Goal: Communication & Community: Answer question/provide support

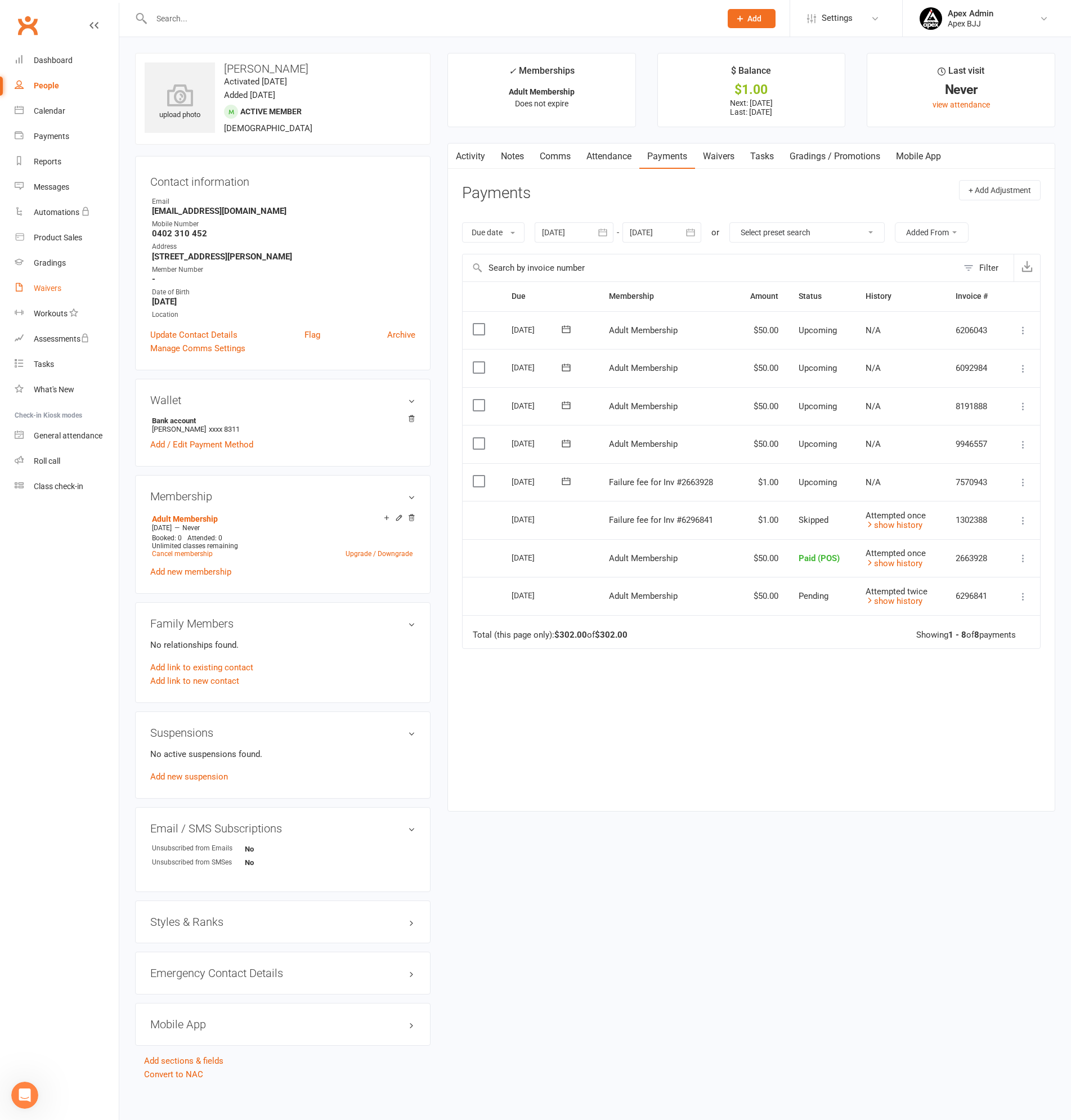
click at [44, 286] on div "Waivers" at bounding box center [47, 287] width 28 height 9
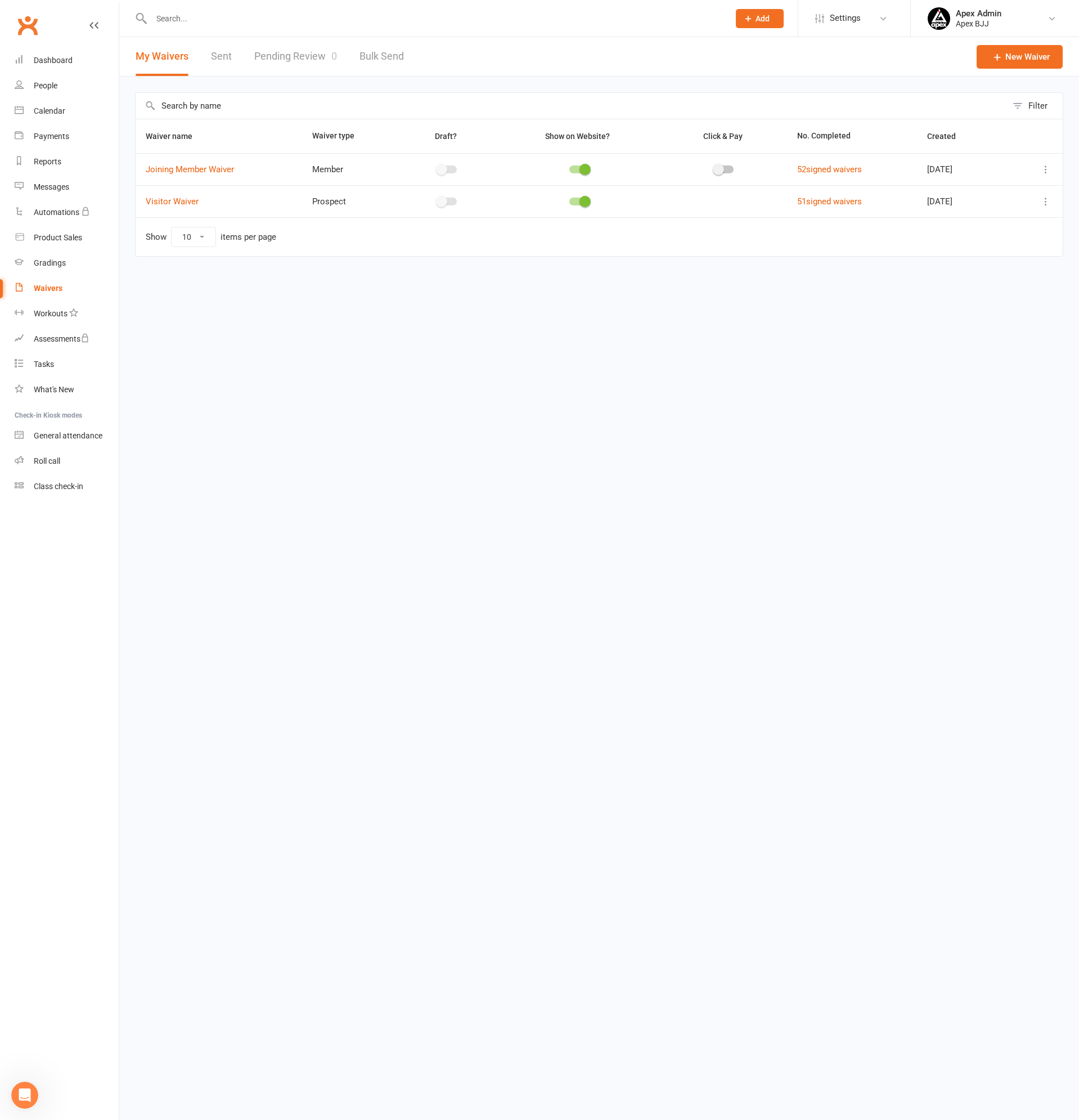
click at [308, 55] on link "Pending Review 0" at bounding box center [296, 57] width 83 height 38
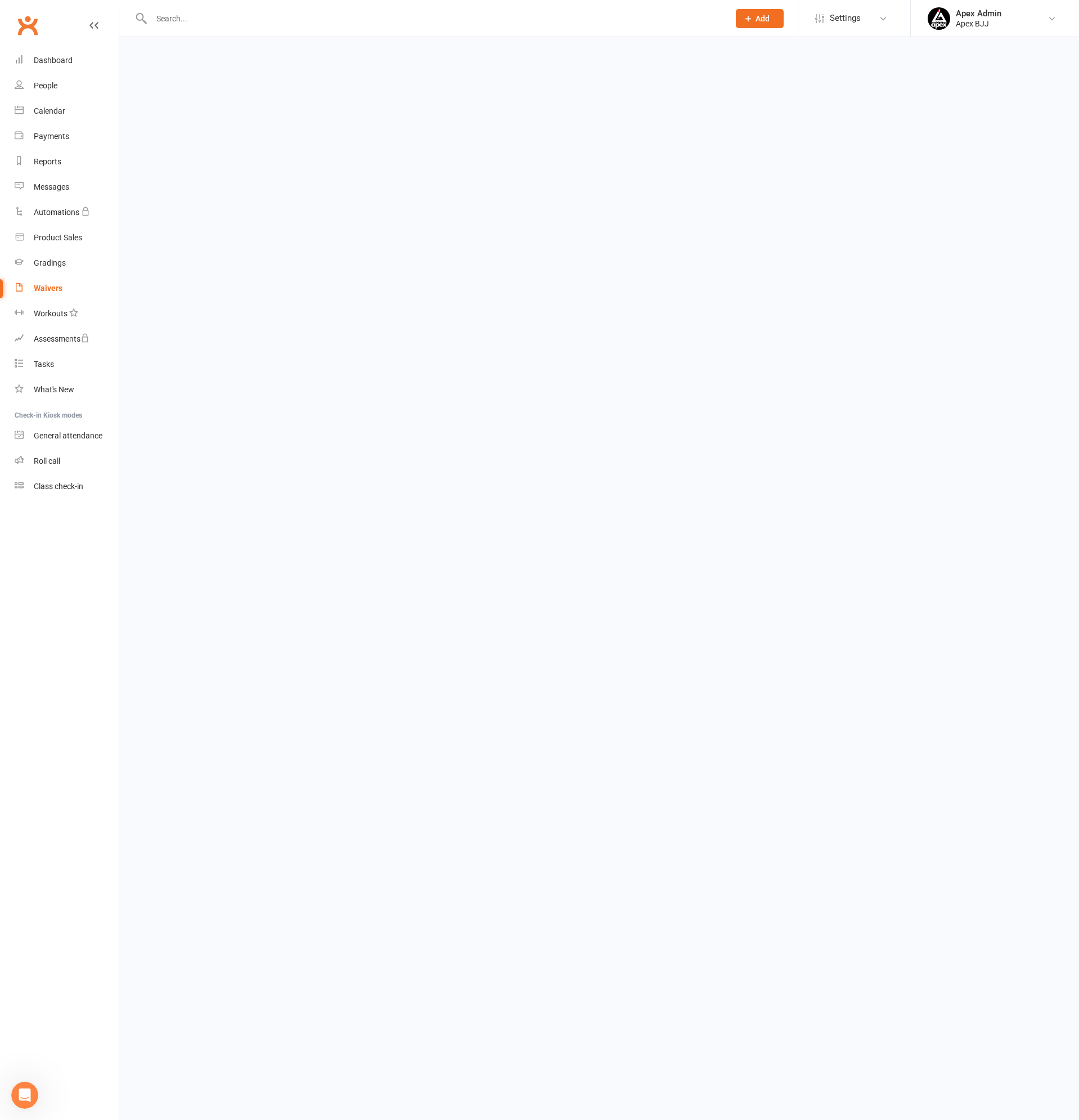
select select "100"
click at [1035, 168] on link "Review" at bounding box center [1031, 172] width 44 height 20
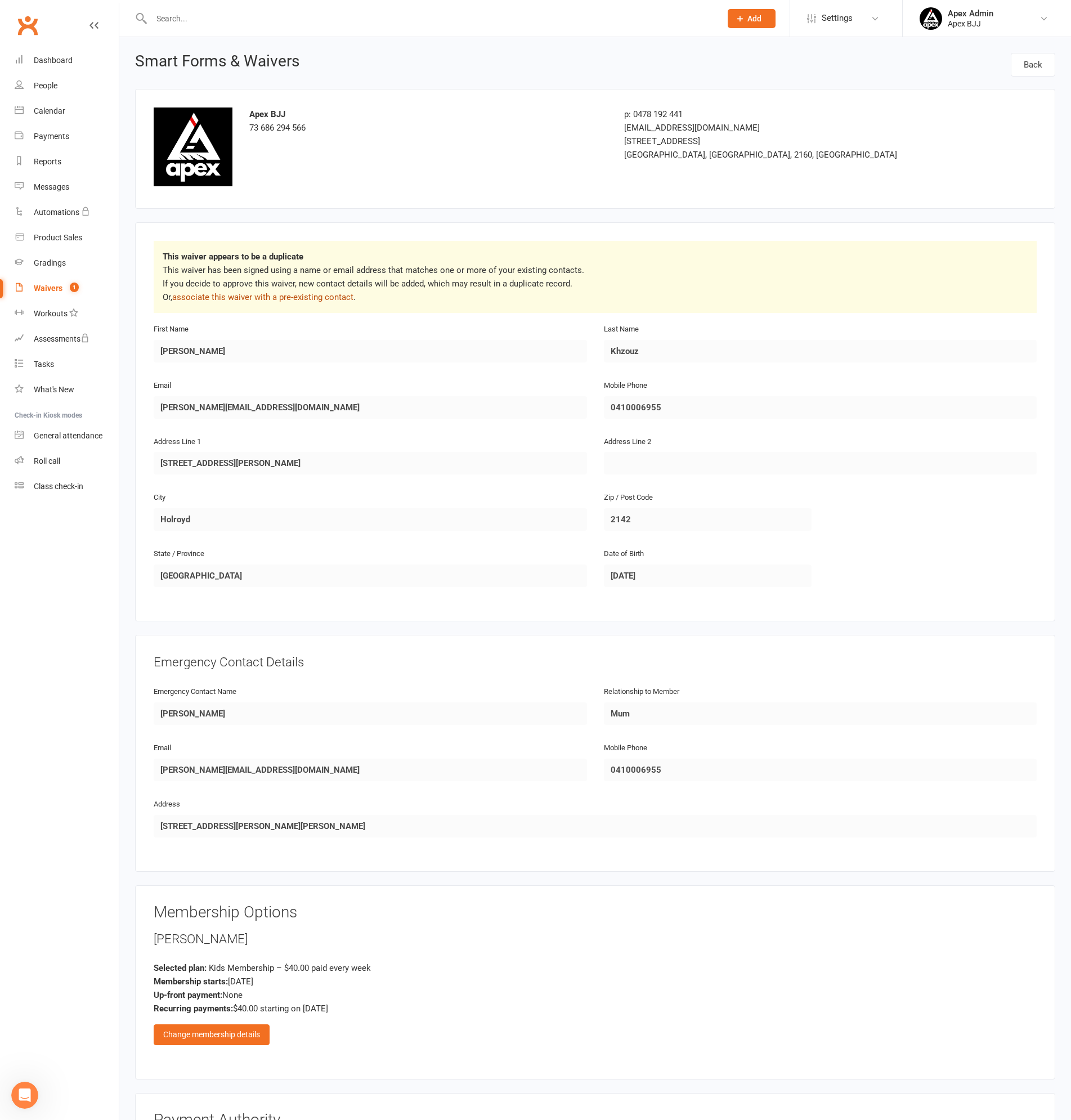
click at [310, 295] on link "associate this waiver with a pre-existing contact" at bounding box center [262, 297] width 181 height 11
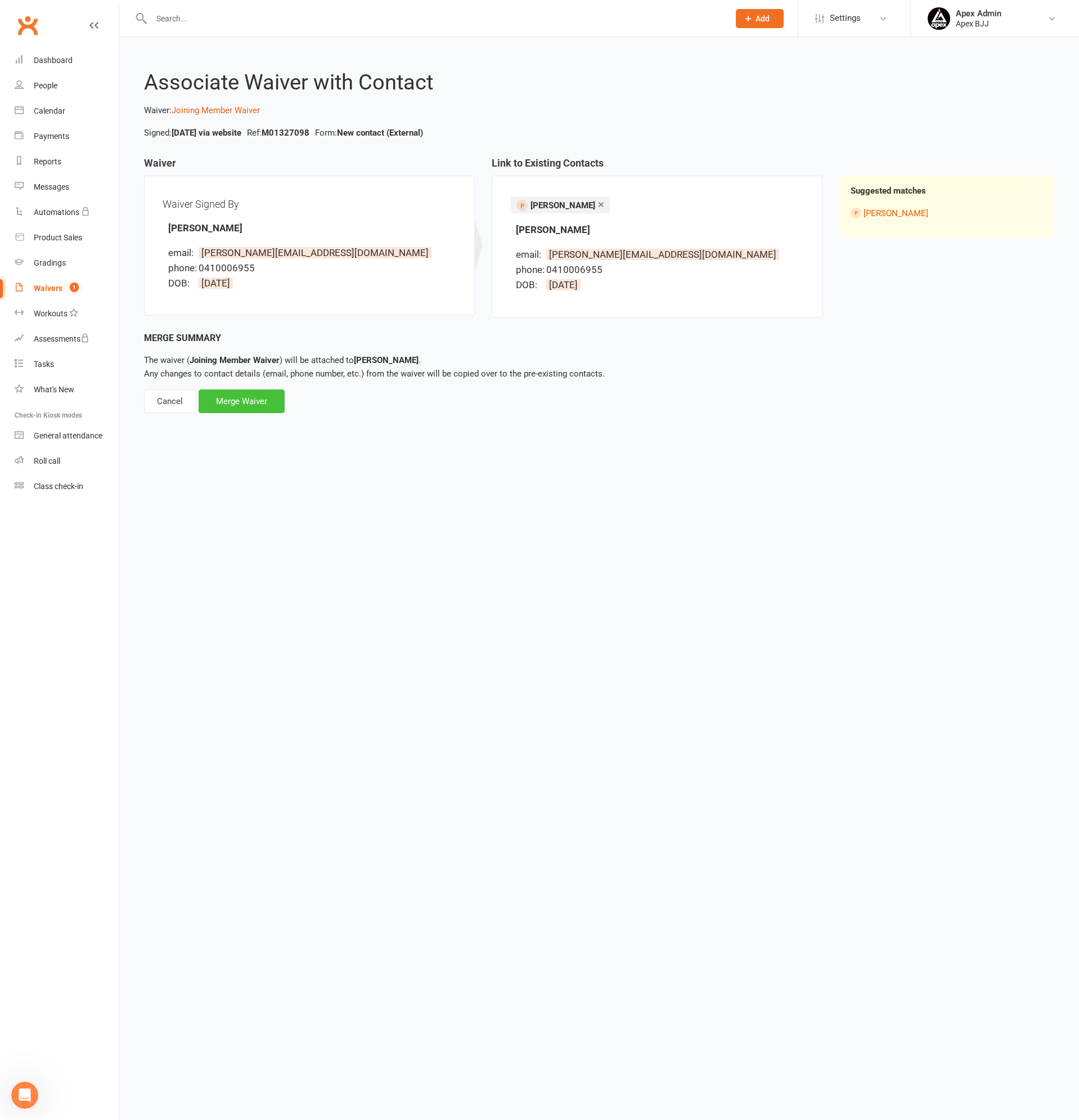
click at [257, 399] on div "Merge Waiver" at bounding box center [242, 401] width 87 height 24
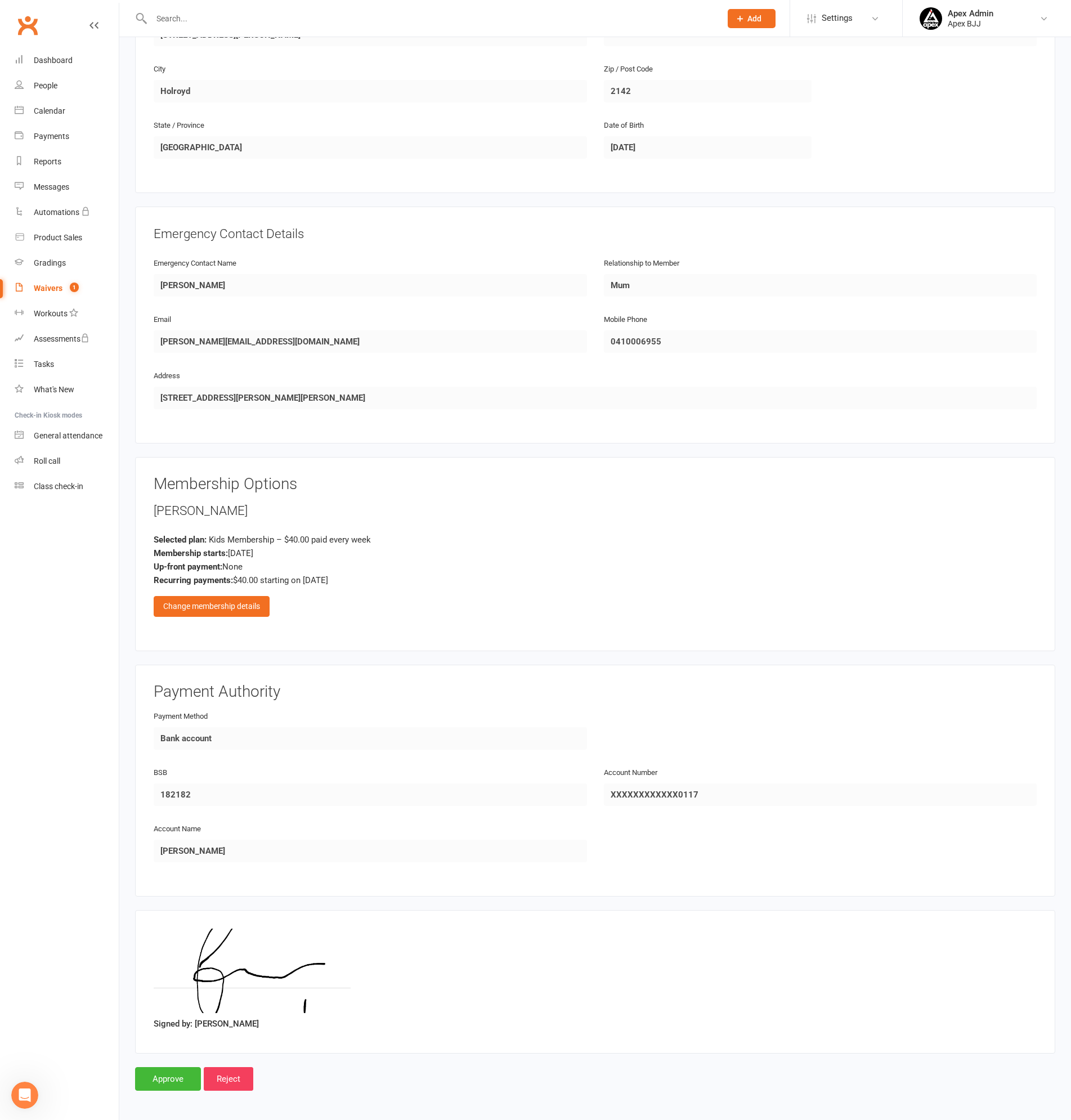
scroll to position [350, 0]
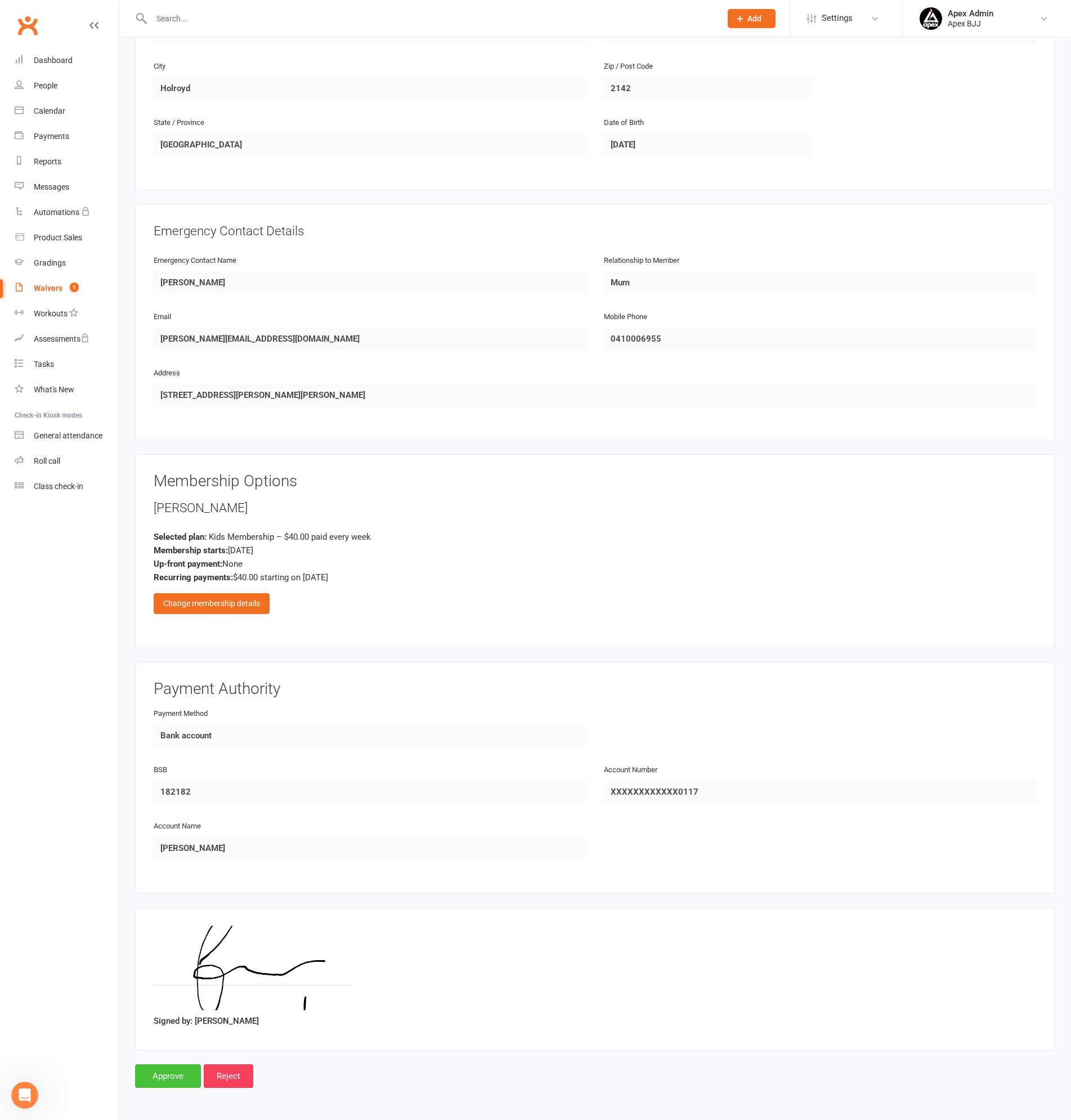
click at [170, 1075] on input "Approve" at bounding box center [167, 1076] width 65 height 24
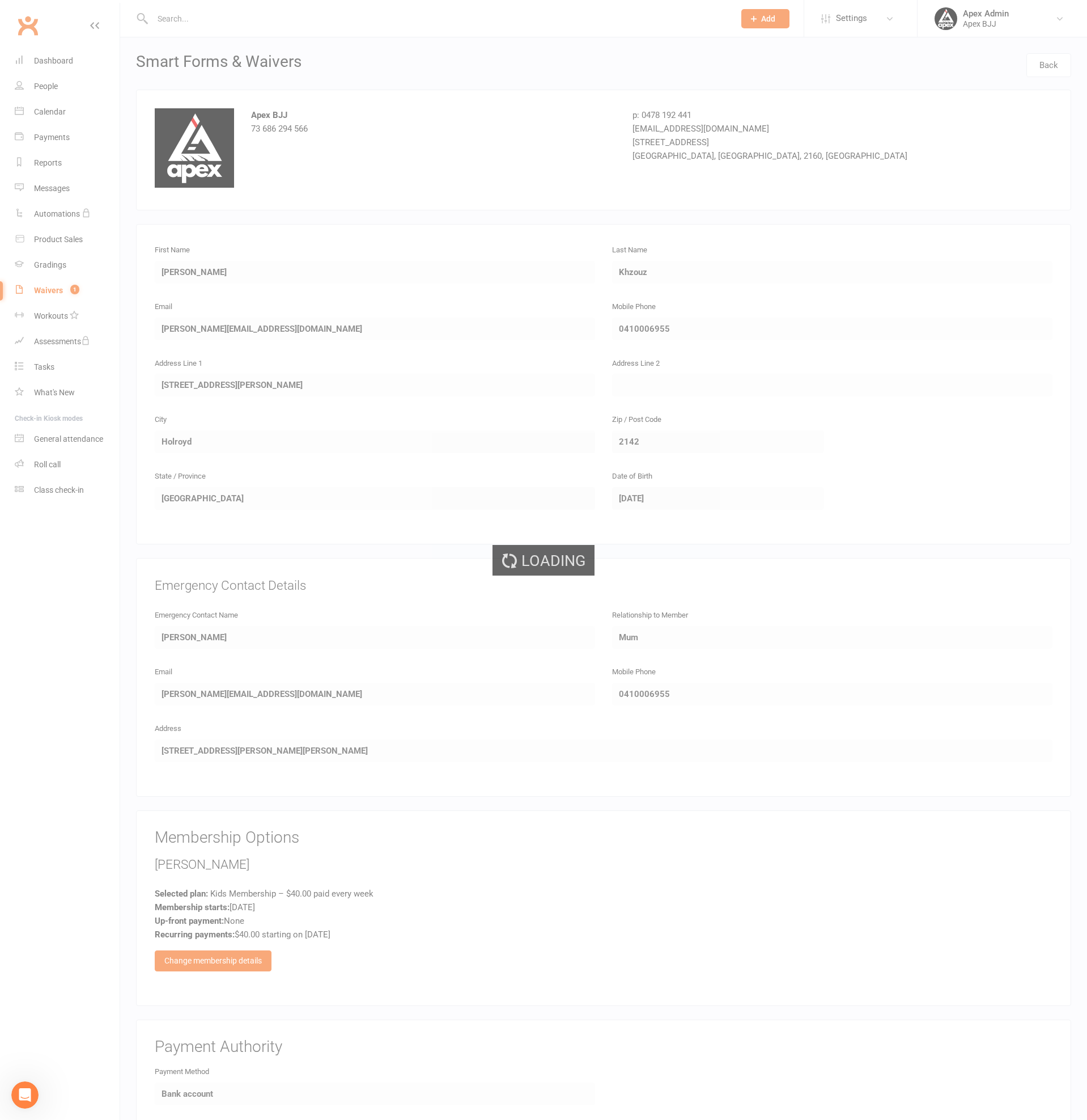
select select "100"
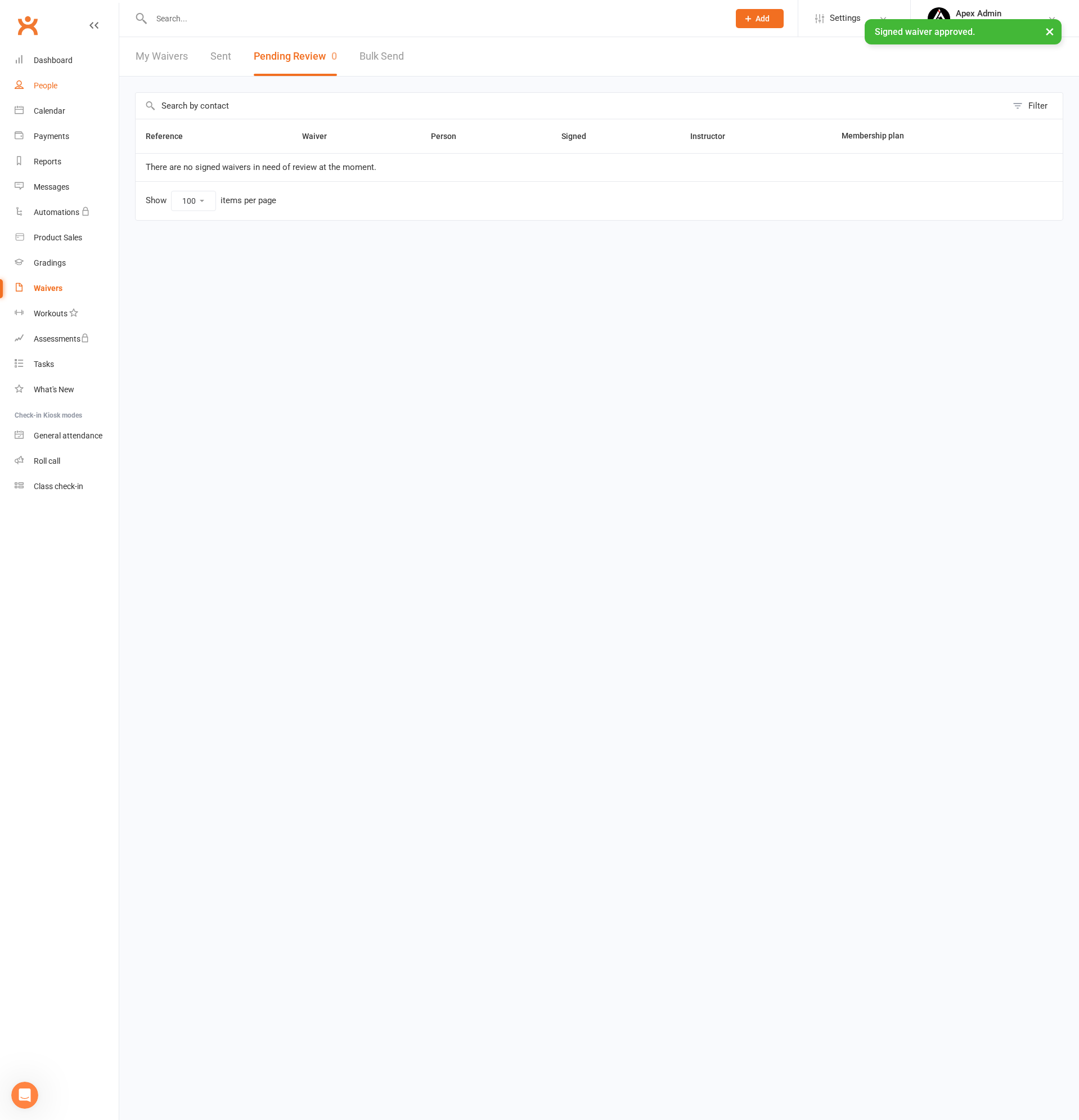
click at [44, 85] on div "People" at bounding box center [45, 85] width 24 height 9
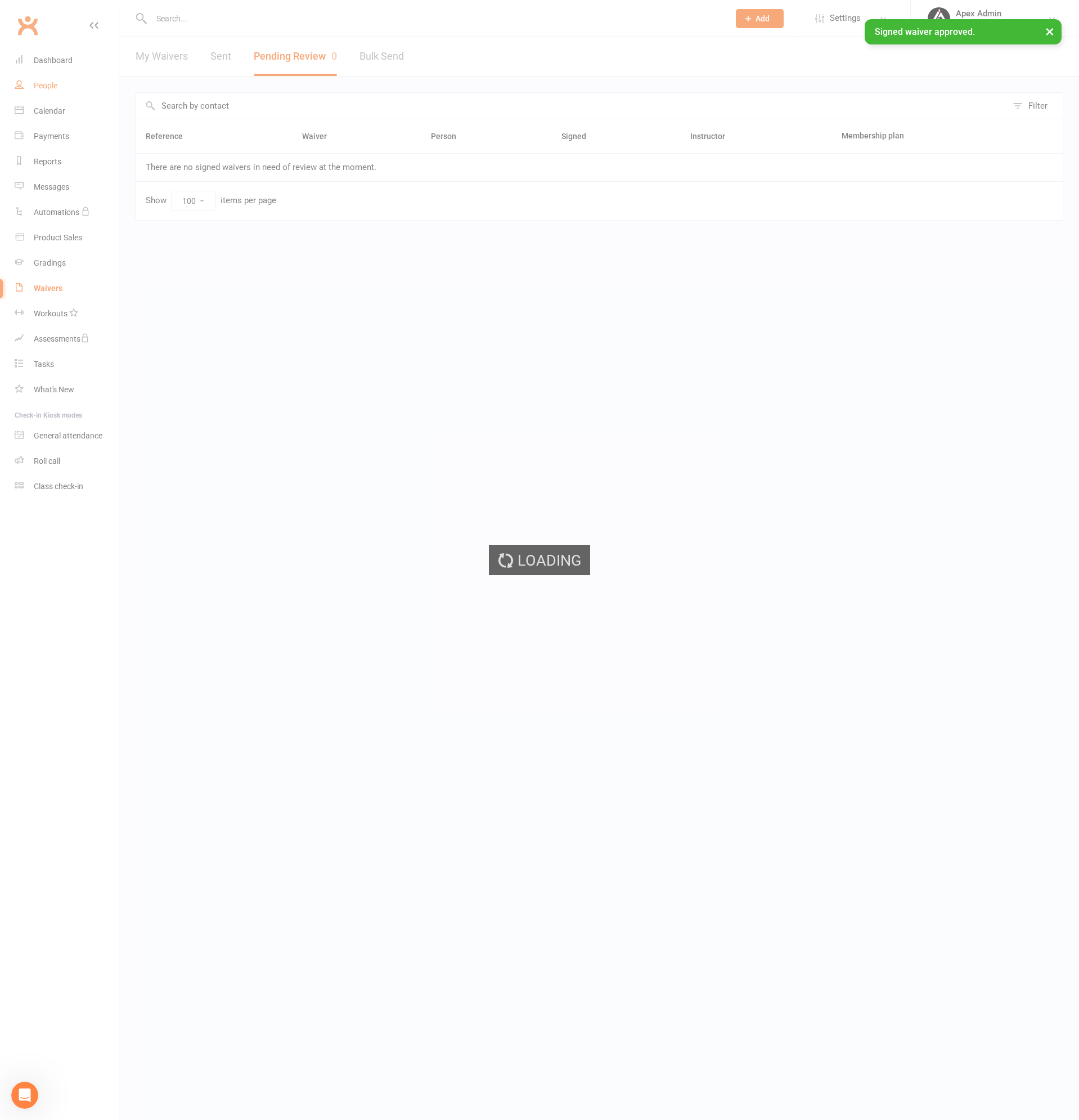
select select "100"
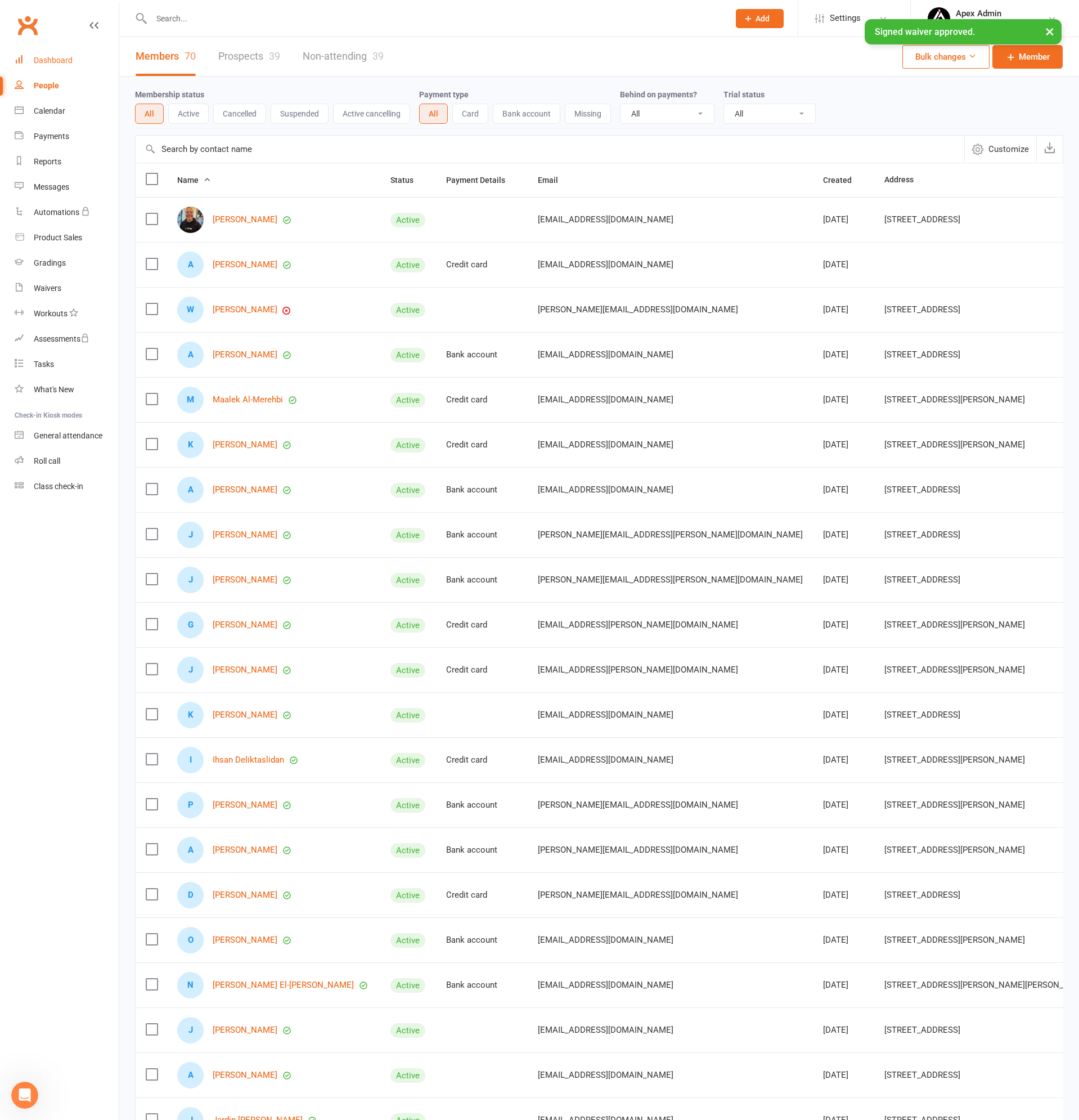
click at [38, 63] on div "Dashboard" at bounding box center [53, 60] width 38 height 9
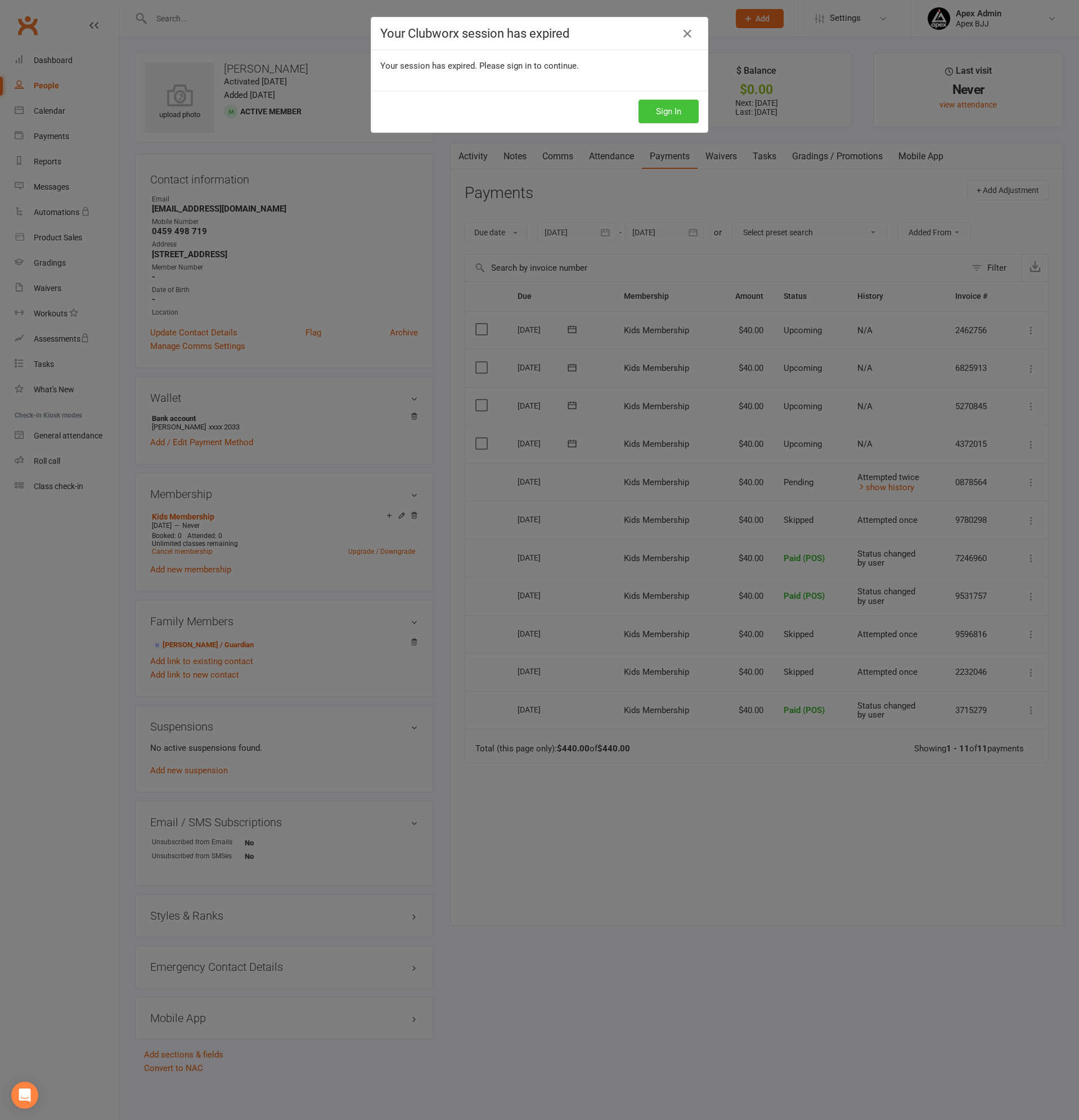
click at [665, 107] on button "Sign In" at bounding box center [668, 112] width 61 height 24
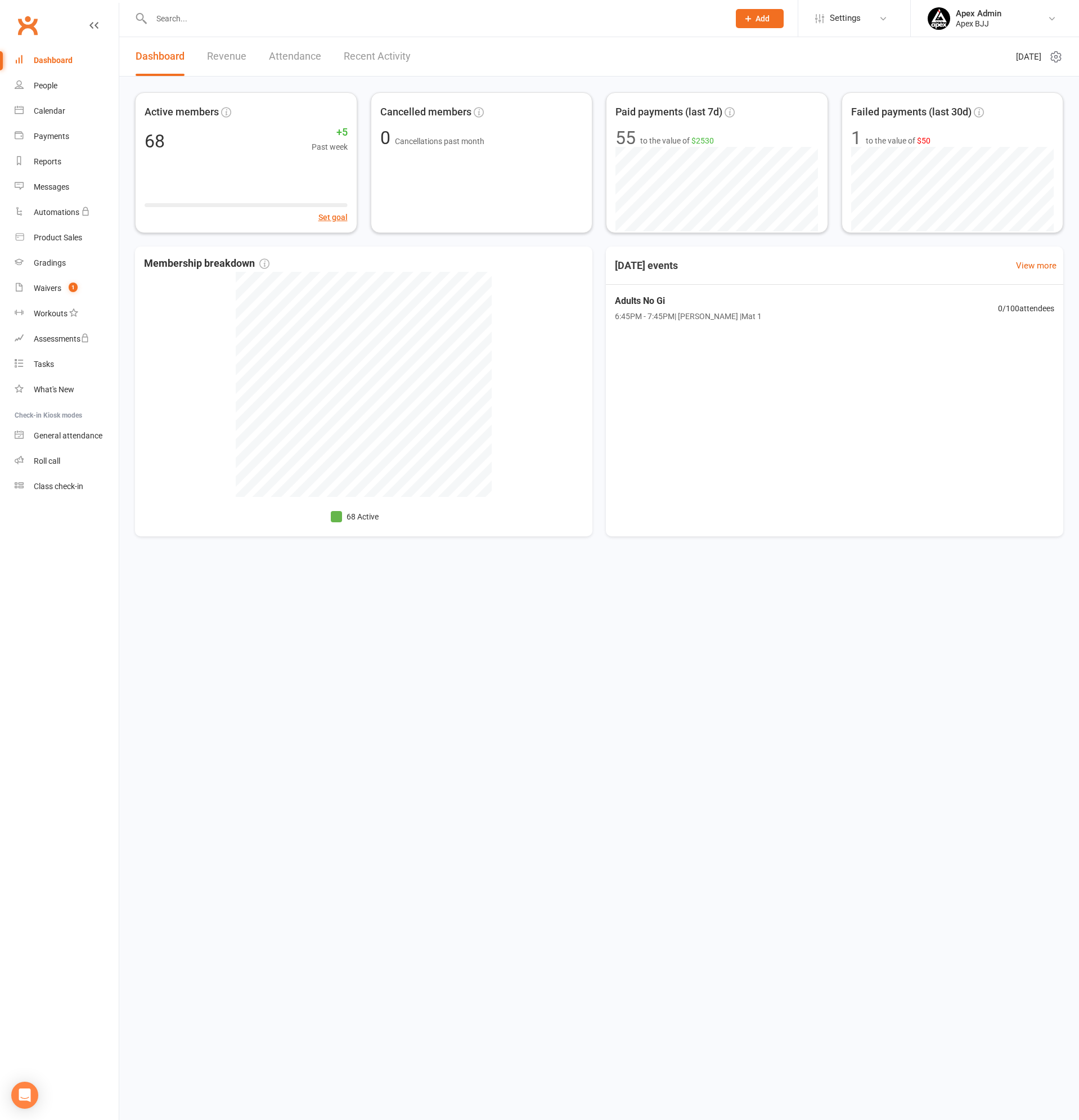
click at [215, 19] on input "text" at bounding box center [435, 18] width 573 height 15
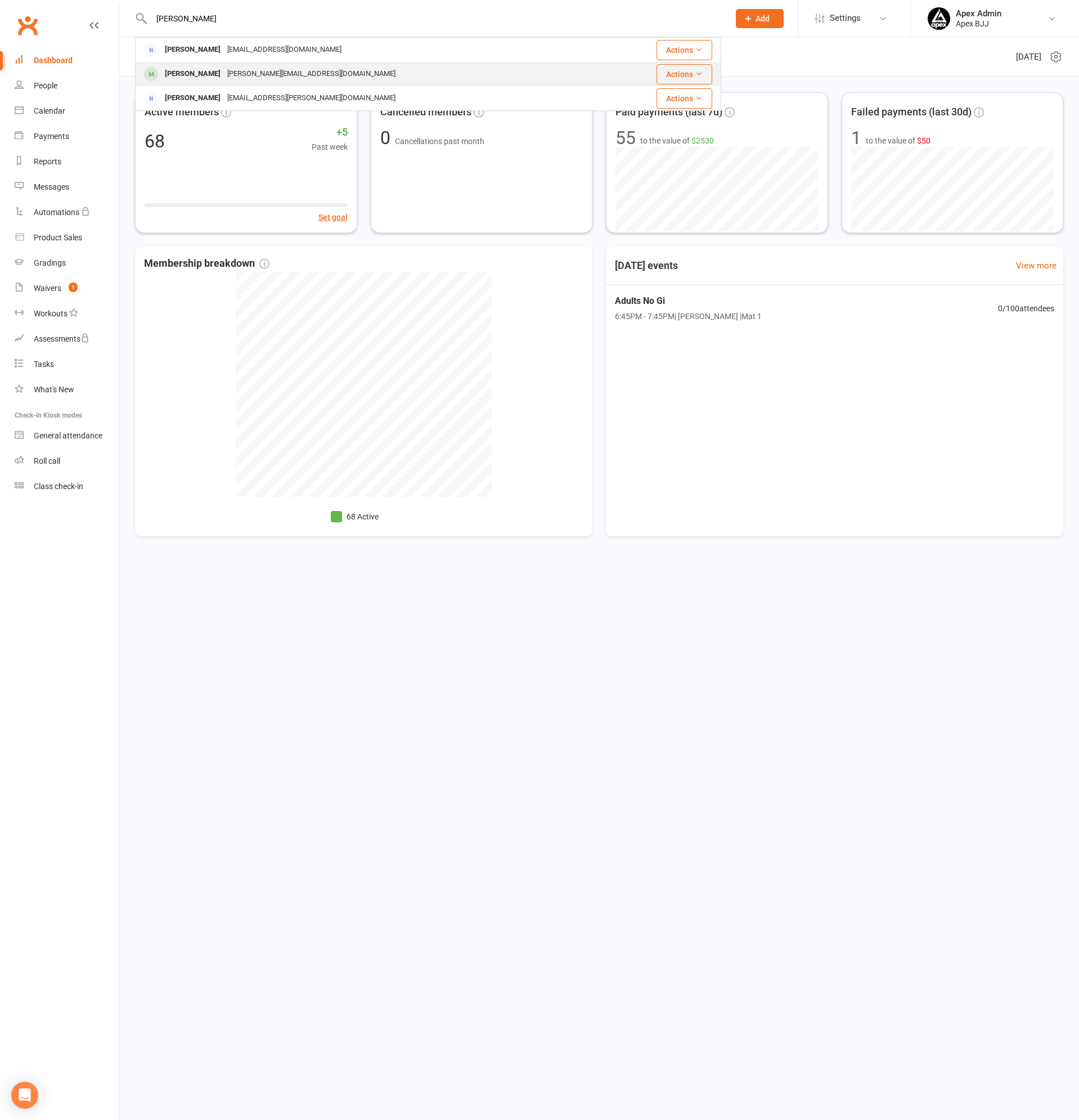
type input "david"
click at [200, 72] on div "[PERSON_NAME]" at bounding box center [192, 73] width 63 height 16
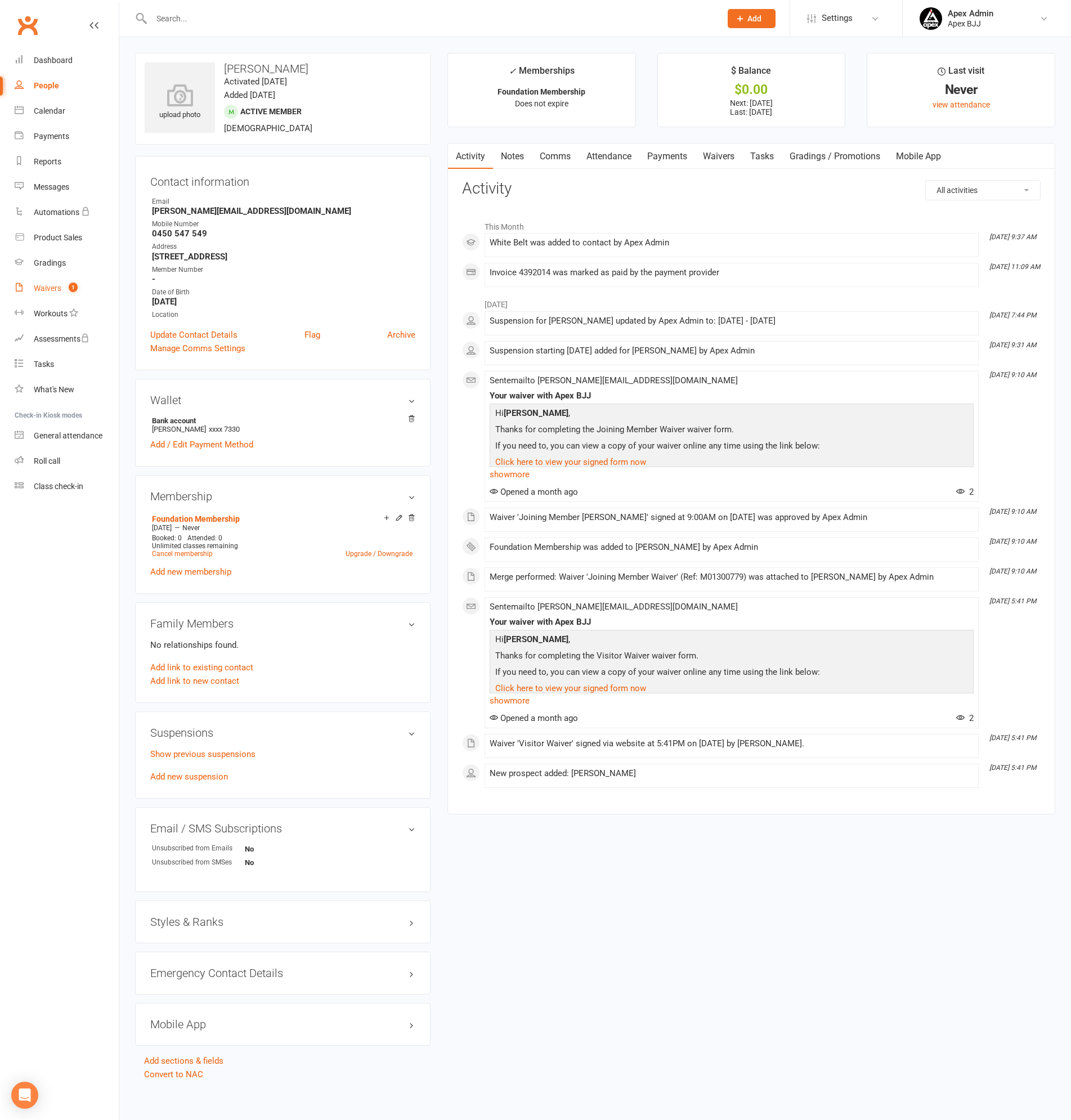
click at [49, 289] on div "Waivers" at bounding box center [47, 287] width 28 height 9
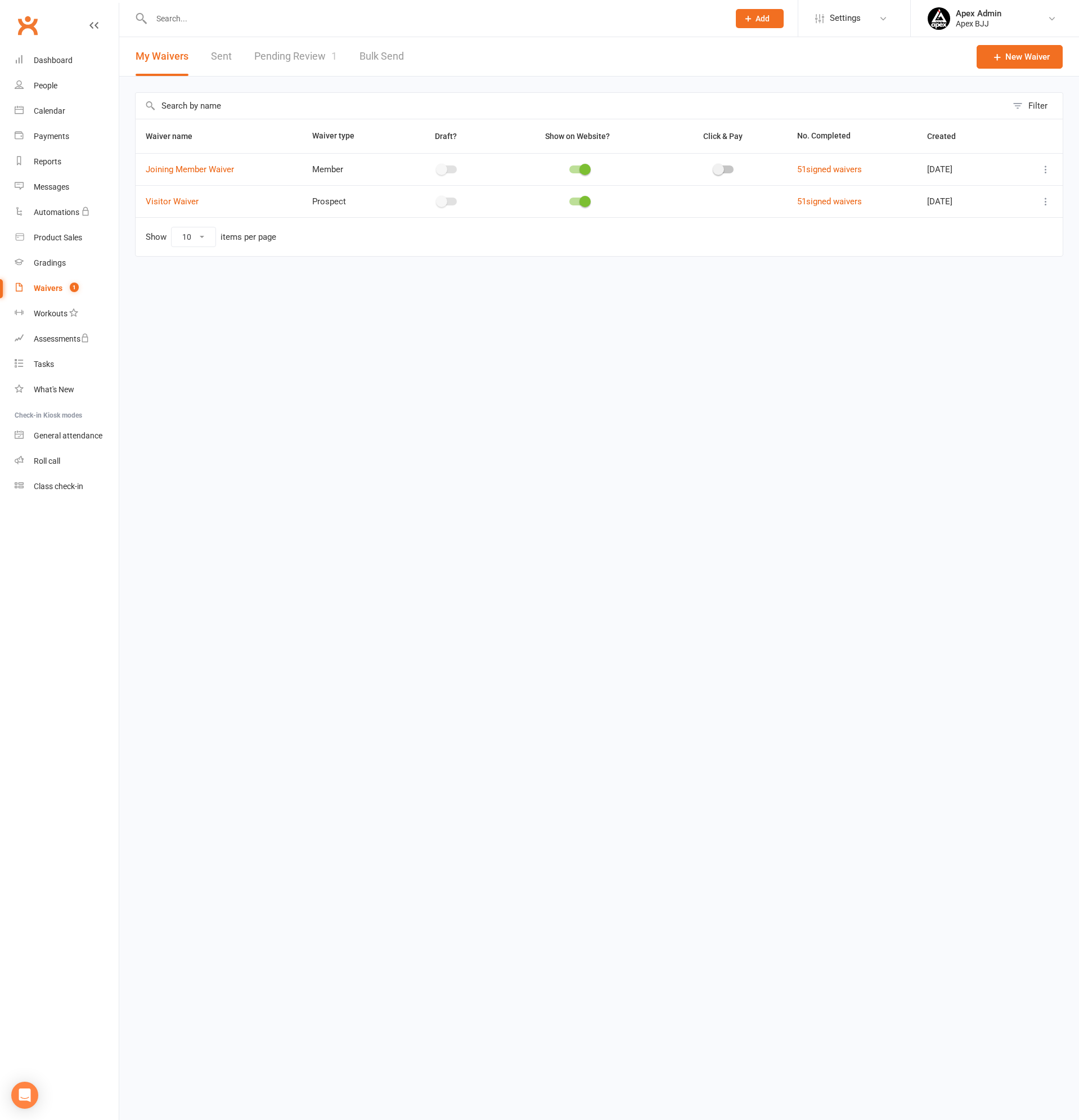
click at [291, 54] on link "Pending Review 1" at bounding box center [296, 57] width 83 height 38
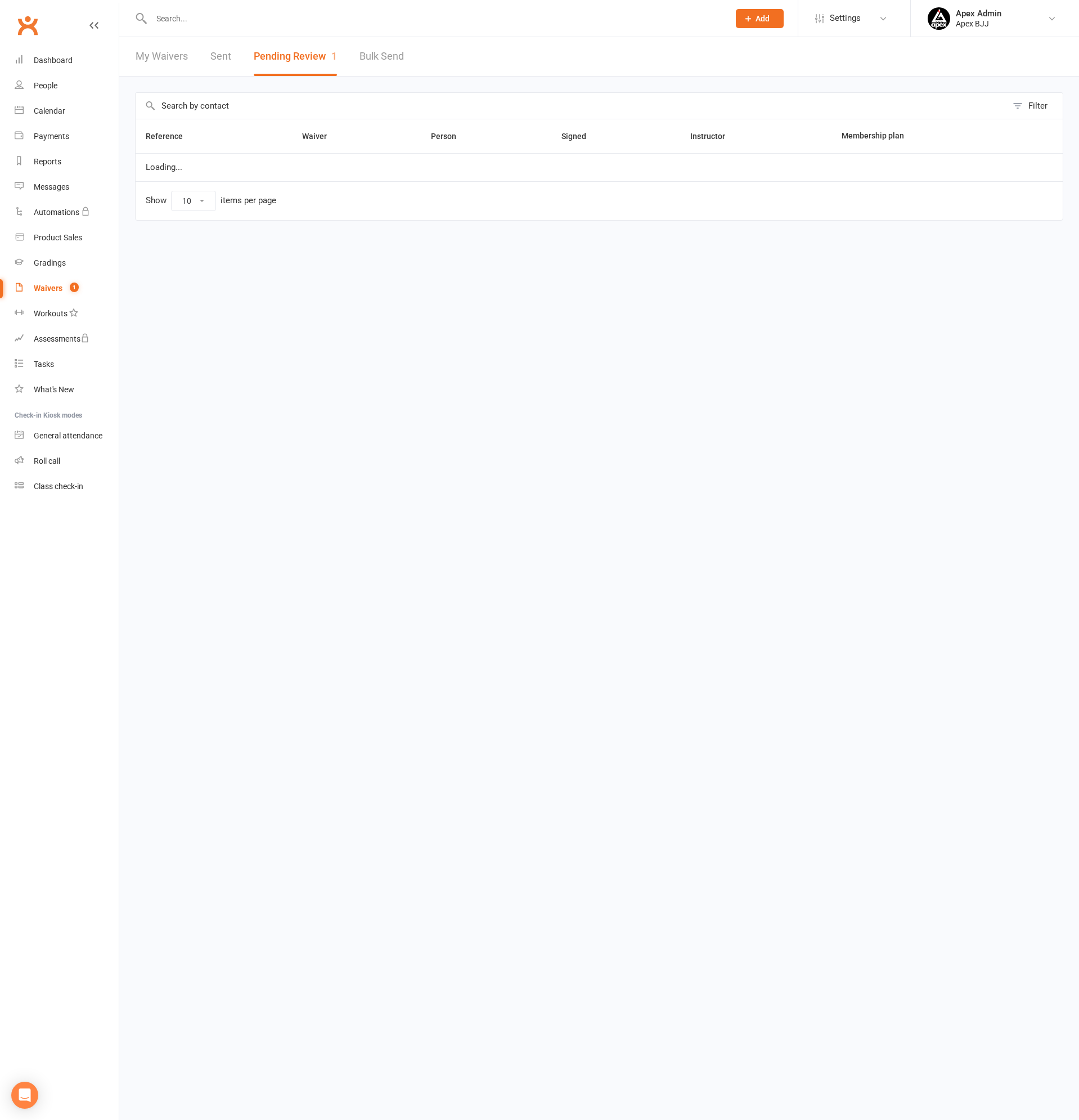
select select "100"
click at [1038, 175] on link "Review" at bounding box center [1031, 173] width 44 height 20
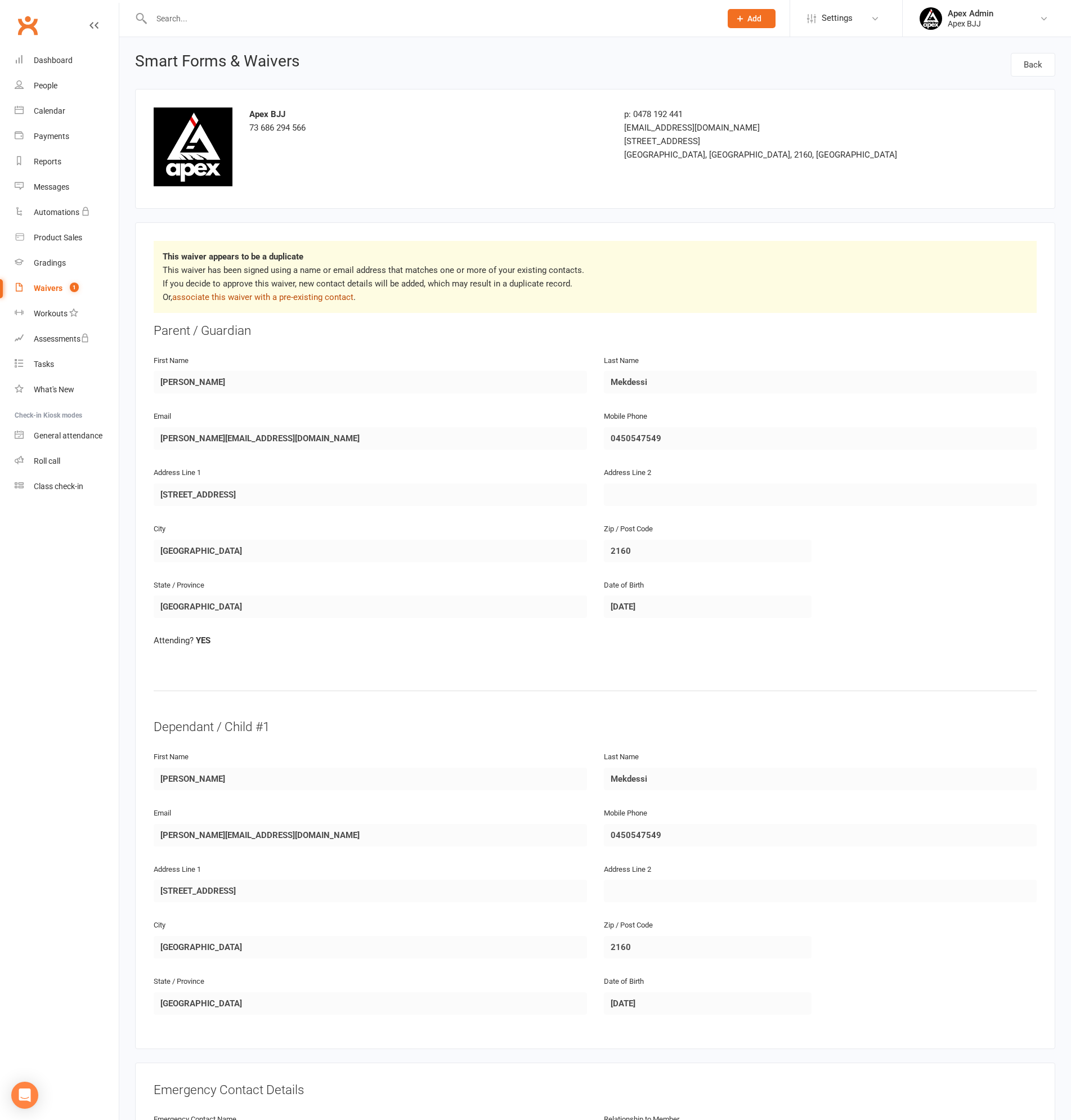
click at [303, 299] on link "associate this waiver with a pre-existing contact" at bounding box center [262, 297] width 181 height 11
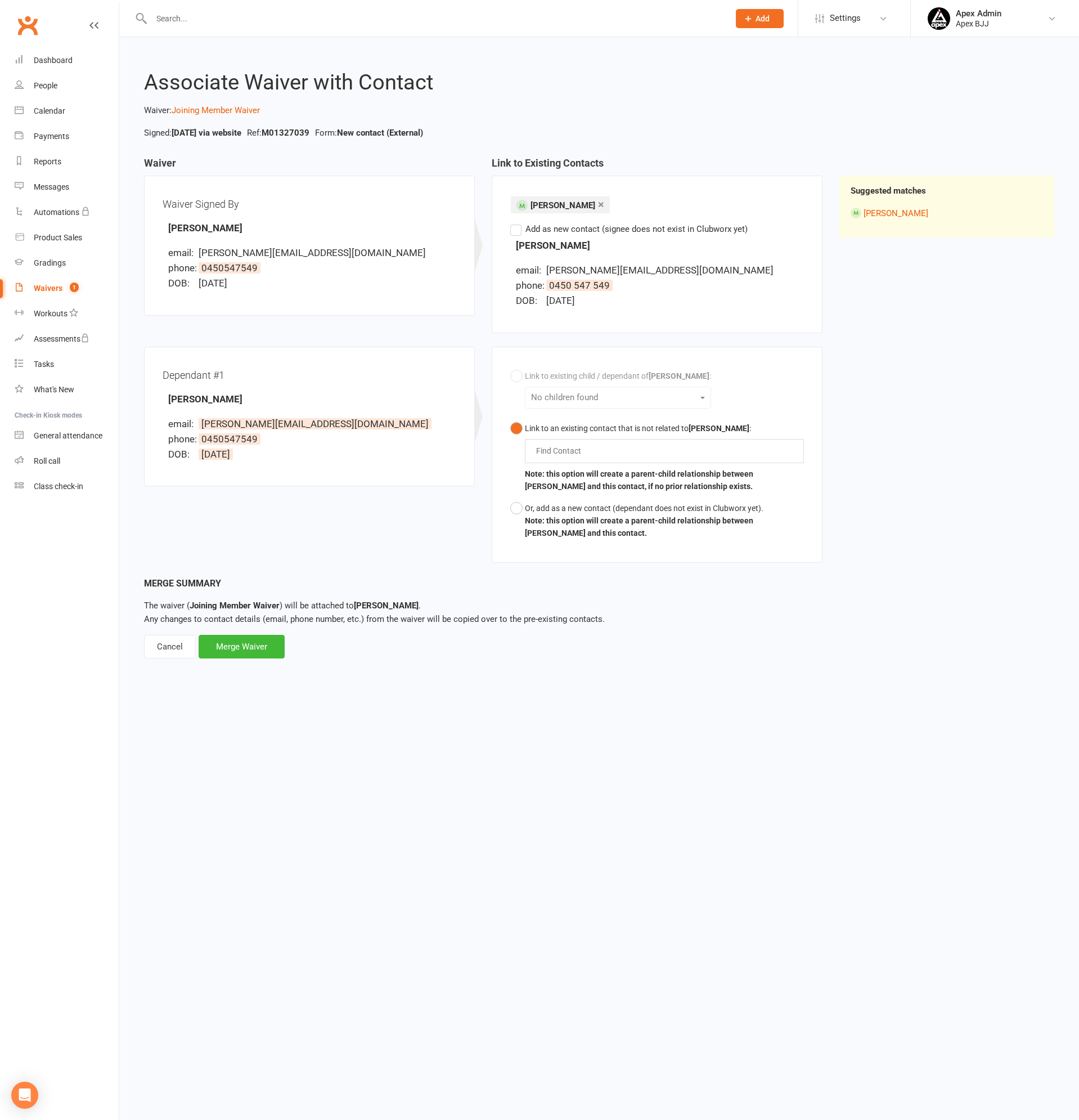
click at [639, 451] on div "Find Contact" at bounding box center [665, 450] width 279 height 24
click at [160, 645] on div "Cancel" at bounding box center [170, 646] width 52 height 24
select select "100"
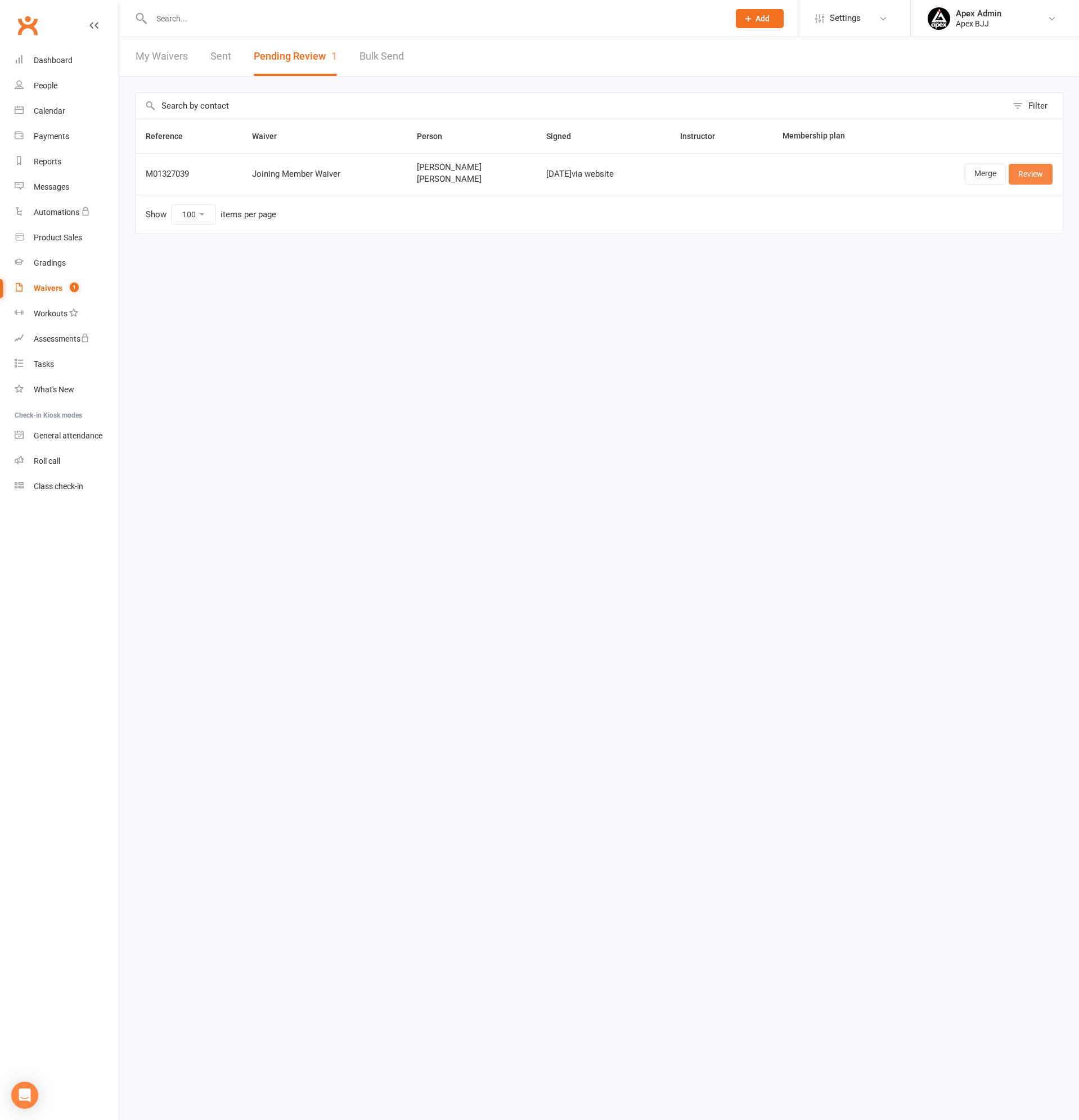
click at [1035, 174] on link "Review" at bounding box center [1031, 173] width 44 height 20
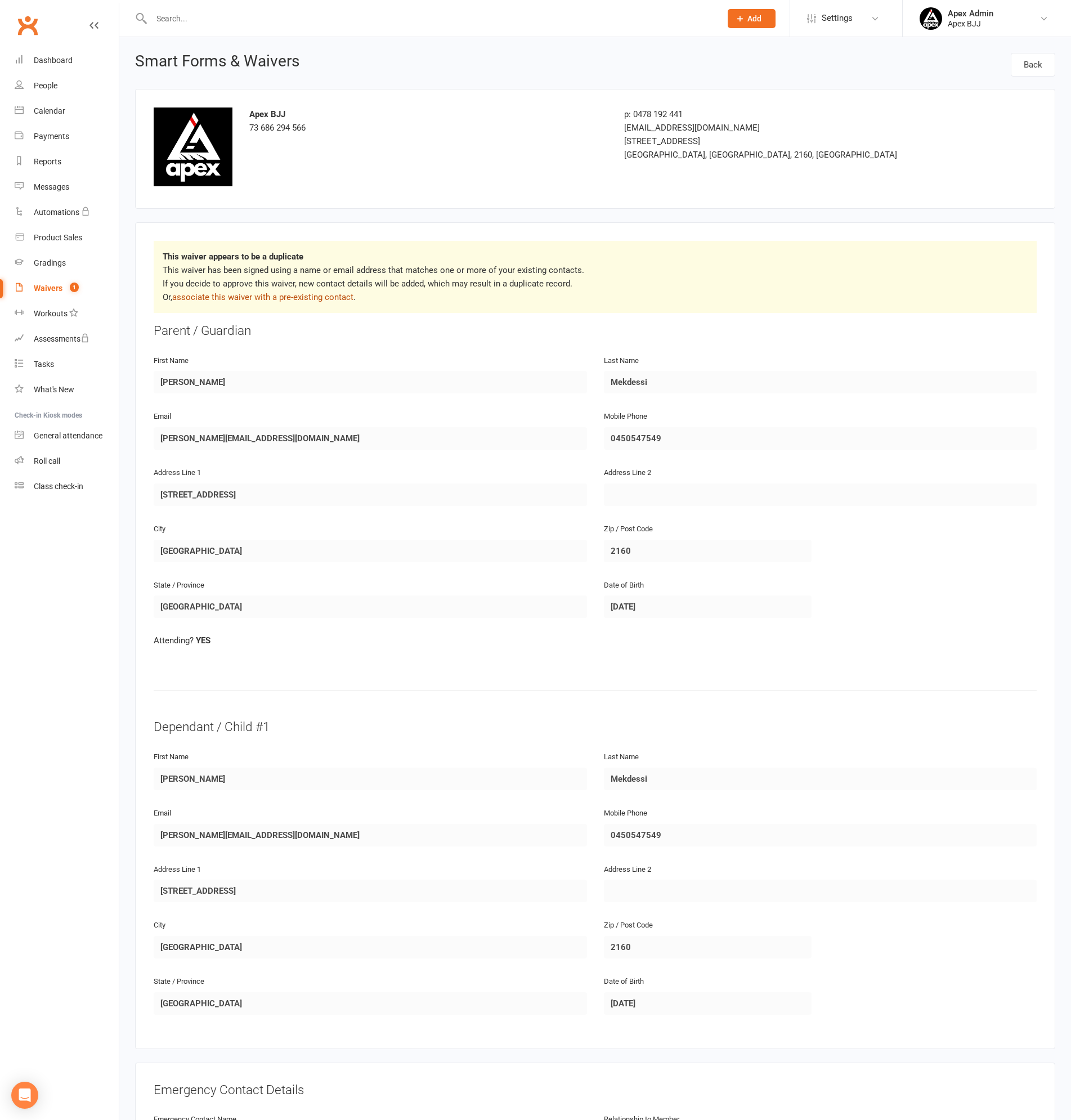
click at [306, 299] on link "associate this waiver with a pre-existing contact" at bounding box center [262, 297] width 181 height 11
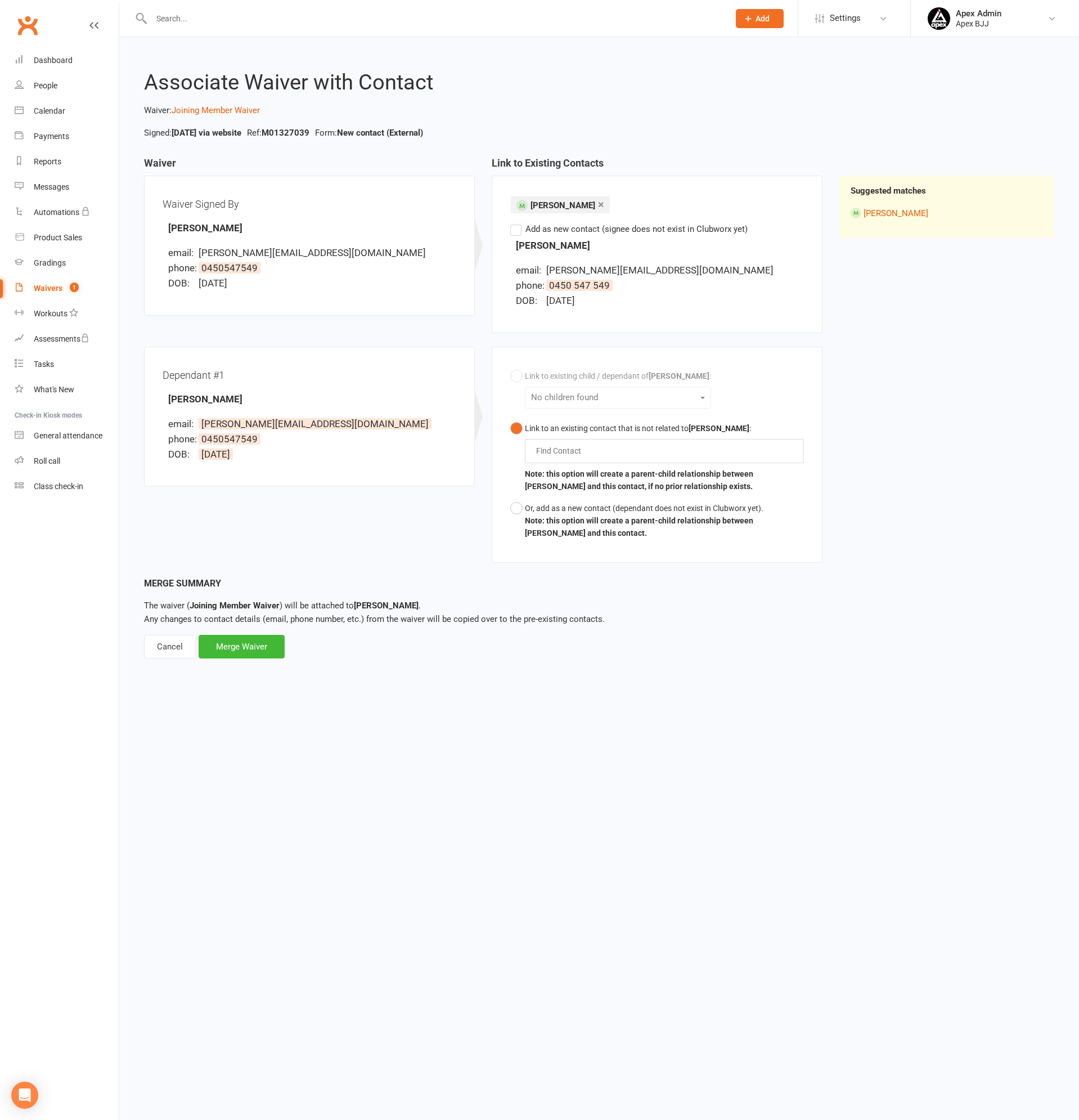
click at [511, 371] on div "Link to existing child / dependant of David Mekdessi : No children found Link t…" at bounding box center [657, 455] width 293 height 179
click at [610, 405] on div "Link to existing child / dependant of David Mekdessi : No children found Link t…" at bounding box center [657, 455] width 293 height 179
click at [512, 230] on label "Add as new contact (signee does not exist in Clubworx yet)" at bounding box center [629, 229] width 238 height 13
click at [512, 222] on input "Add as new contact (signee does not exist in Clubworx yet)" at bounding box center [514, 222] width 8 height 0
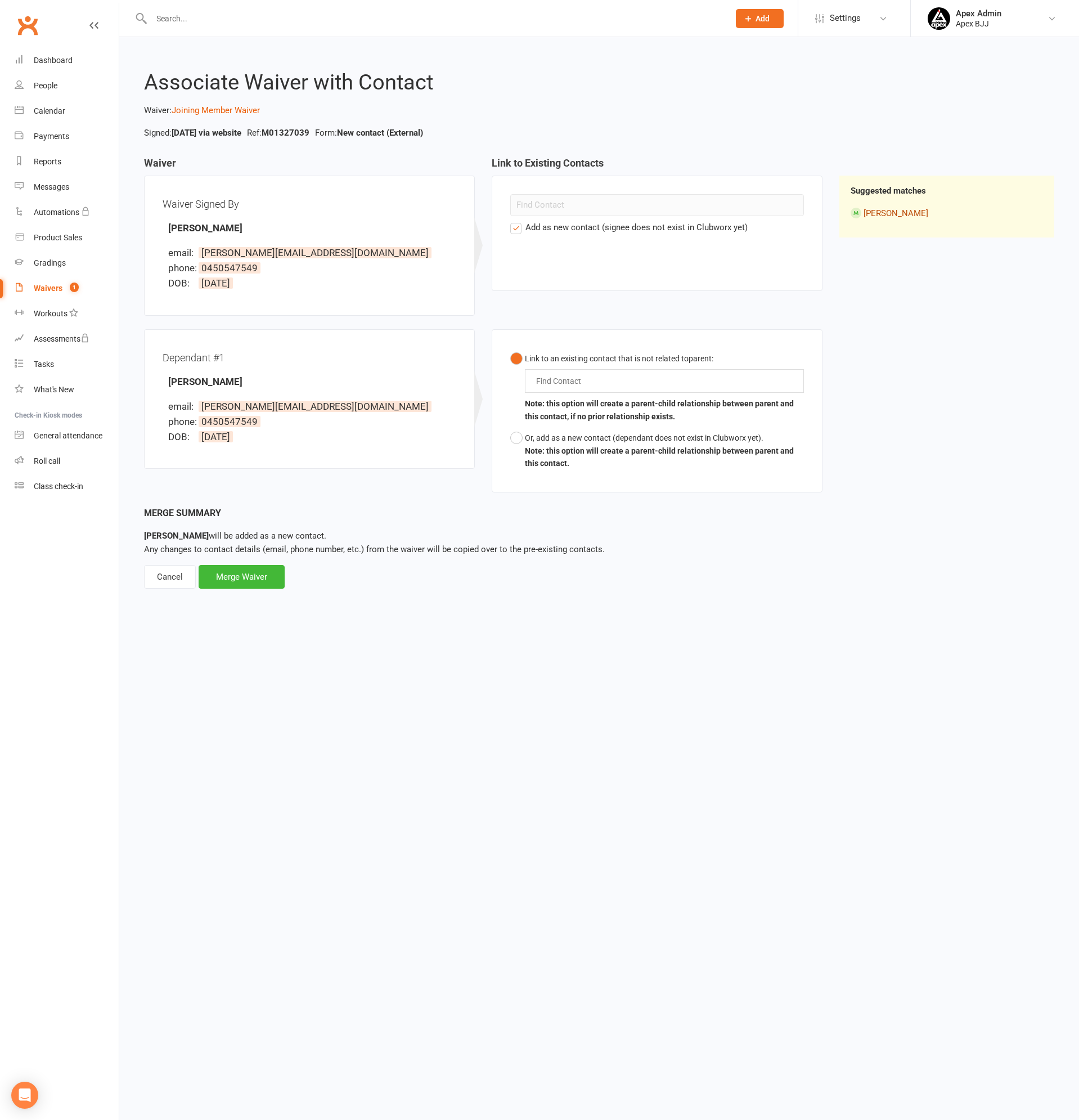
click at [899, 211] on link "[PERSON_NAME]" at bounding box center [895, 213] width 64 height 11
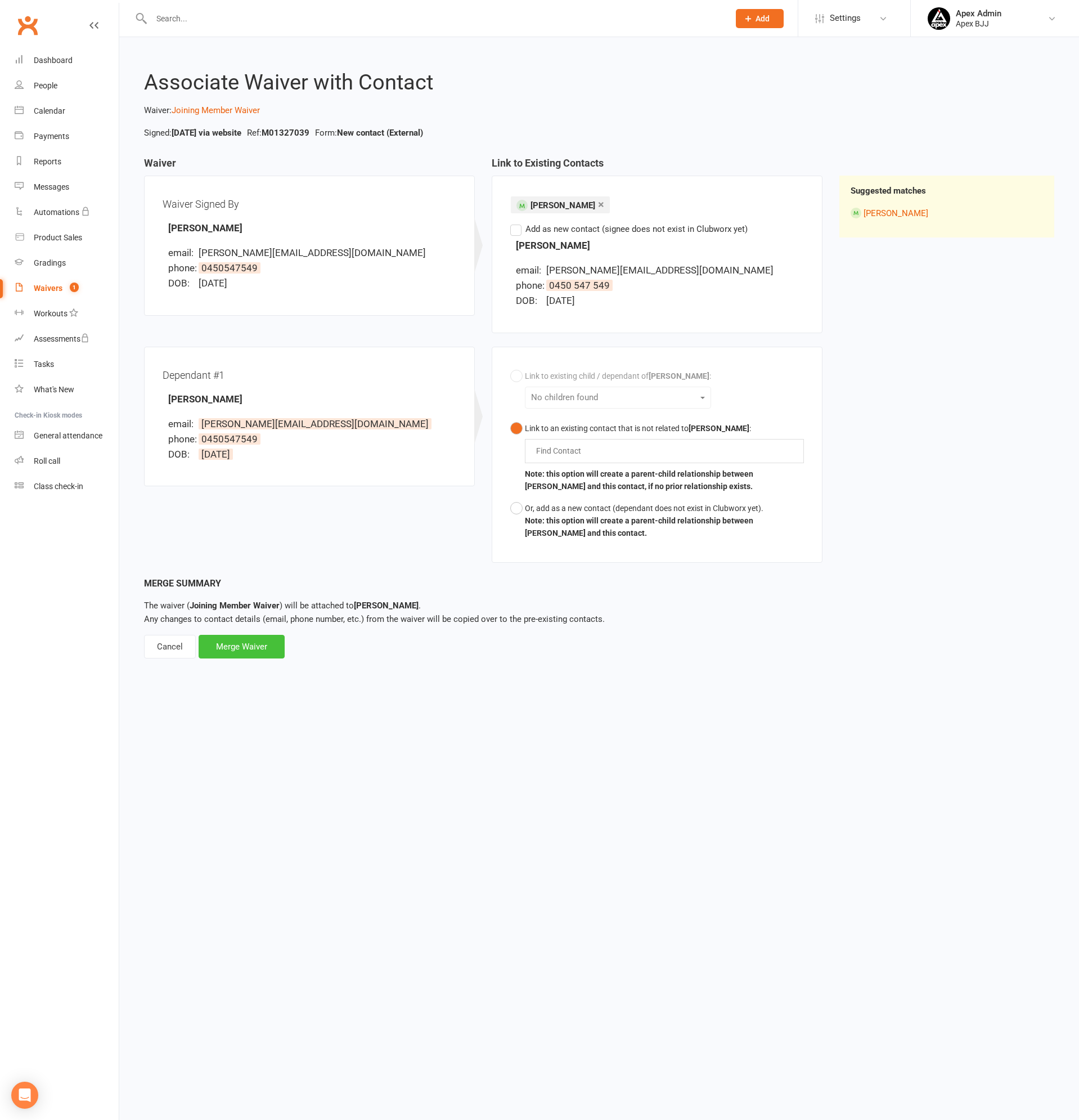
click at [251, 646] on div "Merge Waiver" at bounding box center [242, 646] width 87 height 24
click at [883, 212] on link "[PERSON_NAME]" at bounding box center [895, 213] width 64 height 11
click at [904, 172] on div "Suggested matches David Mekdessi" at bounding box center [946, 197] width 232 height 80
click at [903, 186] on div "Suggested matches David Mekdessi" at bounding box center [947, 207] width 215 height 62
click at [902, 193] on strong "Suggested matches" at bounding box center [889, 190] width 75 height 11
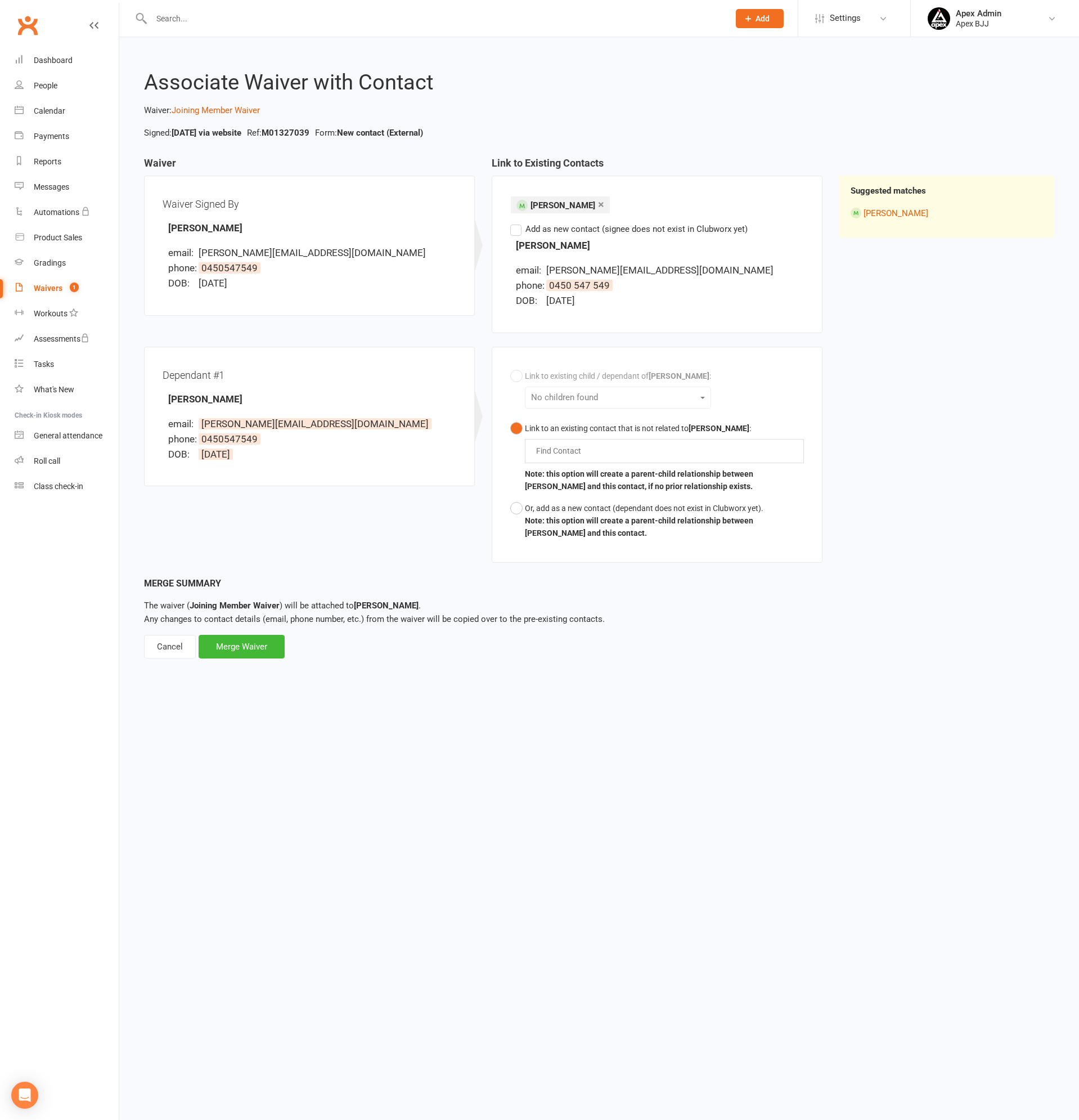
click at [518, 227] on label "Add as new contact (signee does not exist in Clubworx yet)" at bounding box center [629, 229] width 238 height 13
click at [517, 222] on input "Add as new contact (signee does not exist in Clubworx yet)" at bounding box center [514, 222] width 8 height 0
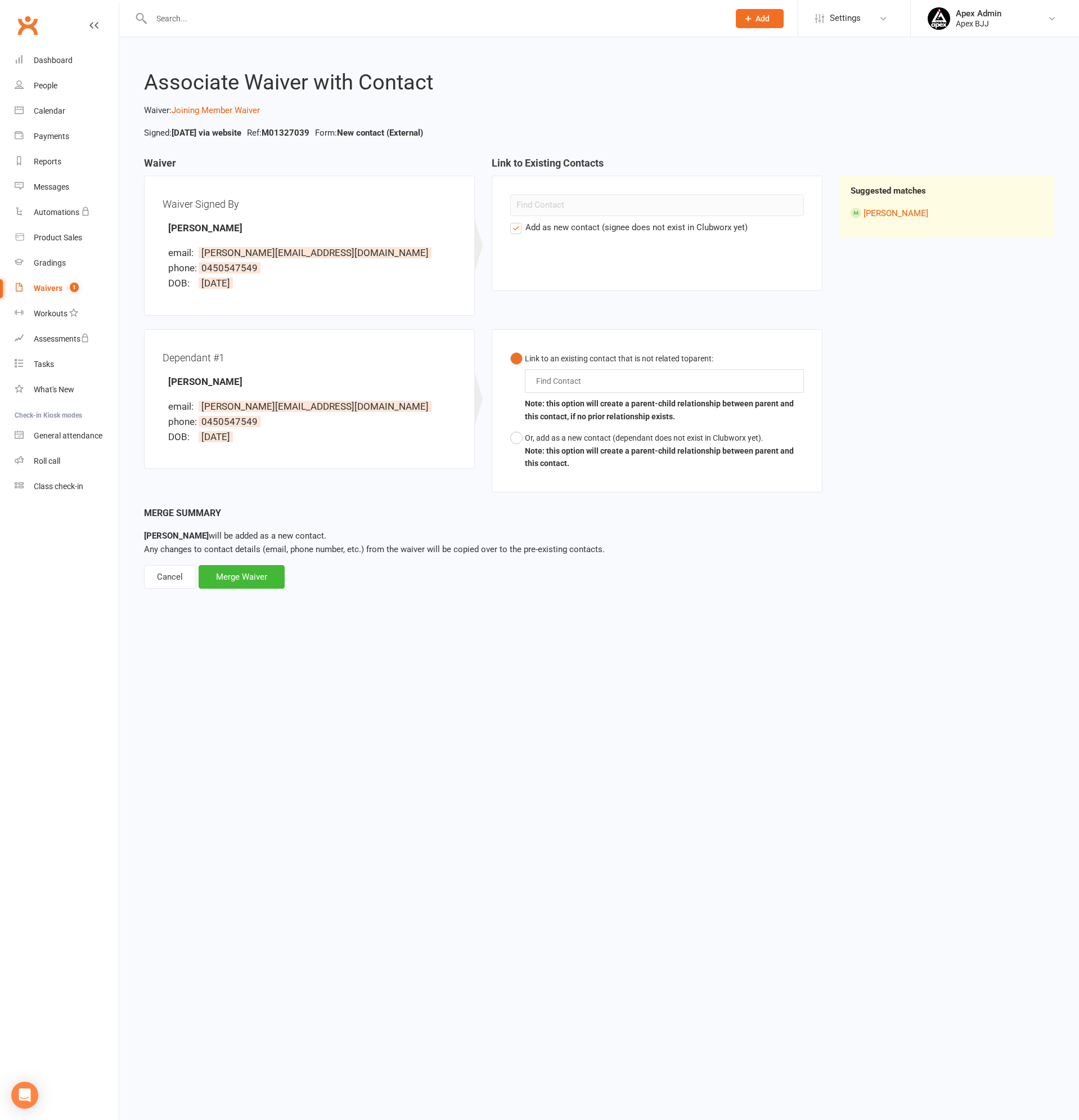
click at [632, 378] on div "Find Contact" at bounding box center [665, 381] width 279 height 24
type input "dav"
click at [595, 418] on span "Dav id Mekdessi" at bounding box center [584, 418] width 68 height 12
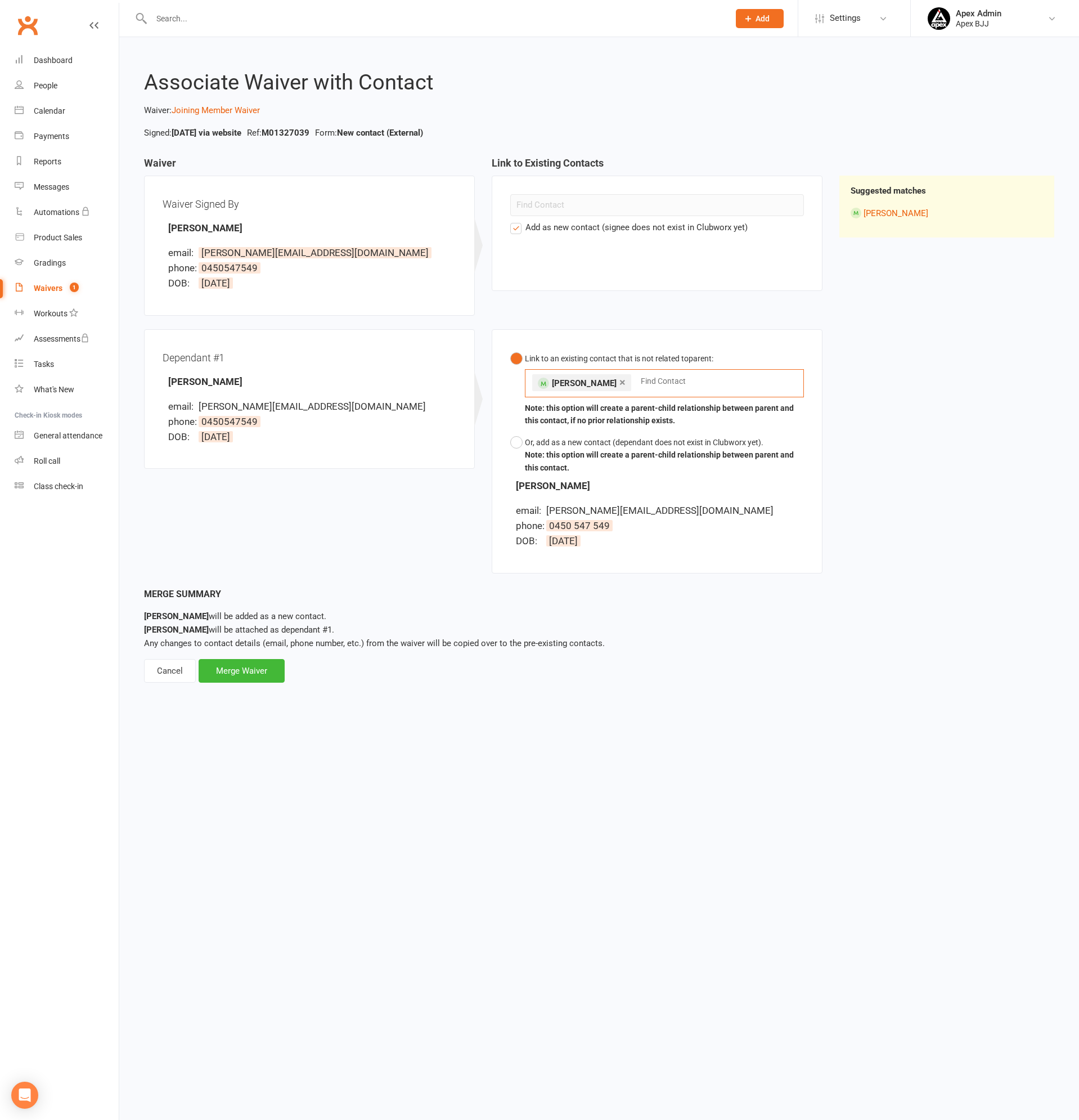
click at [619, 379] on link "×" at bounding box center [622, 382] width 6 height 18
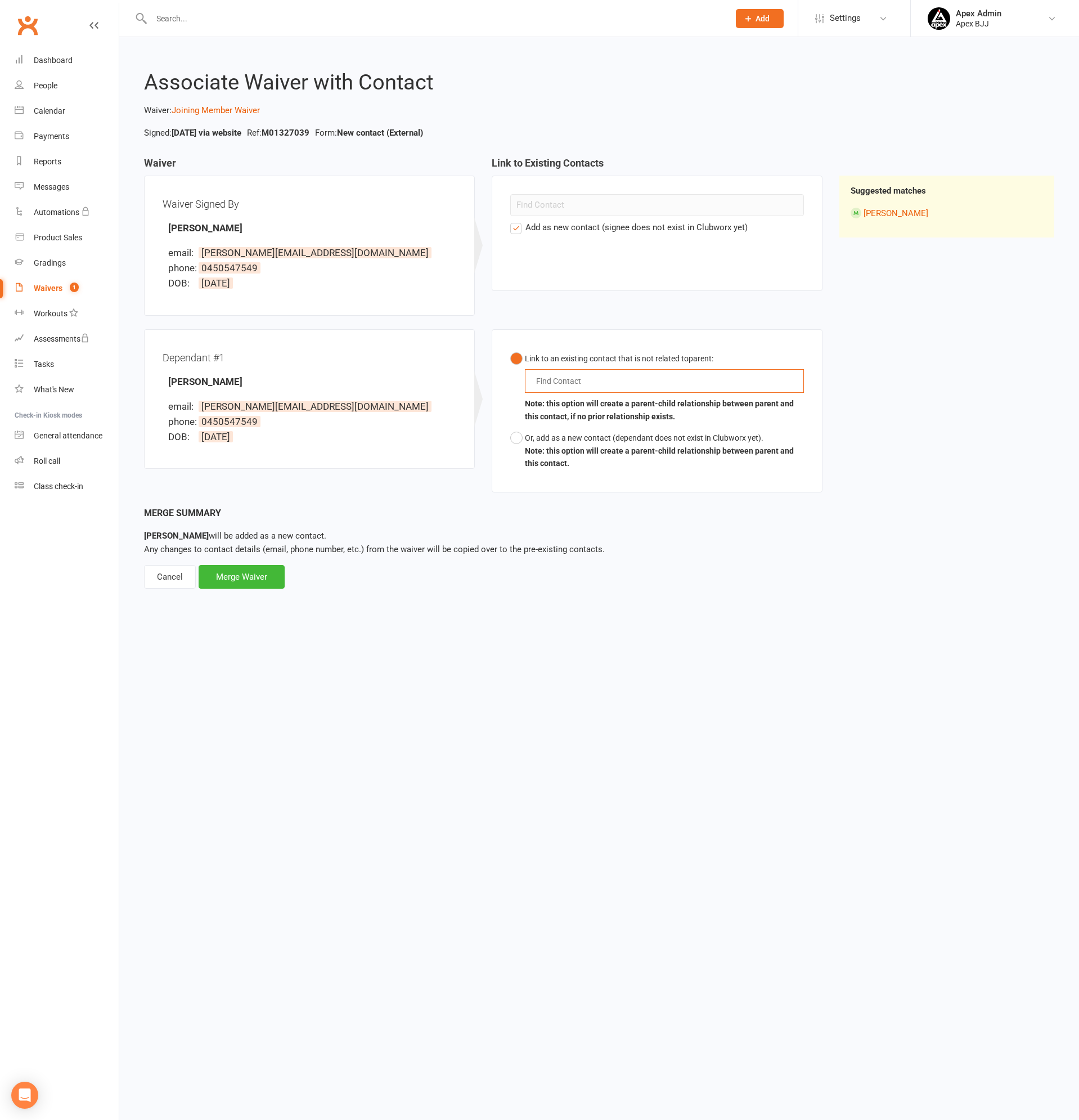
click at [517, 224] on label "Add as new contact (signee does not exist in Clubworx yet)" at bounding box center [629, 227] width 238 height 13
click at [517, 220] on input "Add as new contact (signee does not exist in Clubworx yet)" at bounding box center [514, 220] width 8 height 0
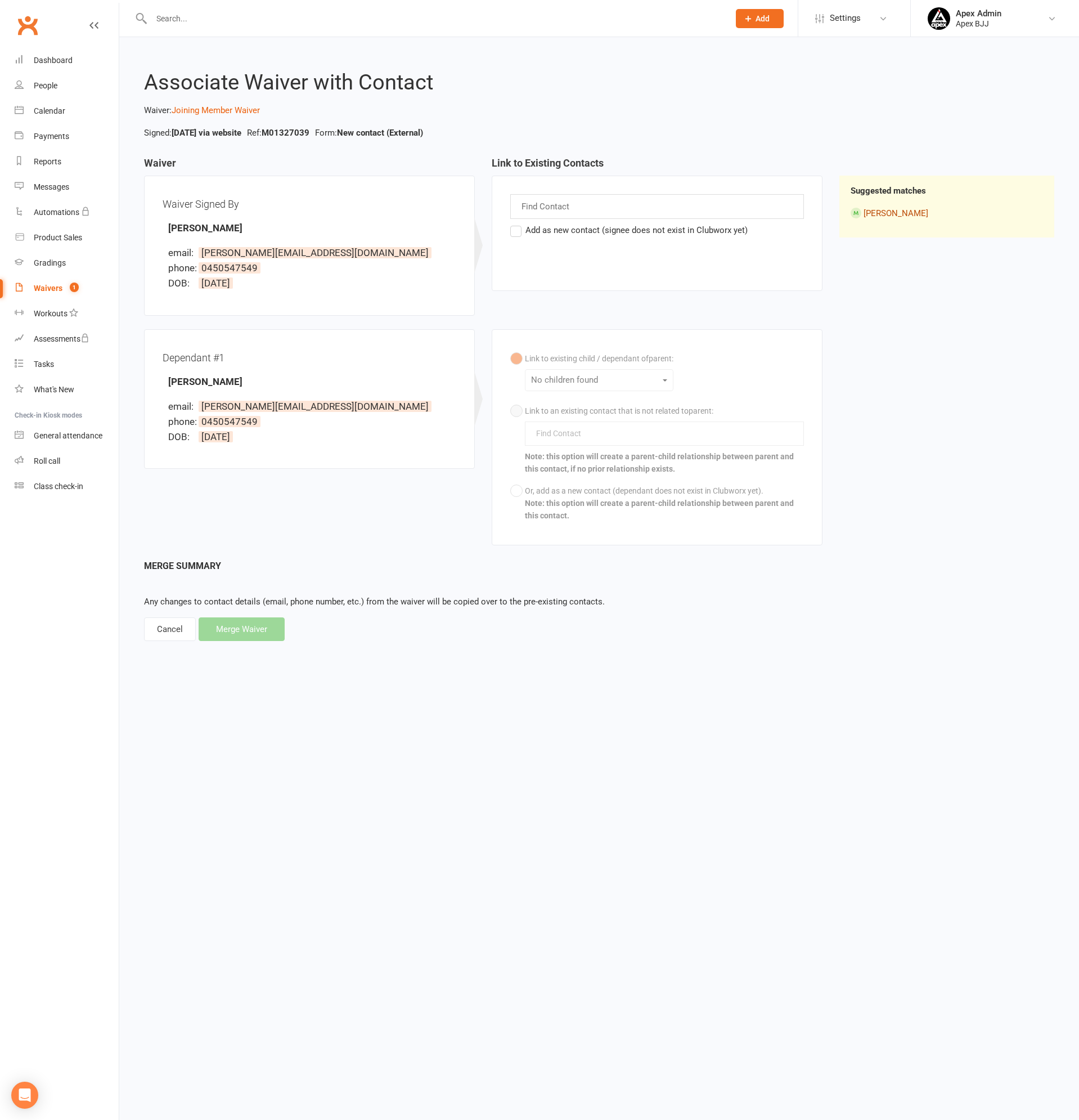
click at [917, 213] on link "[PERSON_NAME]" at bounding box center [895, 213] width 64 height 11
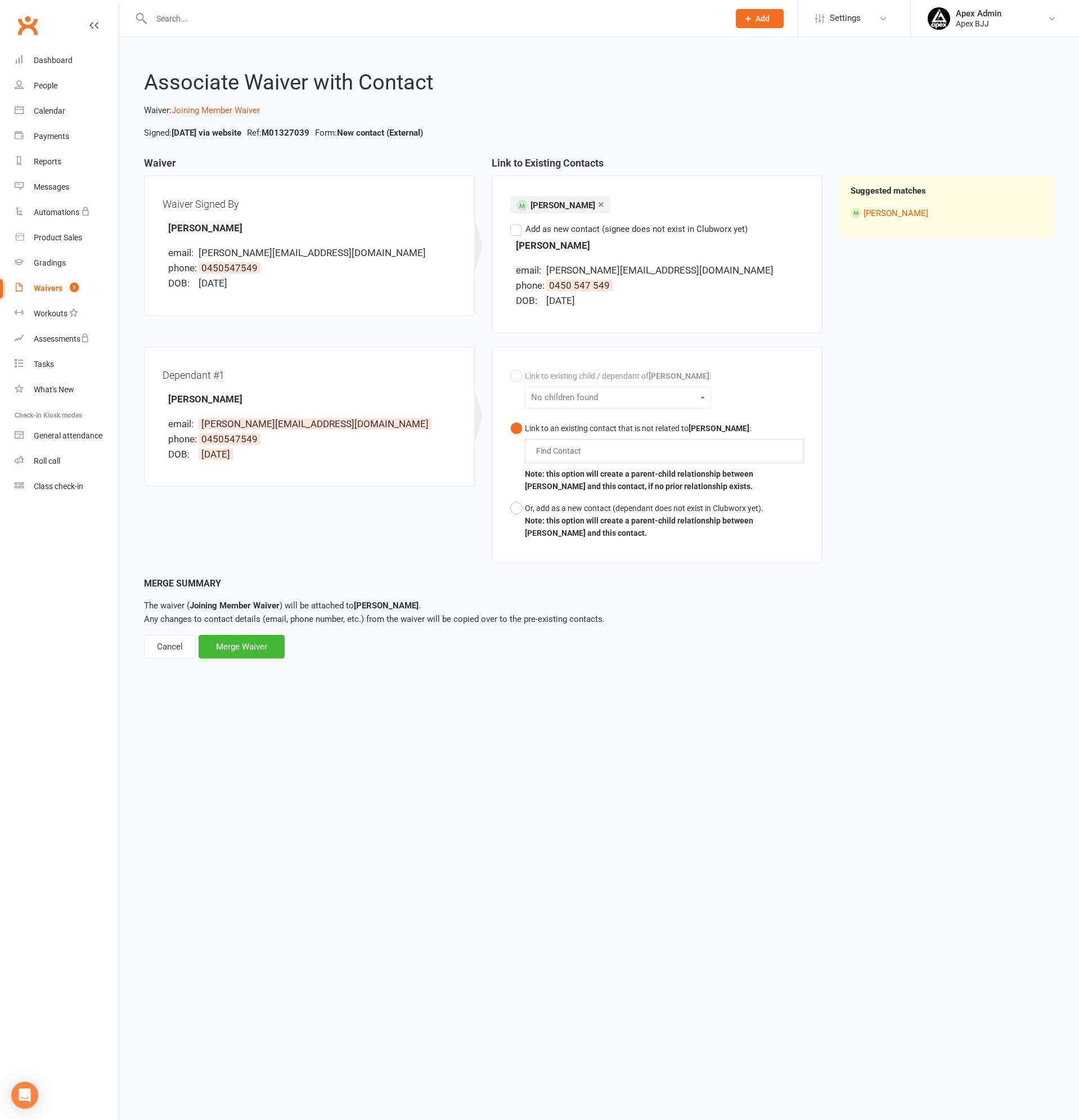
click at [885, 183] on div "Suggested matches David Mekdessi" at bounding box center [947, 207] width 215 height 62
click at [884, 192] on strong "Suggested matches" at bounding box center [889, 190] width 75 height 11
click at [876, 214] on link "[PERSON_NAME]" at bounding box center [895, 213] width 64 height 11
click at [230, 656] on div "Merge Waiver" at bounding box center [242, 646] width 87 height 24
drag, startPoint x: 431, startPoint y: 616, endPoint x: 634, endPoint y: 615, distance: 203.0
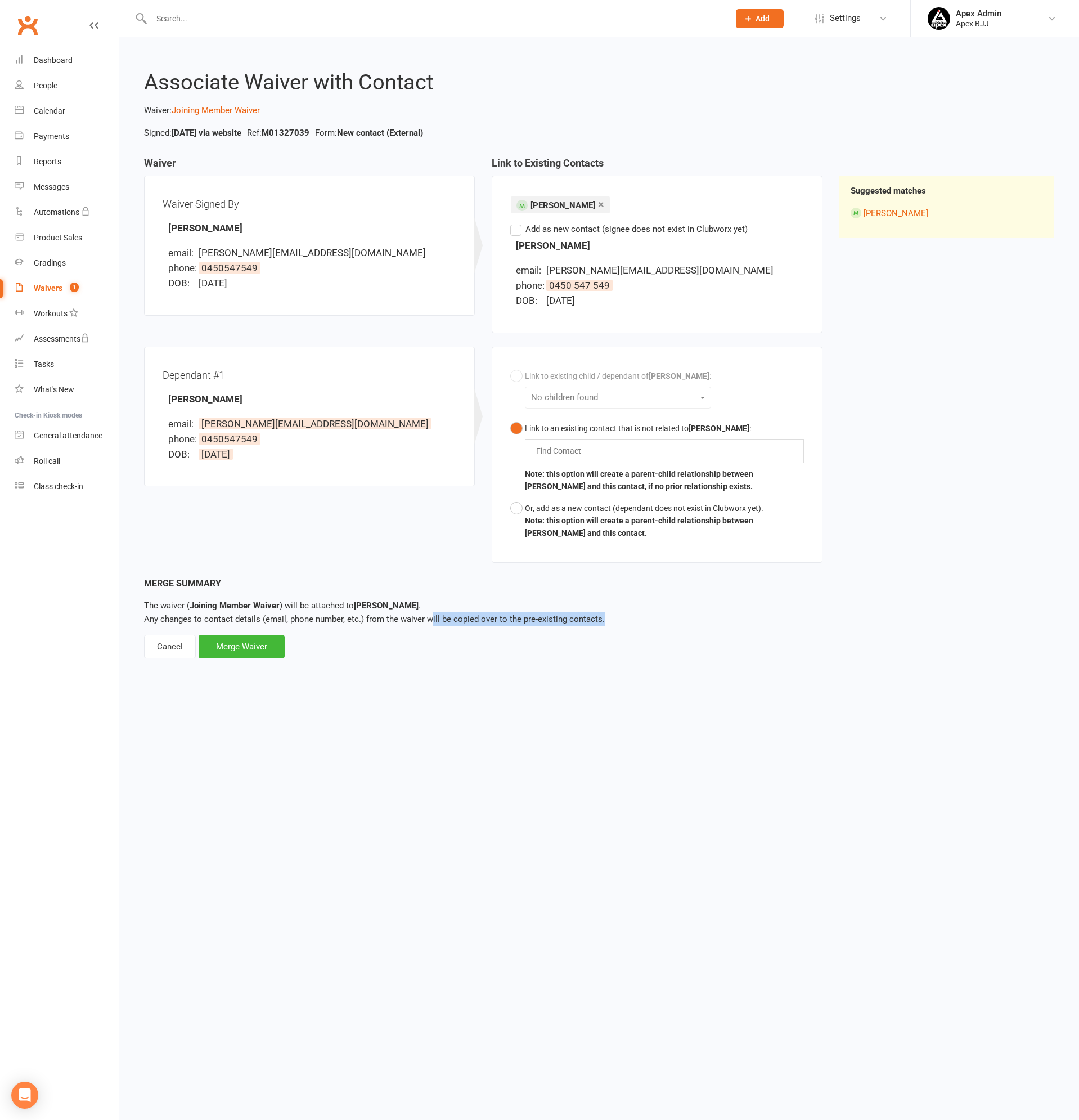
click at [634, 615] on p "The waiver ( Joining Member Waiver ) will be attached to David Mekdessi . Any c…" at bounding box center [599, 612] width 911 height 27
click at [688, 623] on p "The waiver ( Joining Member Waiver ) will be attached to David Mekdessi . Any c…" at bounding box center [599, 612] width 911 height 27
click at [517, 510] on button "Or, add as a new contact (dependant does not exist in Clubworx yet). Note: this…" at bounding box center [657, 520] width 293 height 47
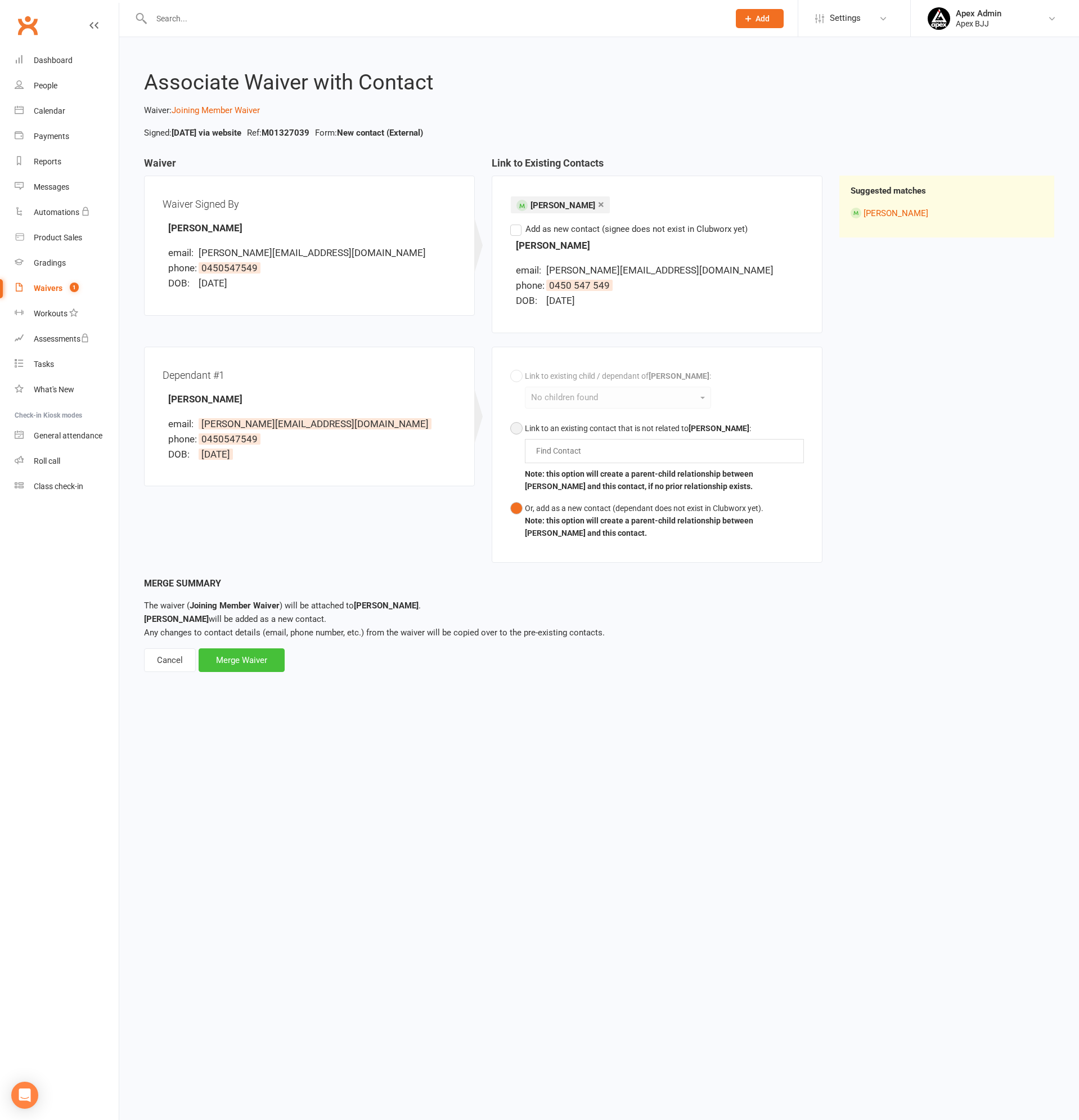
click at [262, 655] on div "Merge Waiver" at bounding box center [242, 660] width 87 height 24
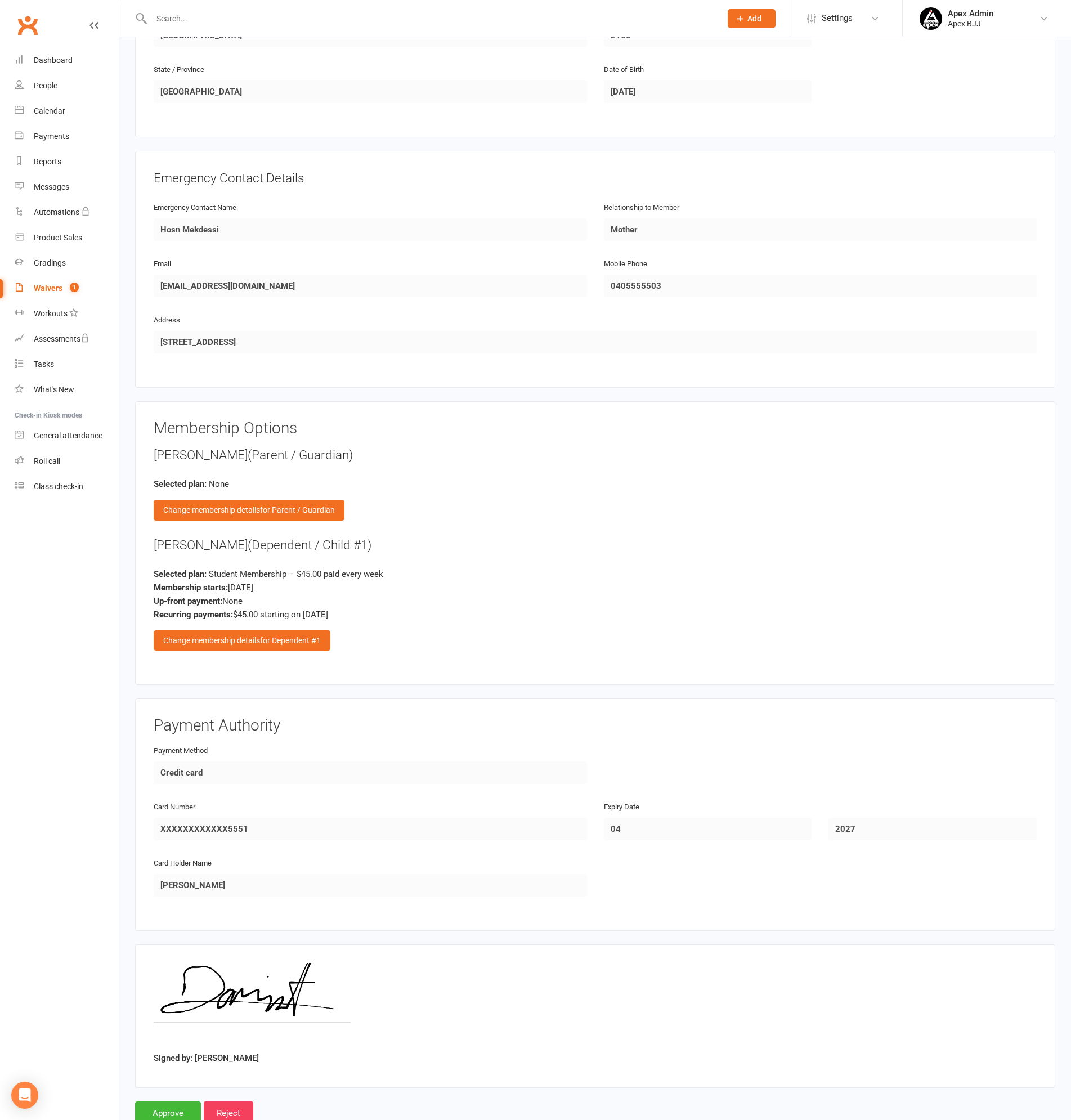
scroll to position [867, 0]
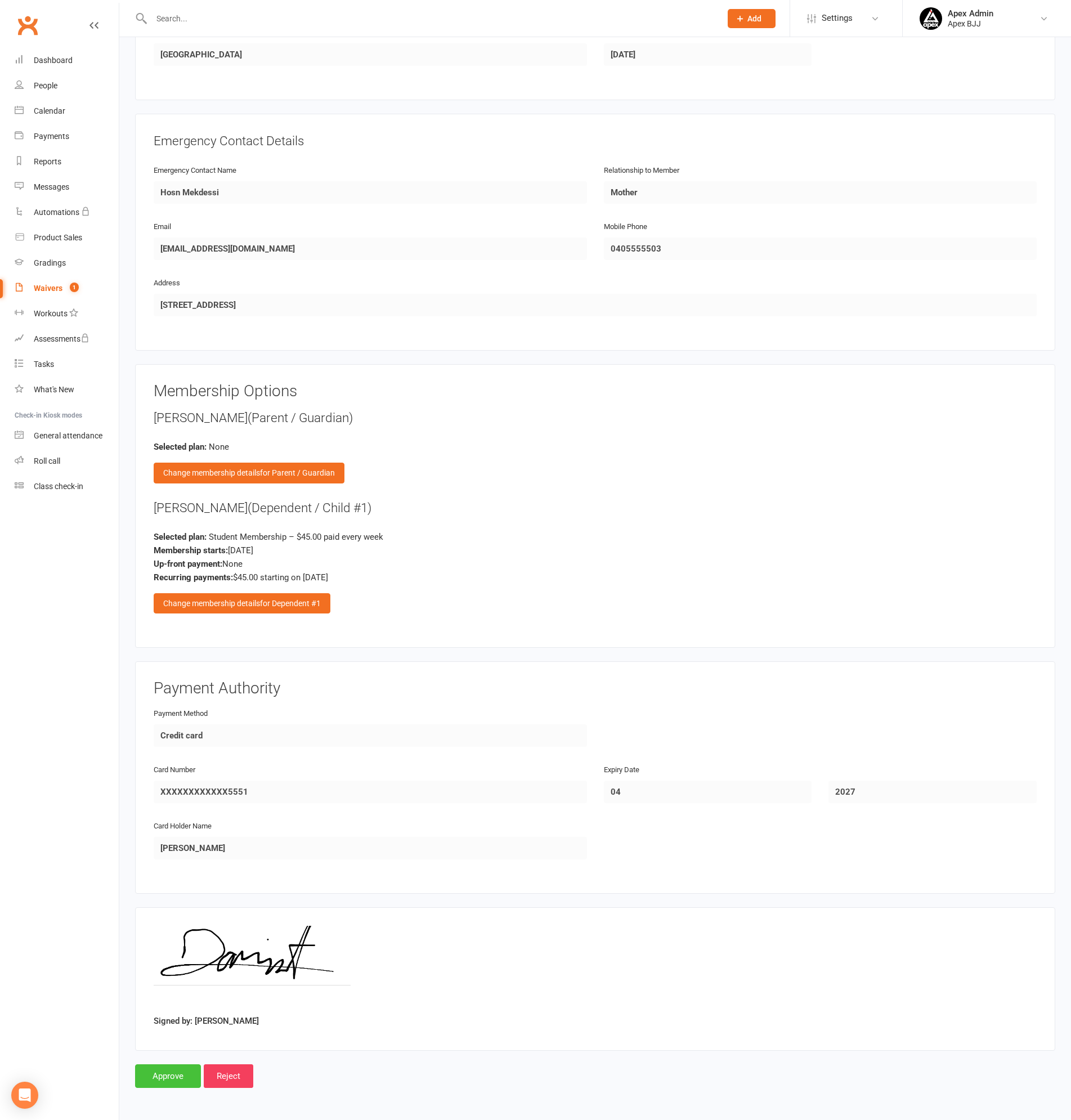
click at [161, 1080] on input "Approve" at bounding box center [167, 1076] width 65 height 24
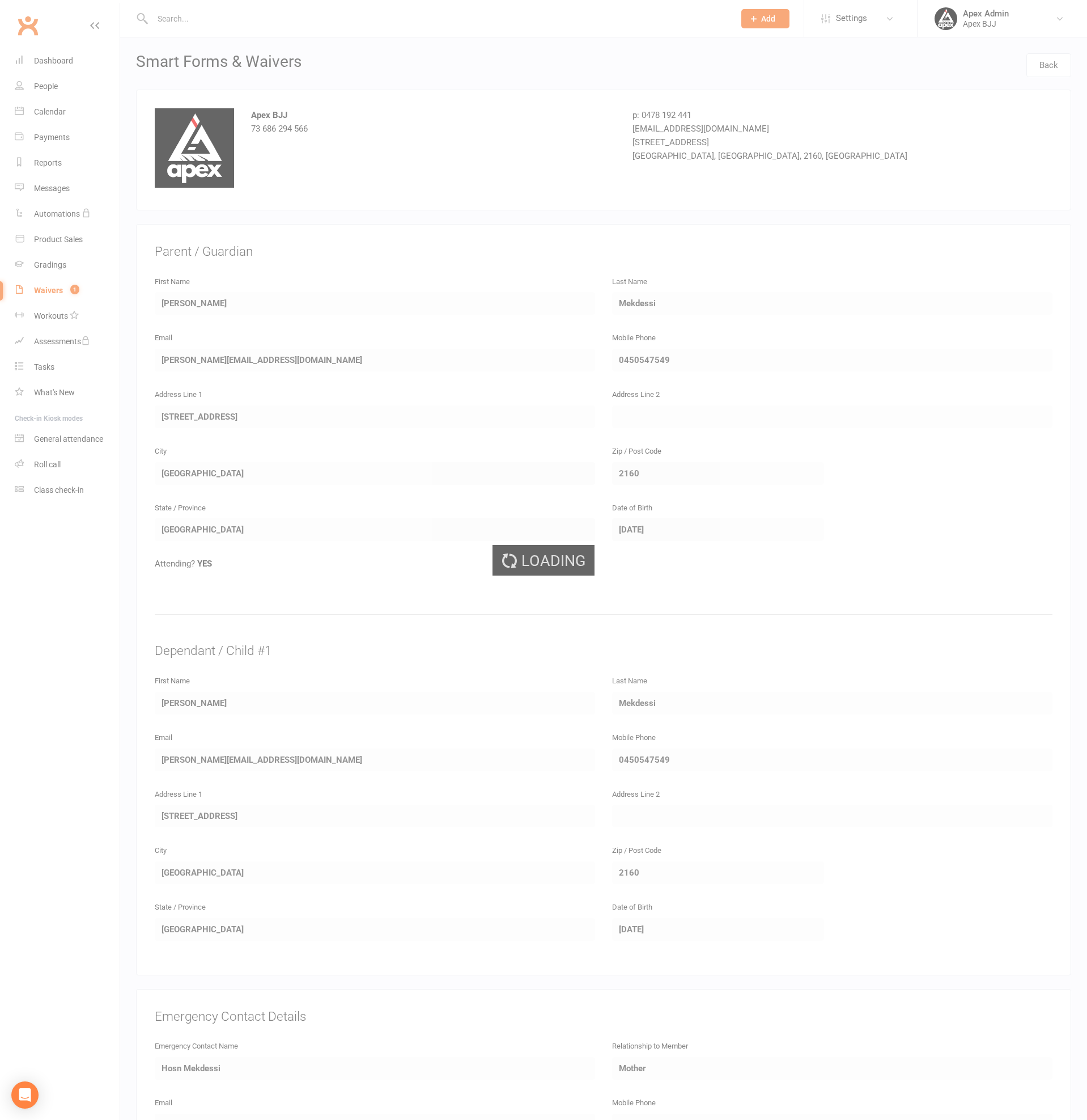
select select "100"
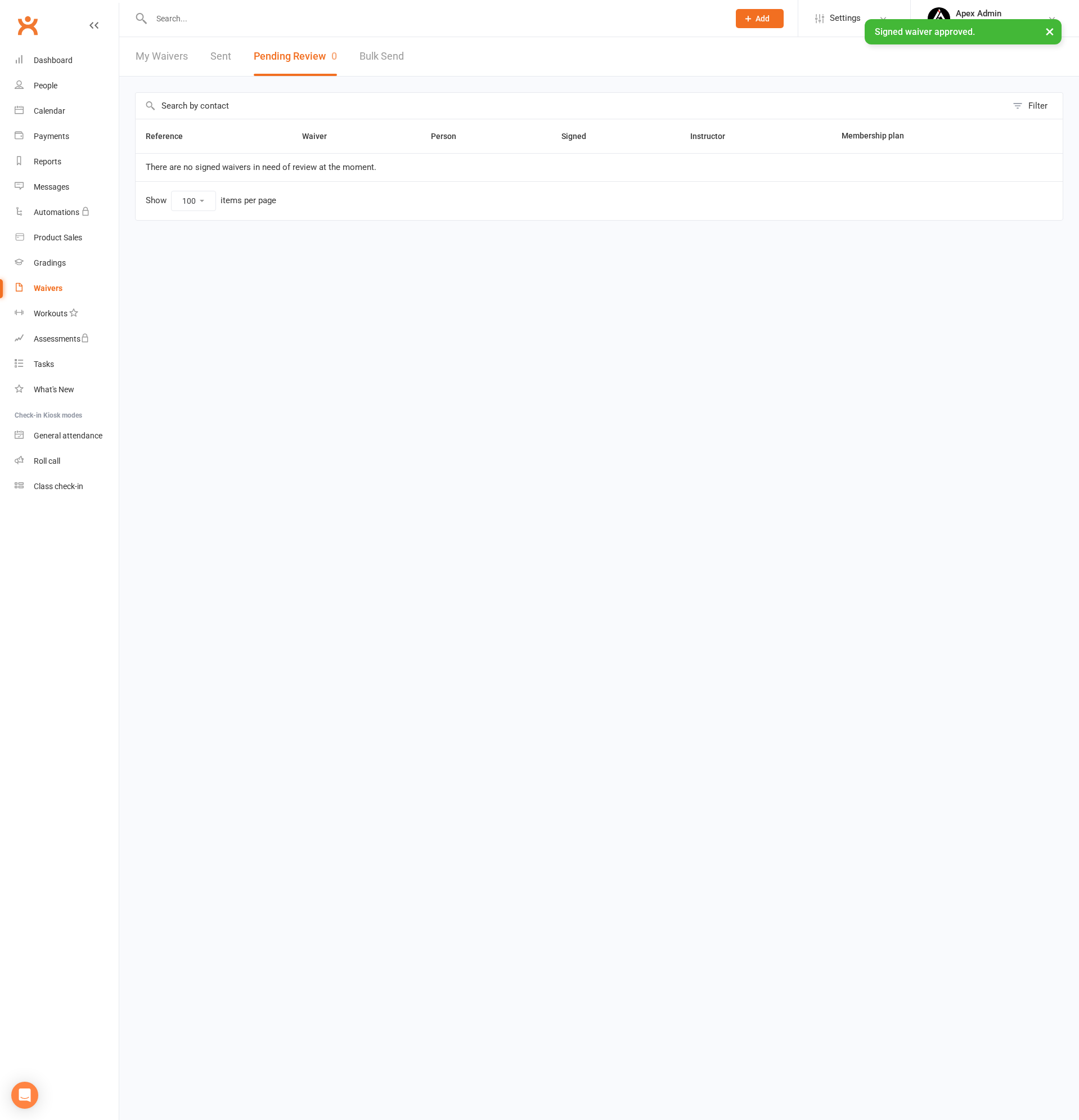
click at [249, 107] on input "text" at bounding box center [571, 106] width 871 height 26
type input "d"
click at [48, 57] on div "Dashboard" at bounding box center [53, 60] width 38 height 9
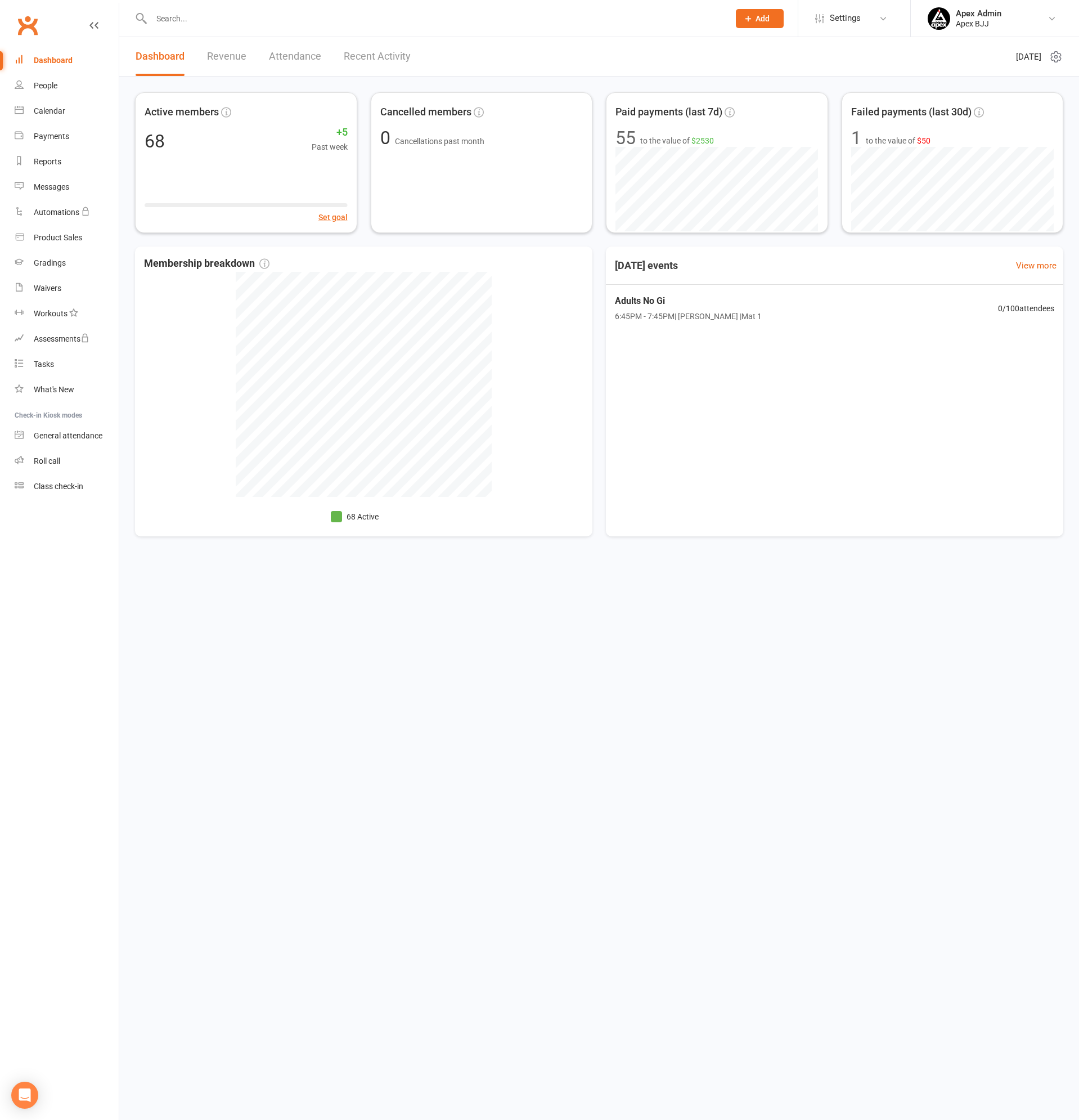
click at [199, 22] on input "text" at bounding box center [435, 18] width 573 height 15
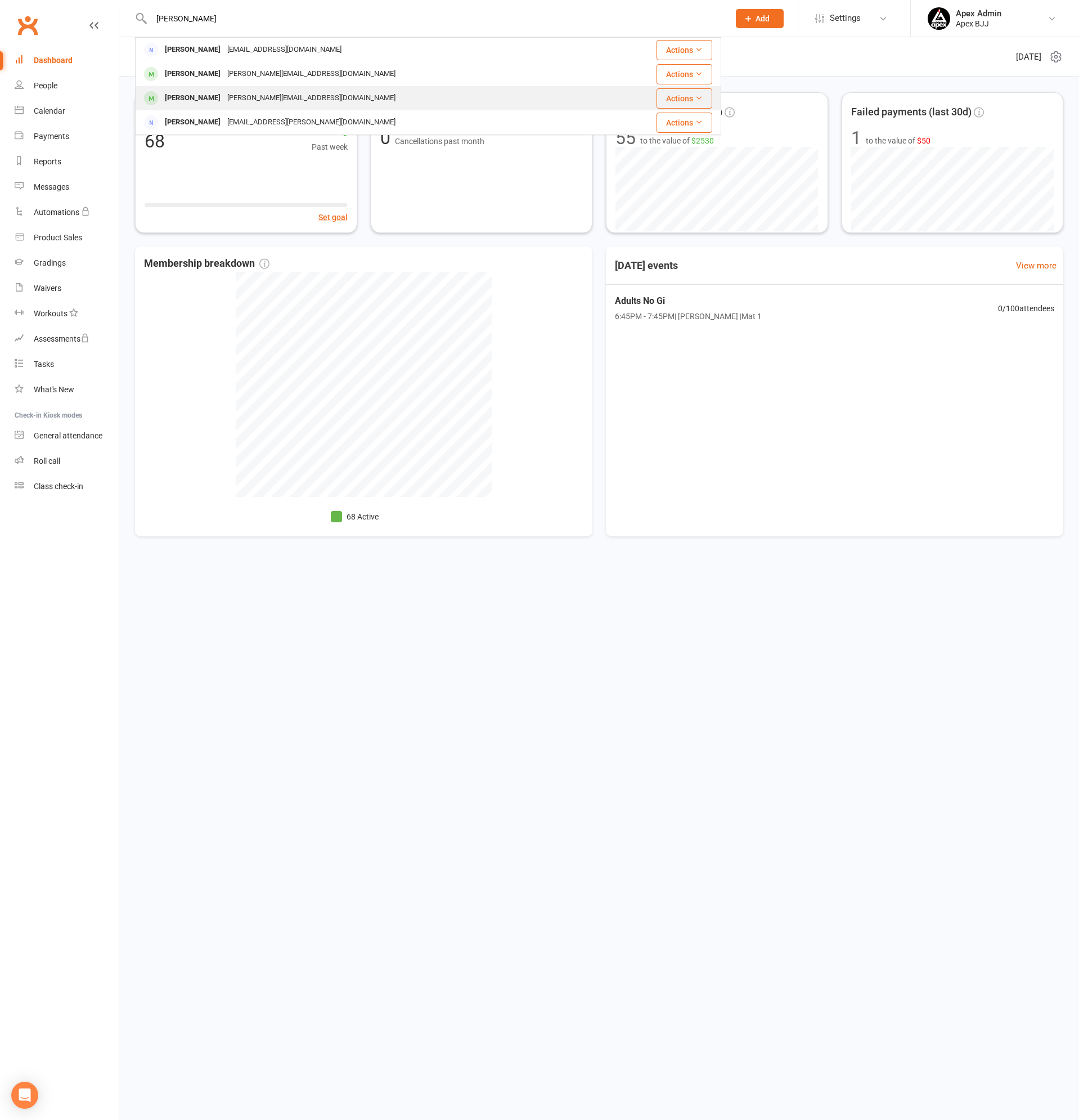
type input "david"
drag, startPoint x: 214, startPoint y: 94, endPoint x: 263, endPoint y: 129, distance: 60.2
click at [215, 94] on div "[PERSON_NAME]" at bounding box center [192, 98] width 63 height 16
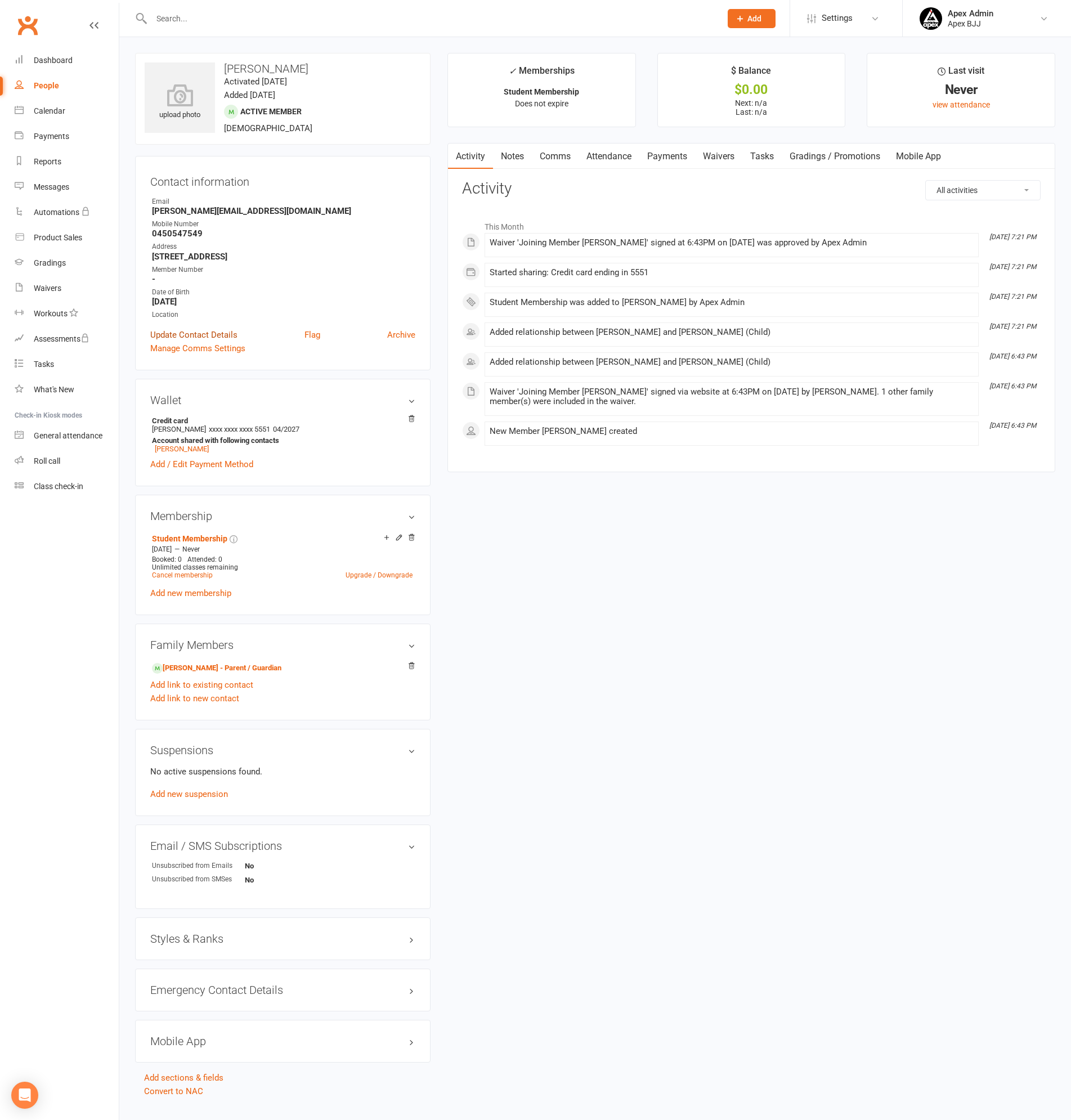
click at [212, 333] on link "Update Contact Details" at bounding box center [193, 335] width 87 height 13
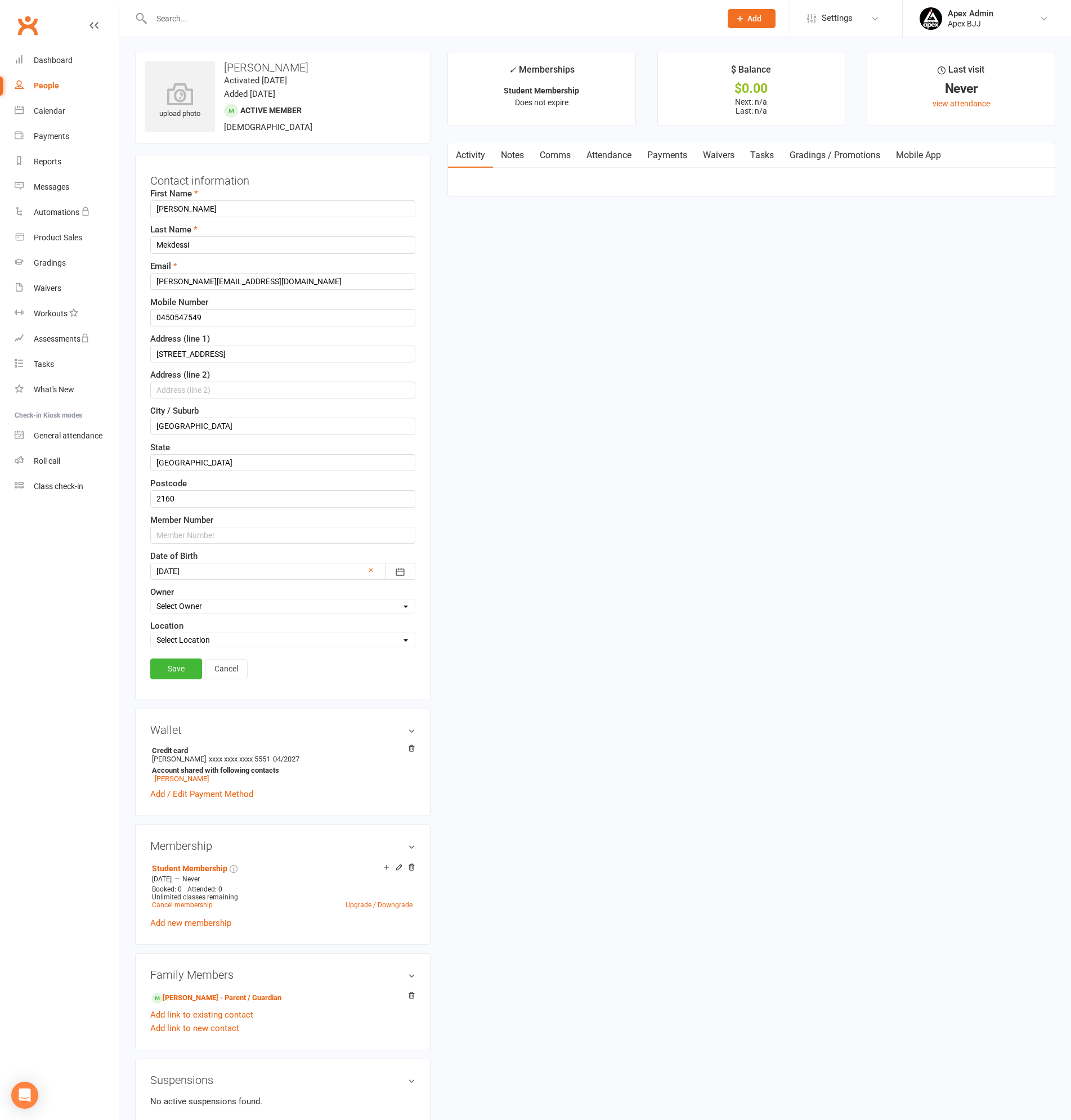
scroll to position [22, 0]
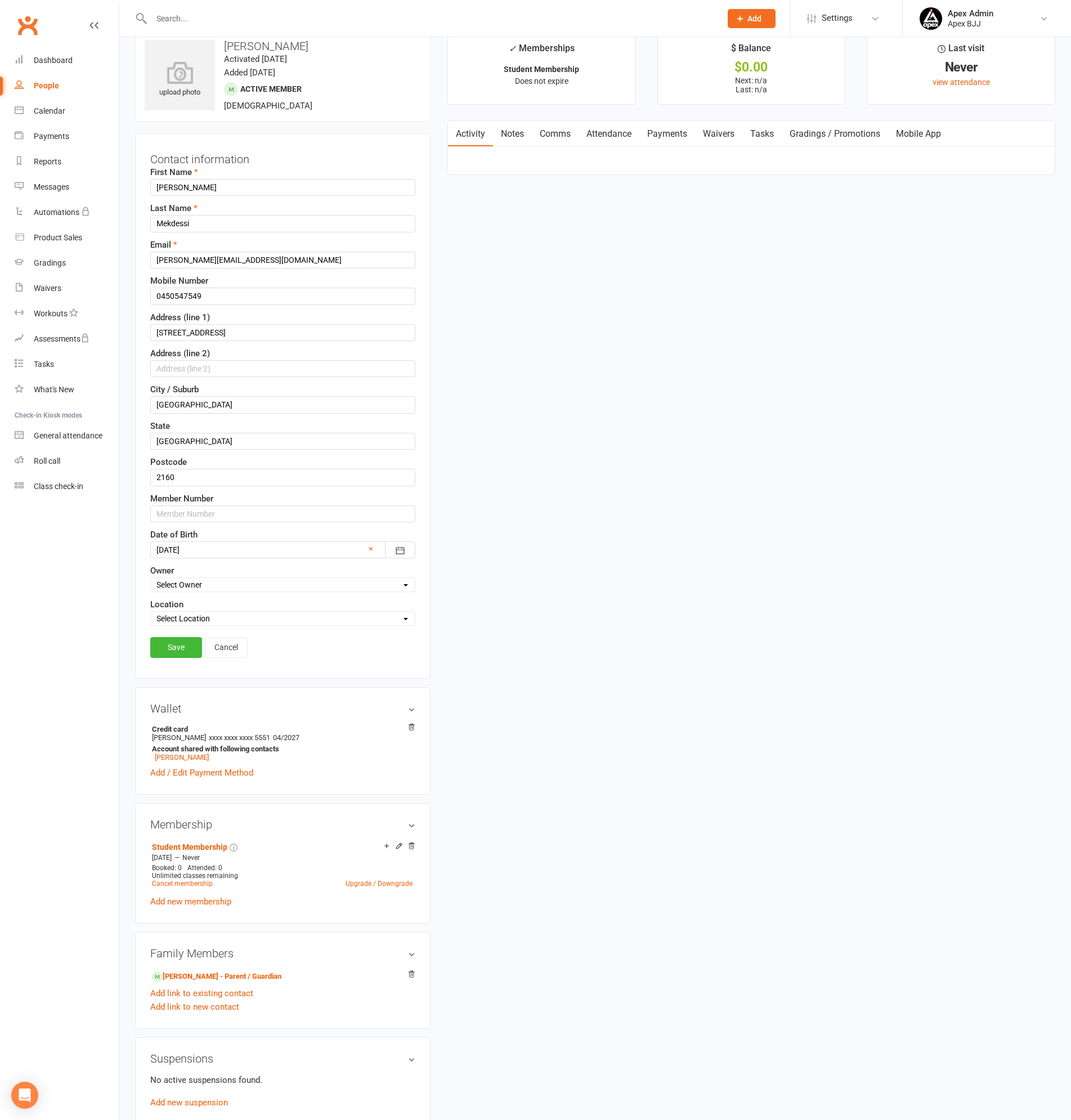
click at [230, 286] on div "Mobile Number 0450547549" at bounding box center [283, 289] width 265 height 31
click at [242, 293] on input "0450547549" at bounding box center [283, 296] width 265 height 17
type input "0450 547 549"
drag, startPoint x: 238, startPoint y: 399, endPoint x: 16, endPoint y: 405, distance: 222.1
click at [16, 405] on ui-view "Prospect Member Non-attending contact Class / event Appointment Grading event T…" at bounding box center [536, 708] width 1071 height 1454
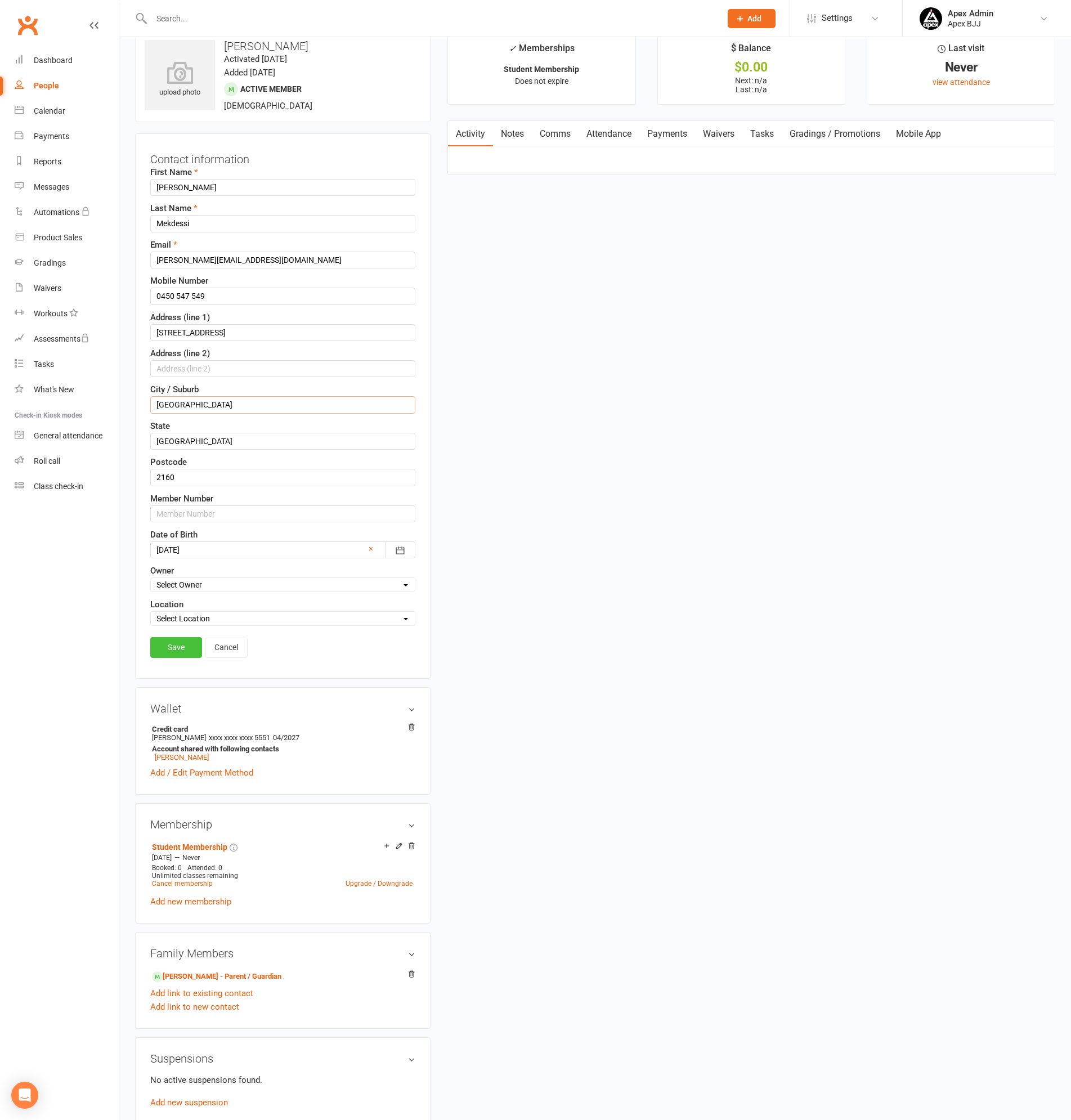
type input "MERRYLANDS WEST"
click at [176, 648] on link "Save" at bounding box center [176, 646] width 52 height 20
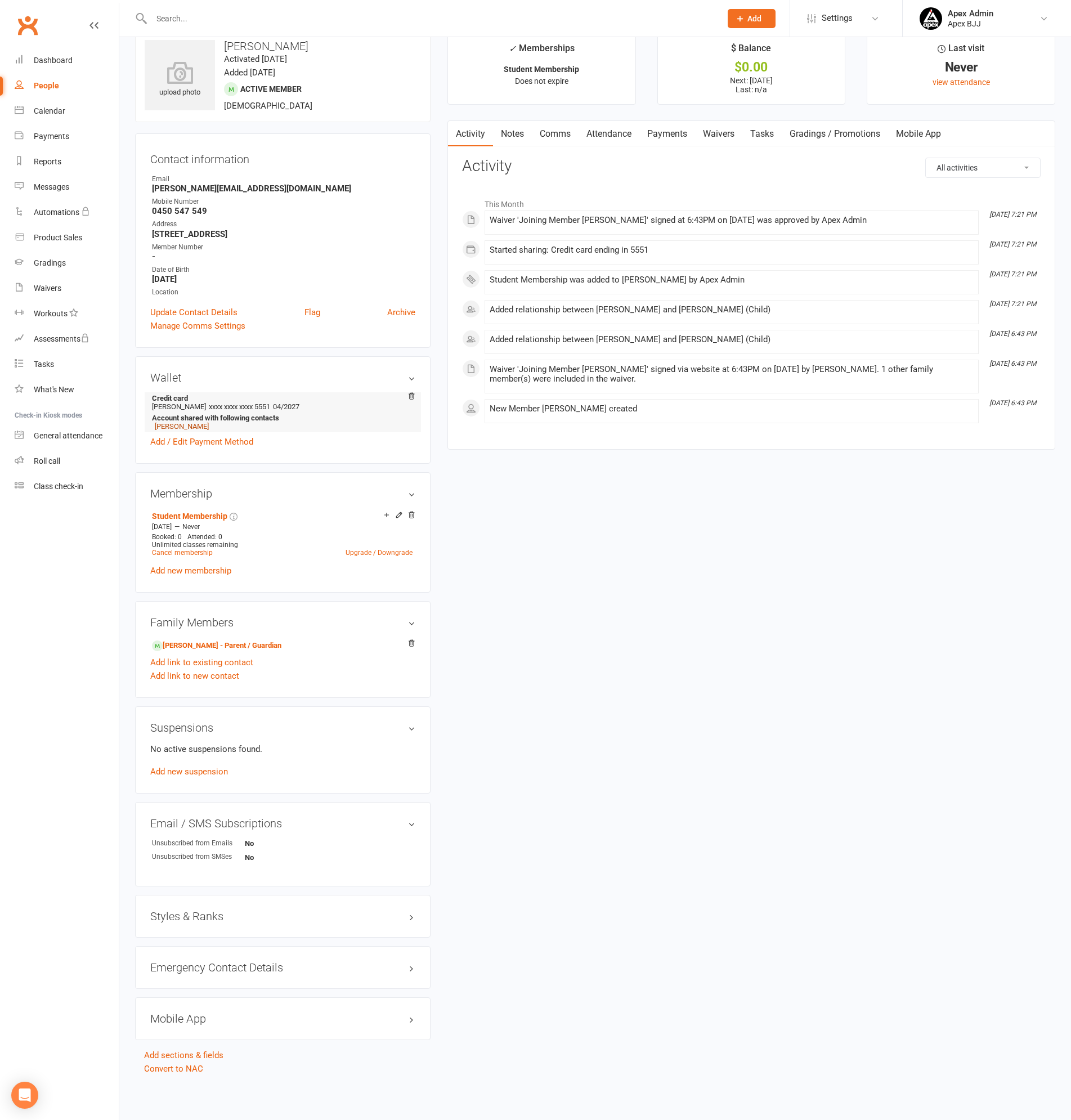
click at [184, 429] on link "[PERSON_NAME]" at bounding box center [182, 426] width 54 height 9
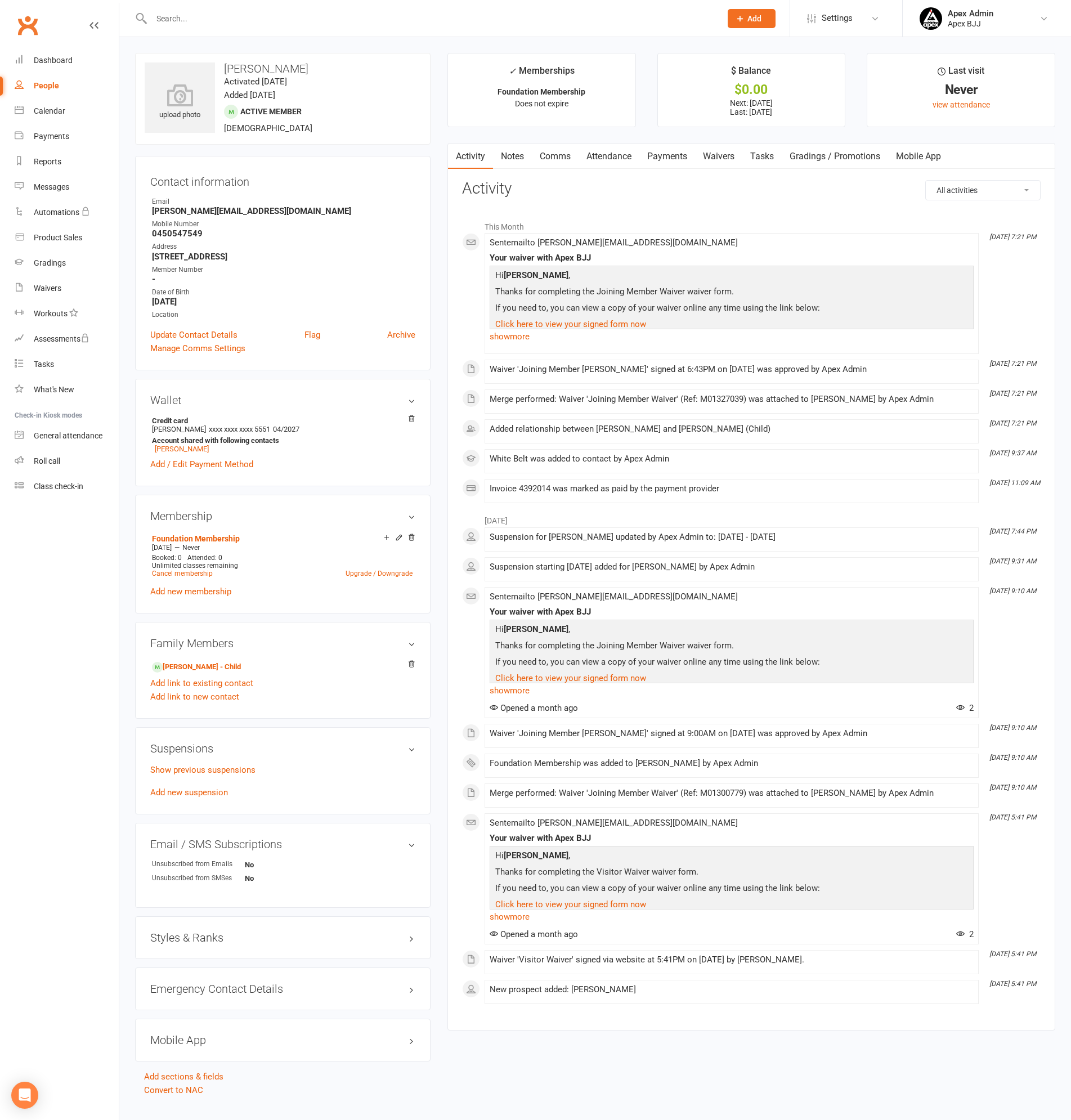
click at [679, 154] on link "Payments" at bounding box center [667, 156] width 56 height 26
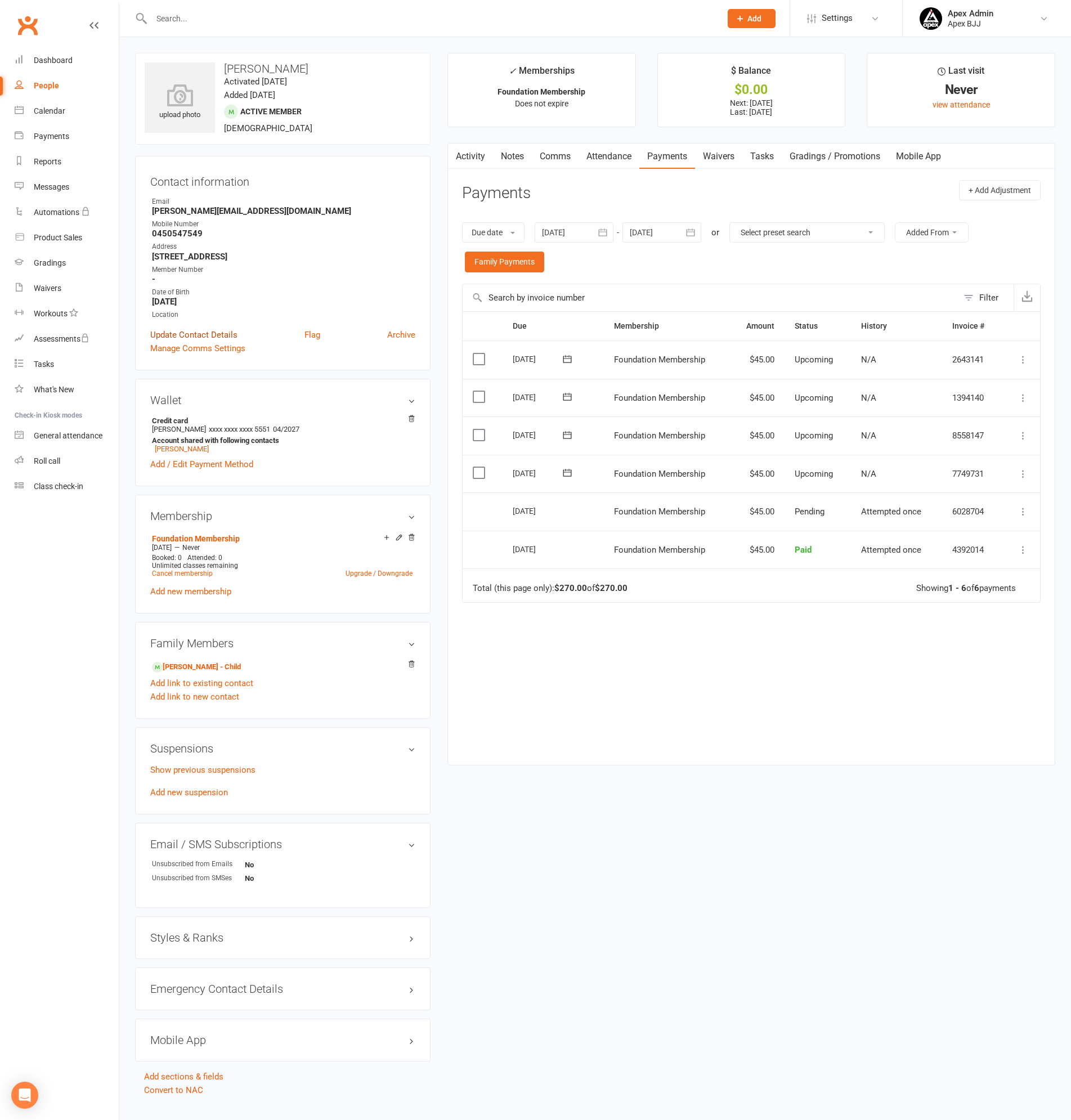
click at [199, 333] on link "Update Contact Details" at bounding box center [193, 335] width 87 height 13
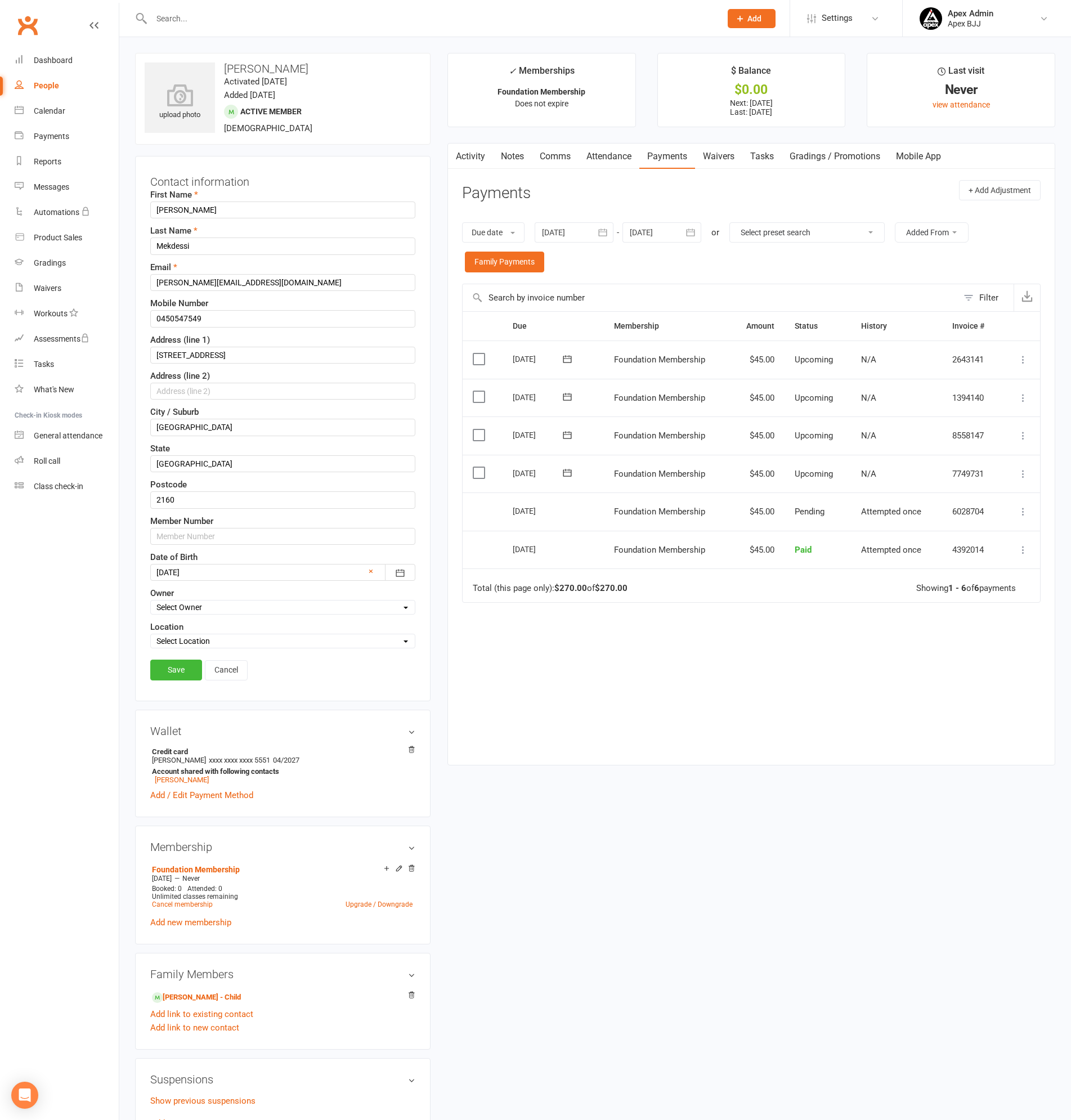
scroll to position [21, 0]
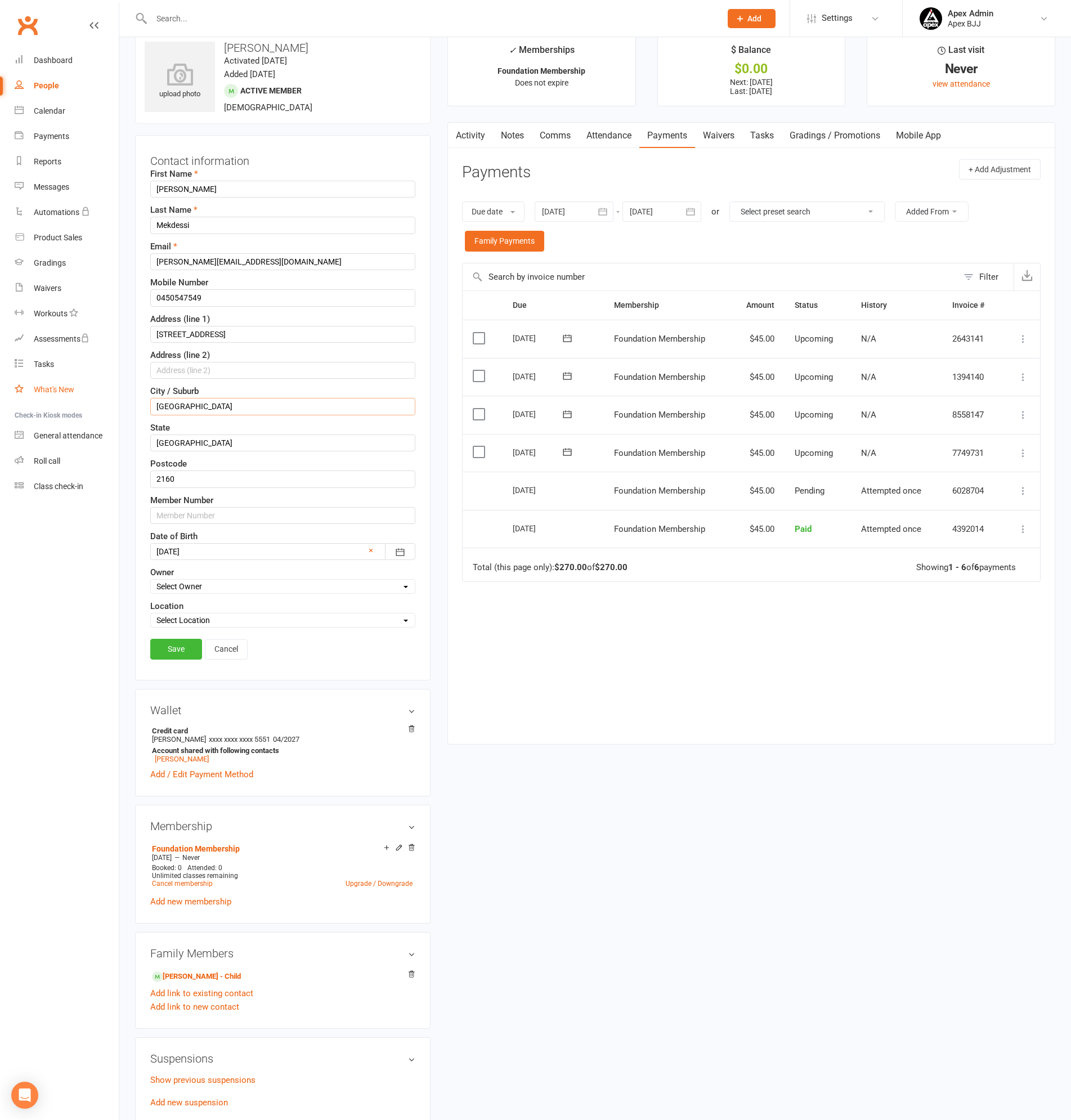
drag, startPoint x: 234, startPoint y: 411, endPoint x: 52, endPoint y: 392, distance: 183.0
click at [52, 392] on ui-view "Prospect Member Non-attending contact Class / event Appointment Grading event T…" at bounding box center [536, 708] width 1071 height 1452
type input "MERRYLANDS WEST"
click at [214, 292] on input "0450547549" at bounding box center [283, 298] width 265 height 17
type input "0450 547 549"
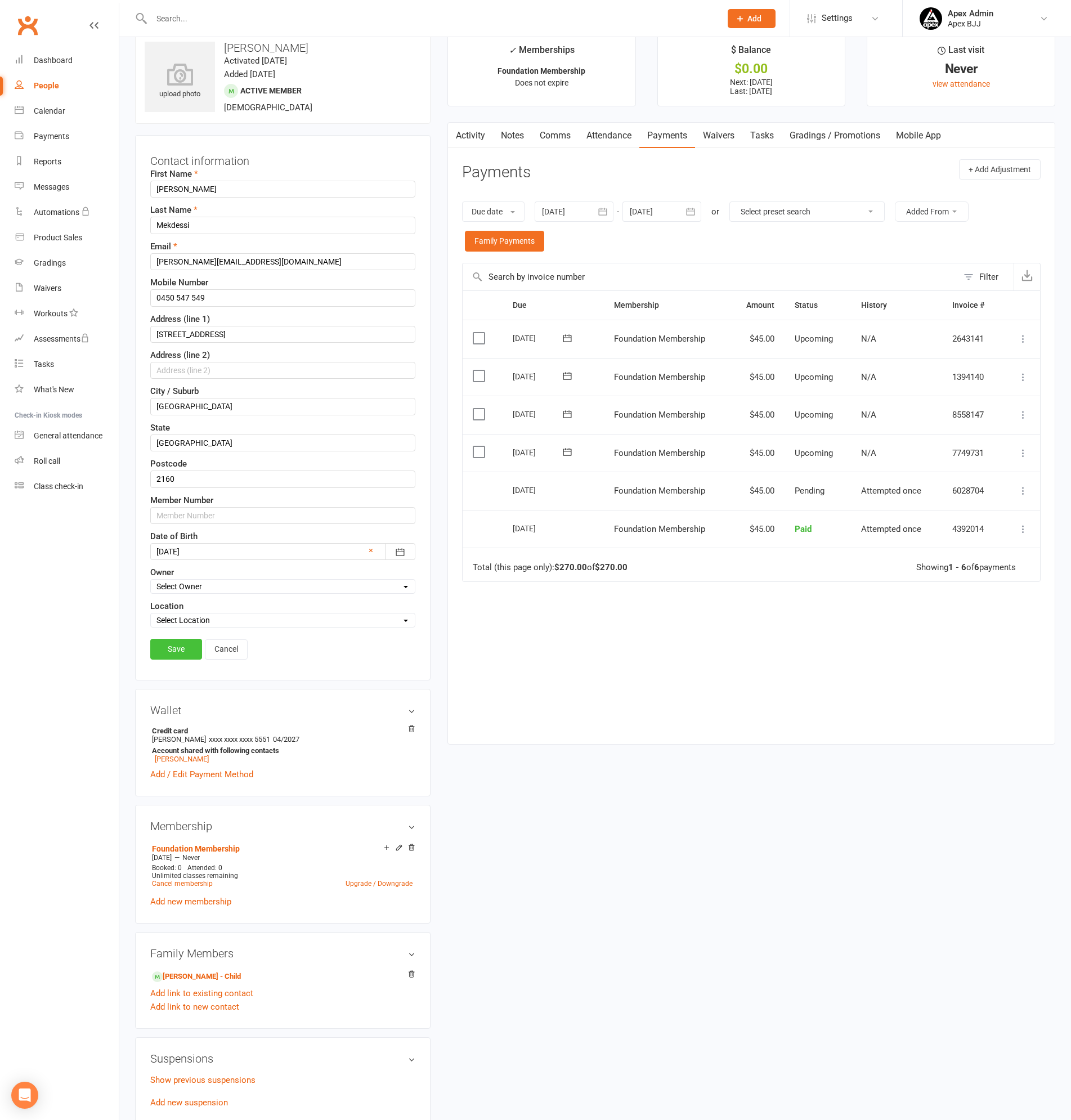
click at [172, 641] on link "Save" at bounding box center [176, 648] width 52 height 20
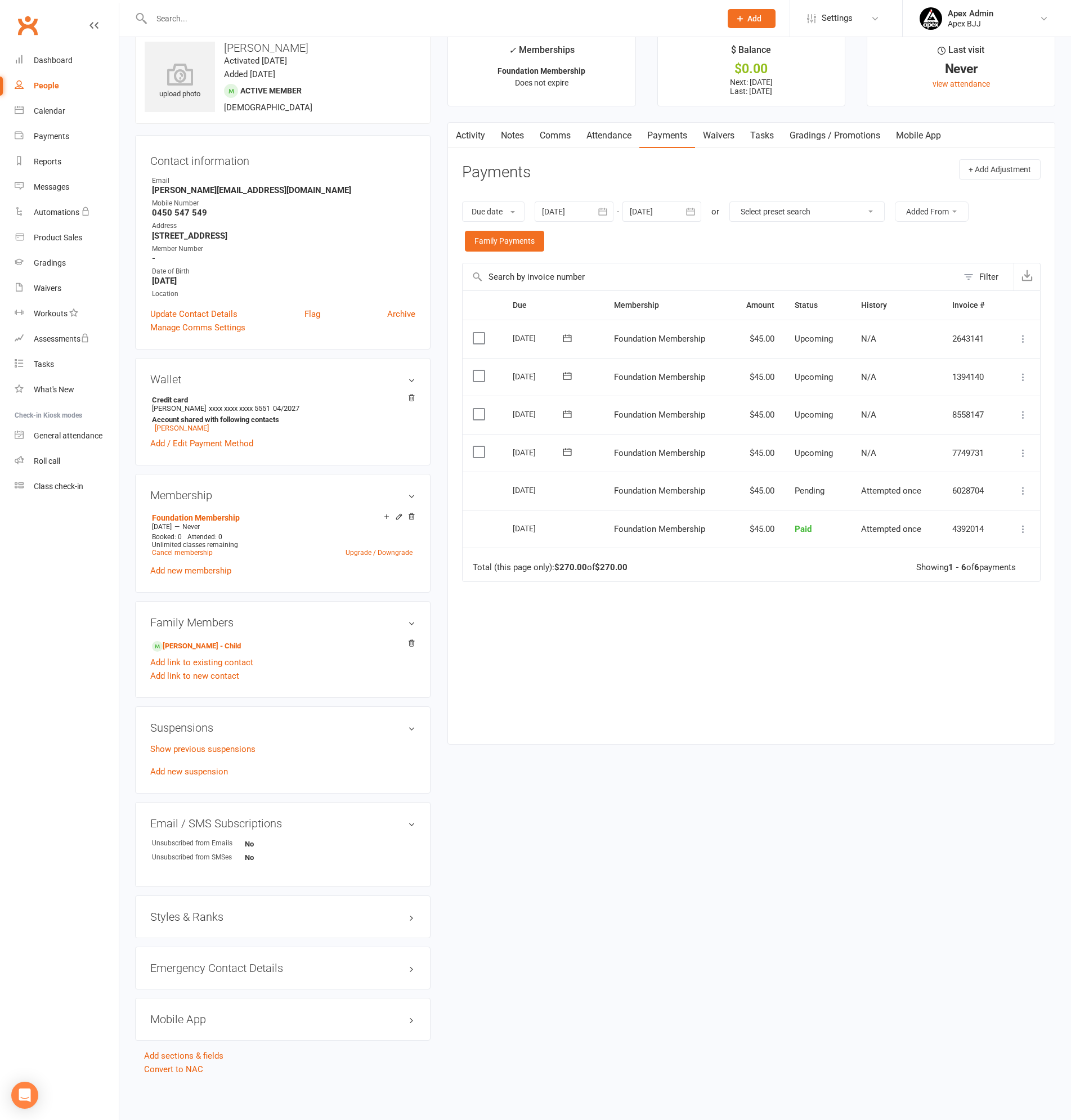
click at [932, 131] on link "Mobile App" at bounding box center [917, 136] width 61 height 26
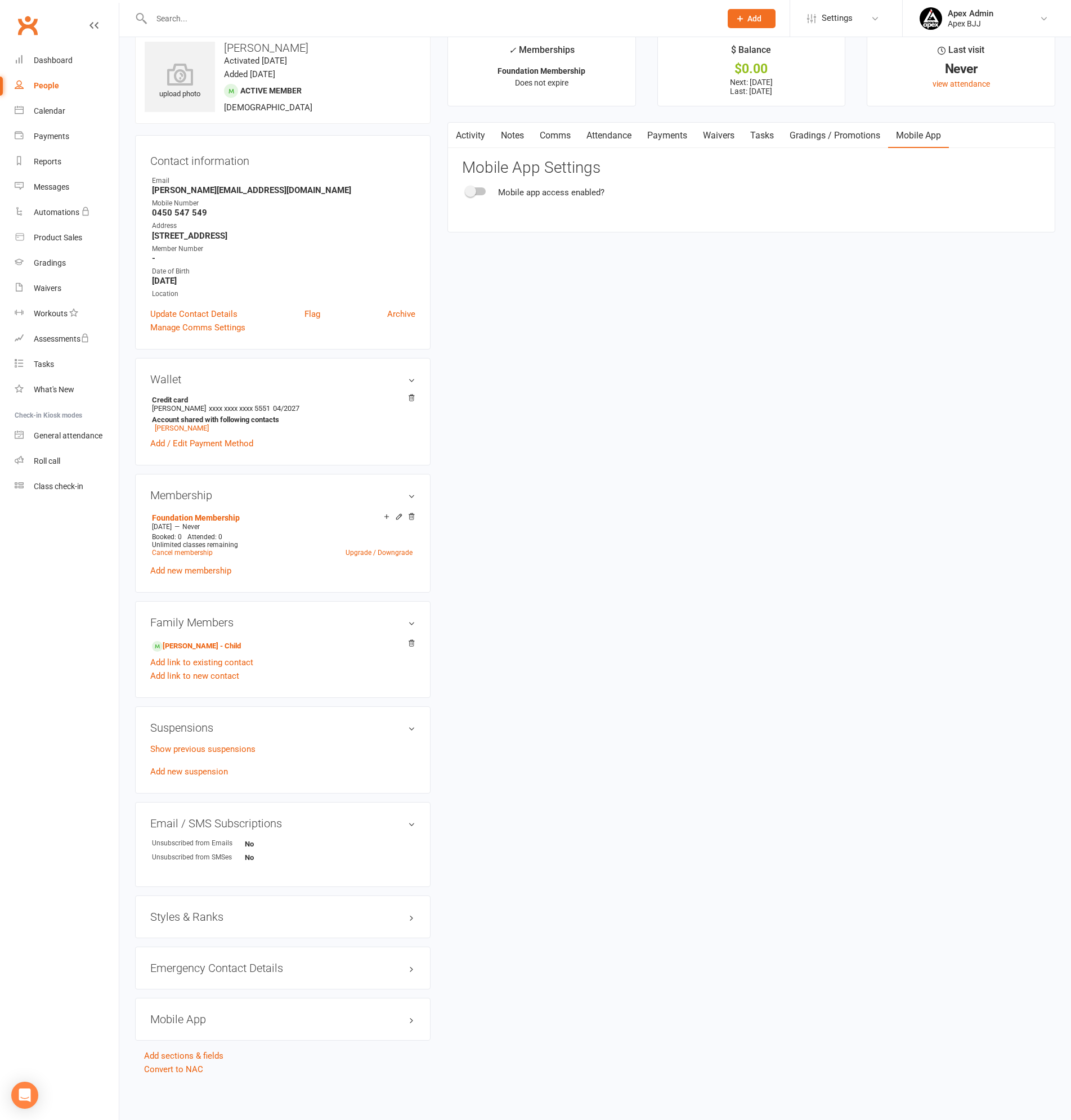
click at [517, 135] on link "Notes" at bounding box center [512, 136] width 38 height 26
click at [463, 135] on link "Activity" at bounding box center [470, 136] width 45 height 26
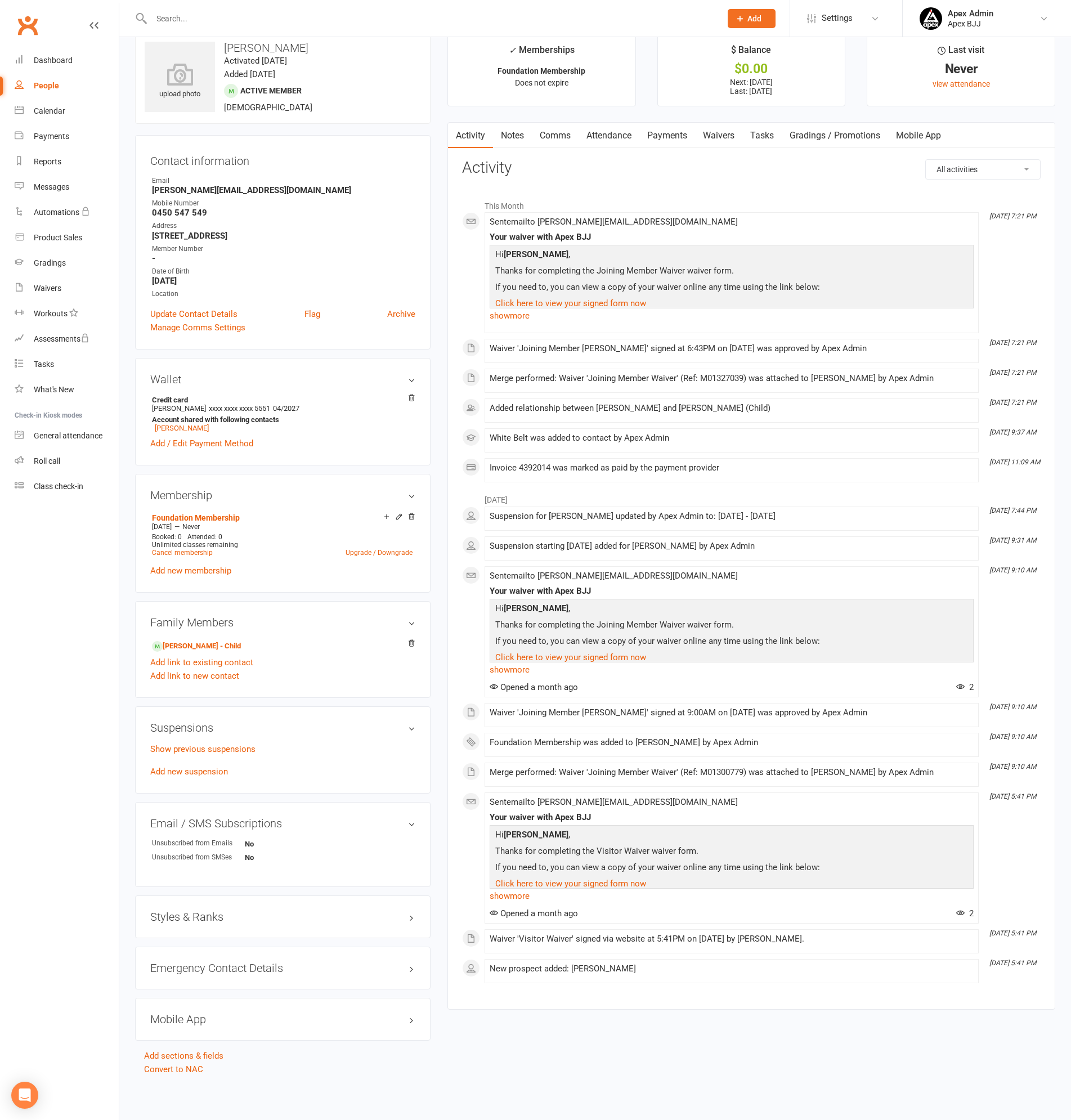
click at [409, 620] on h3 "Family Members" at bounding box center [283, 622] width 265 height 12
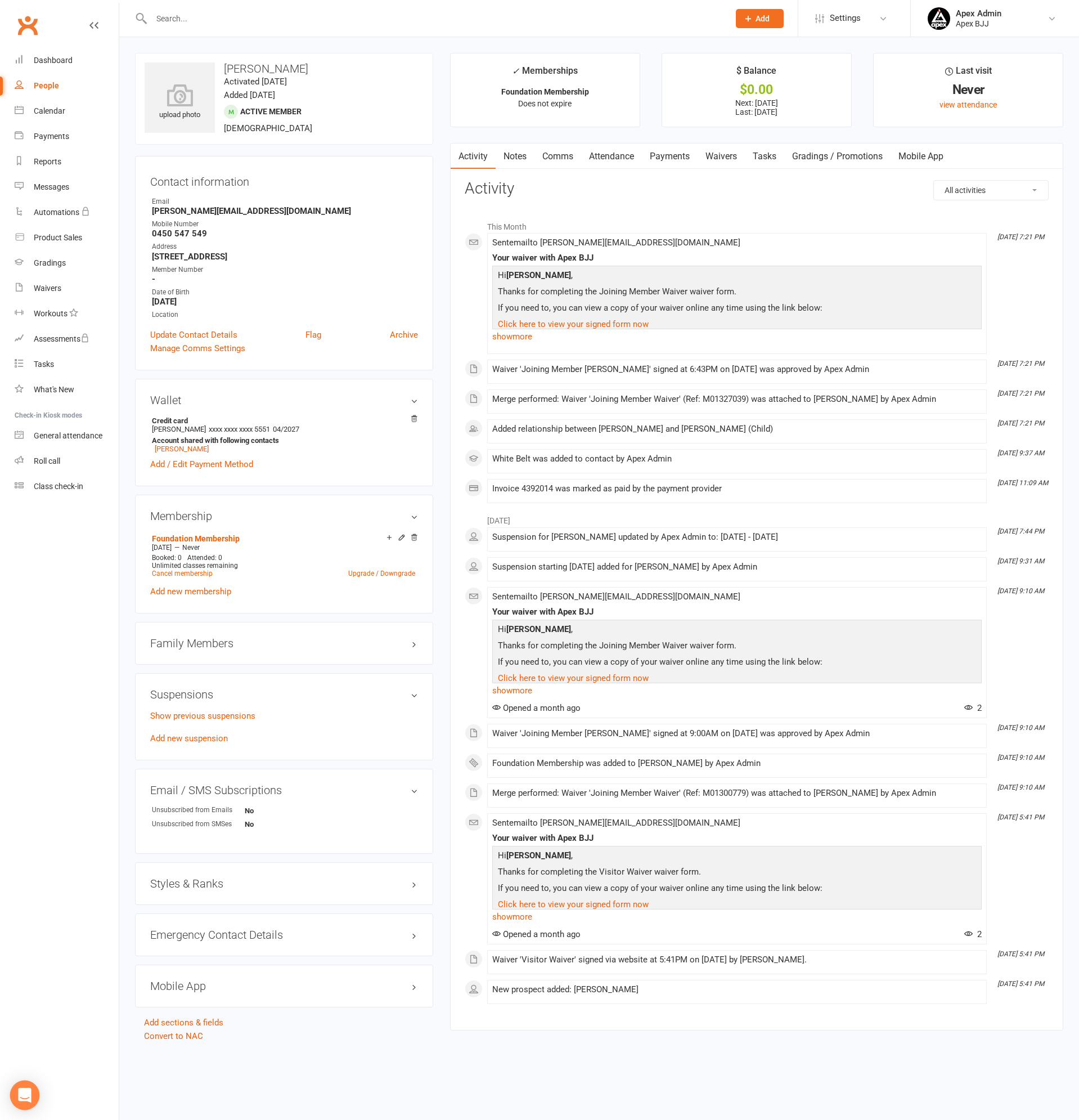
click at [19, 1097] on icon "Open Intercom Messenger" at bounding box center [24, 1094] width 13 height 14
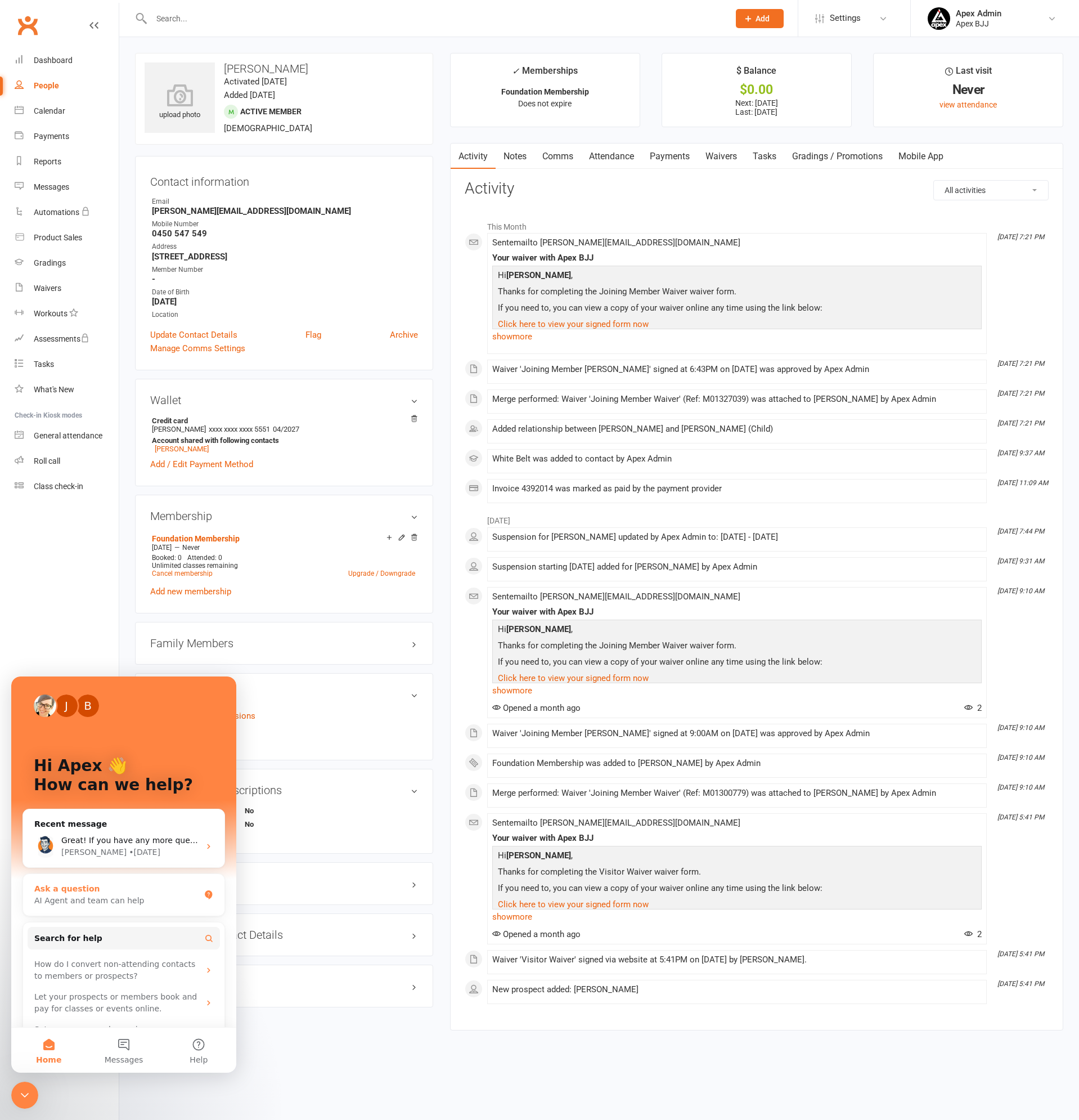
click at [91, 896] on div "AI Agent and team can help" at bounding box center [117, 900] width 165 height 12
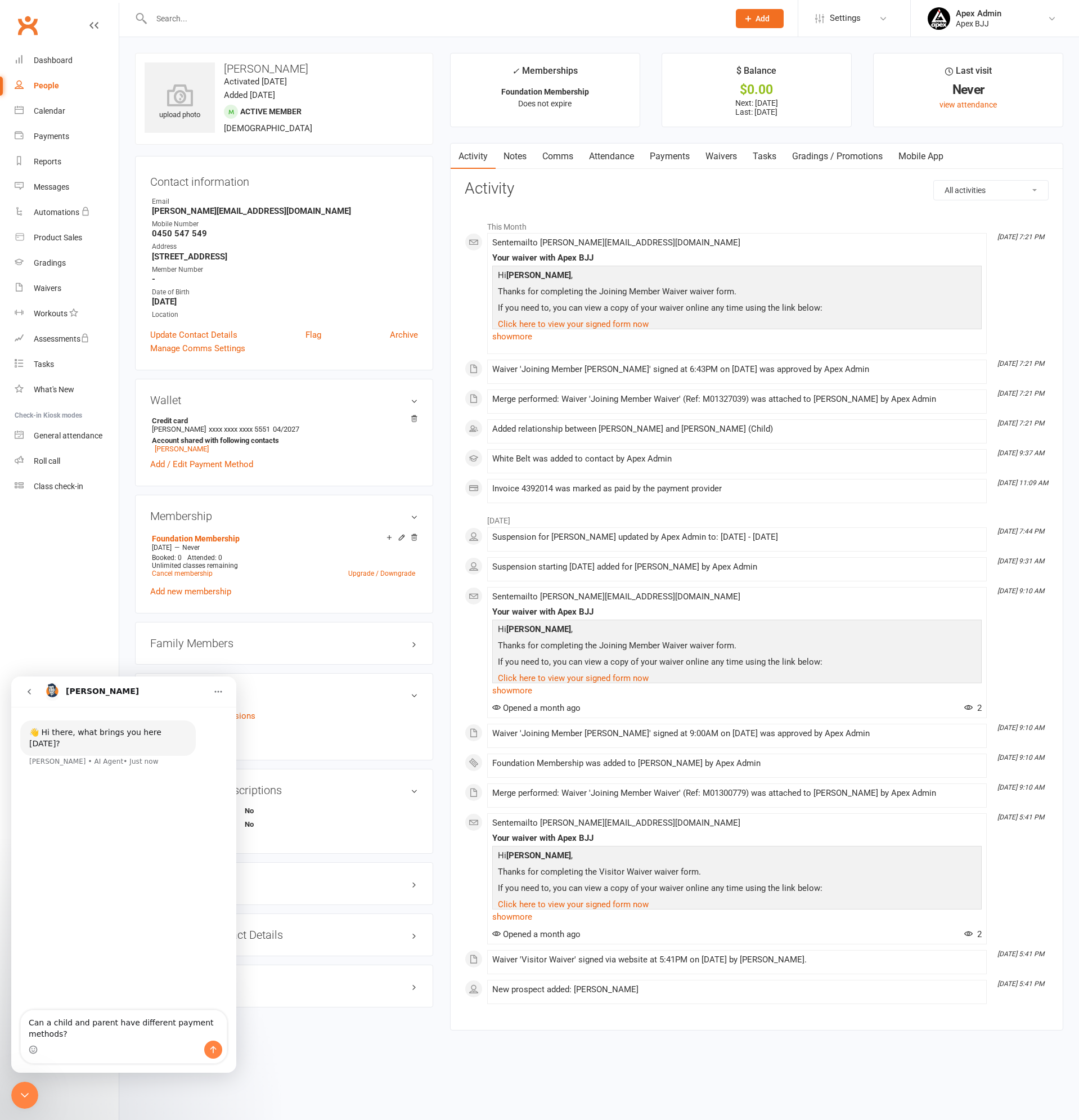
type textarea "Can a child and parent have different payment methods?"
click at [215, 1049] on icon "Send a message…" at bounding box center [213, 1049] width 9 height 9
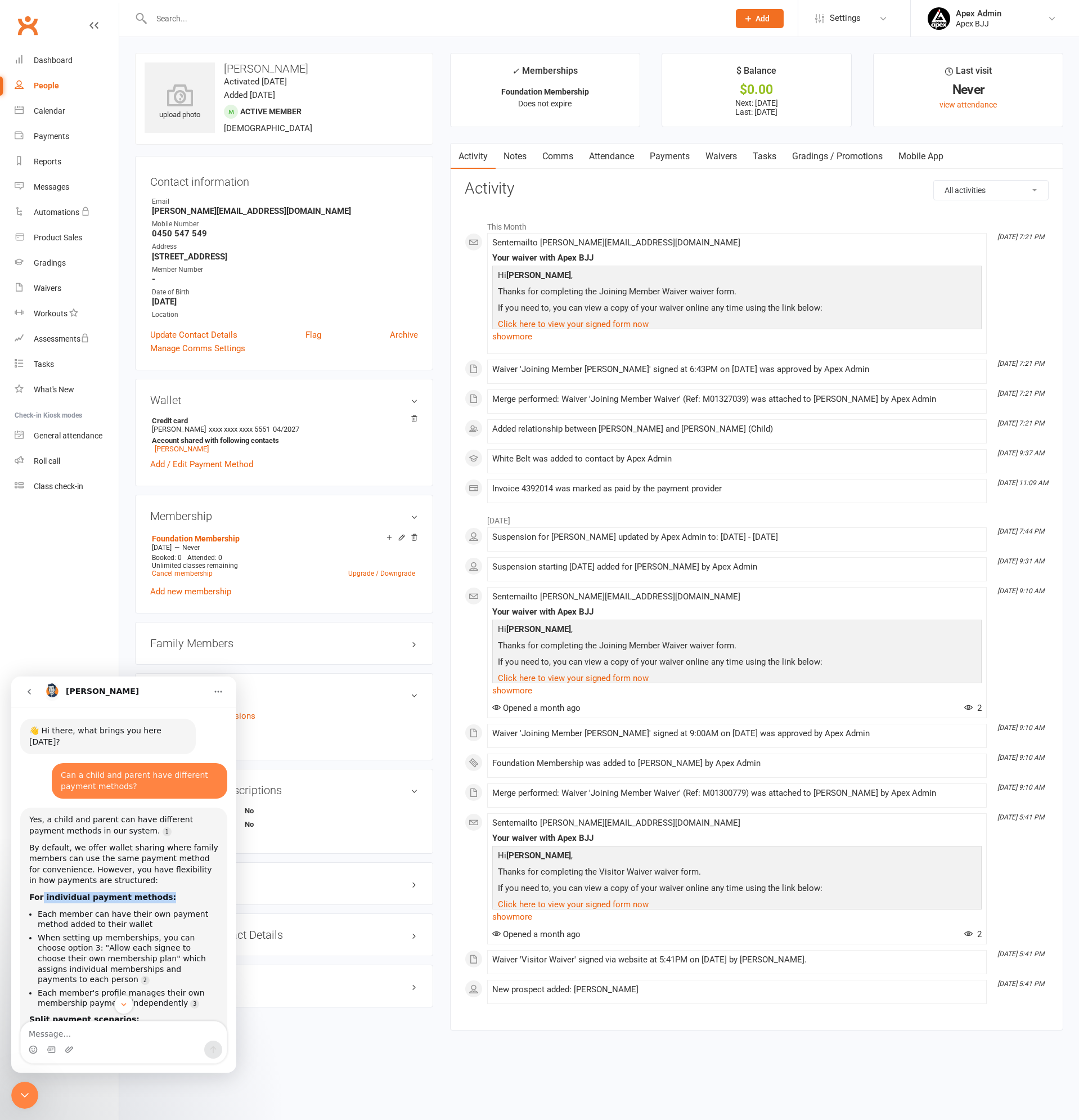
drag, startPoint x: 40, startPoint y: 888, endPoint x: 157, endPoint y: 884, distance: 117.1
click at [157, 892] on div "For individual payment methods:" at bounding box center [123, 898] width 189 height 12
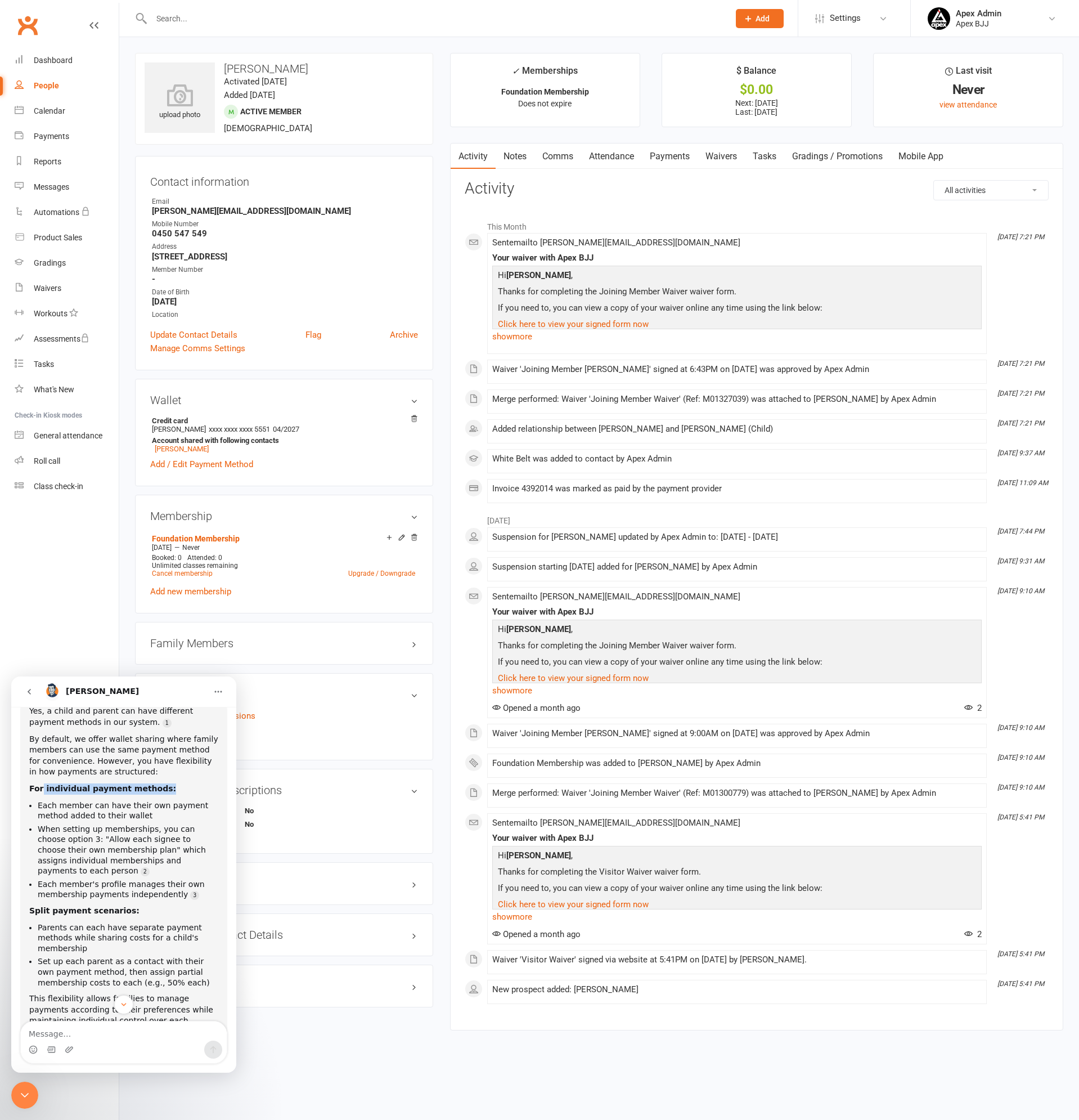
scroll to position [112, 0]
drag, startPoint x: 57, startPoint y: 804, endPoint x: 144, endPoint y: 799, distance: 87.1
click at [144, 799] on li "Each member can have their own payment method added to their wallet" at bounding box center [128, 807] width 181 height 21
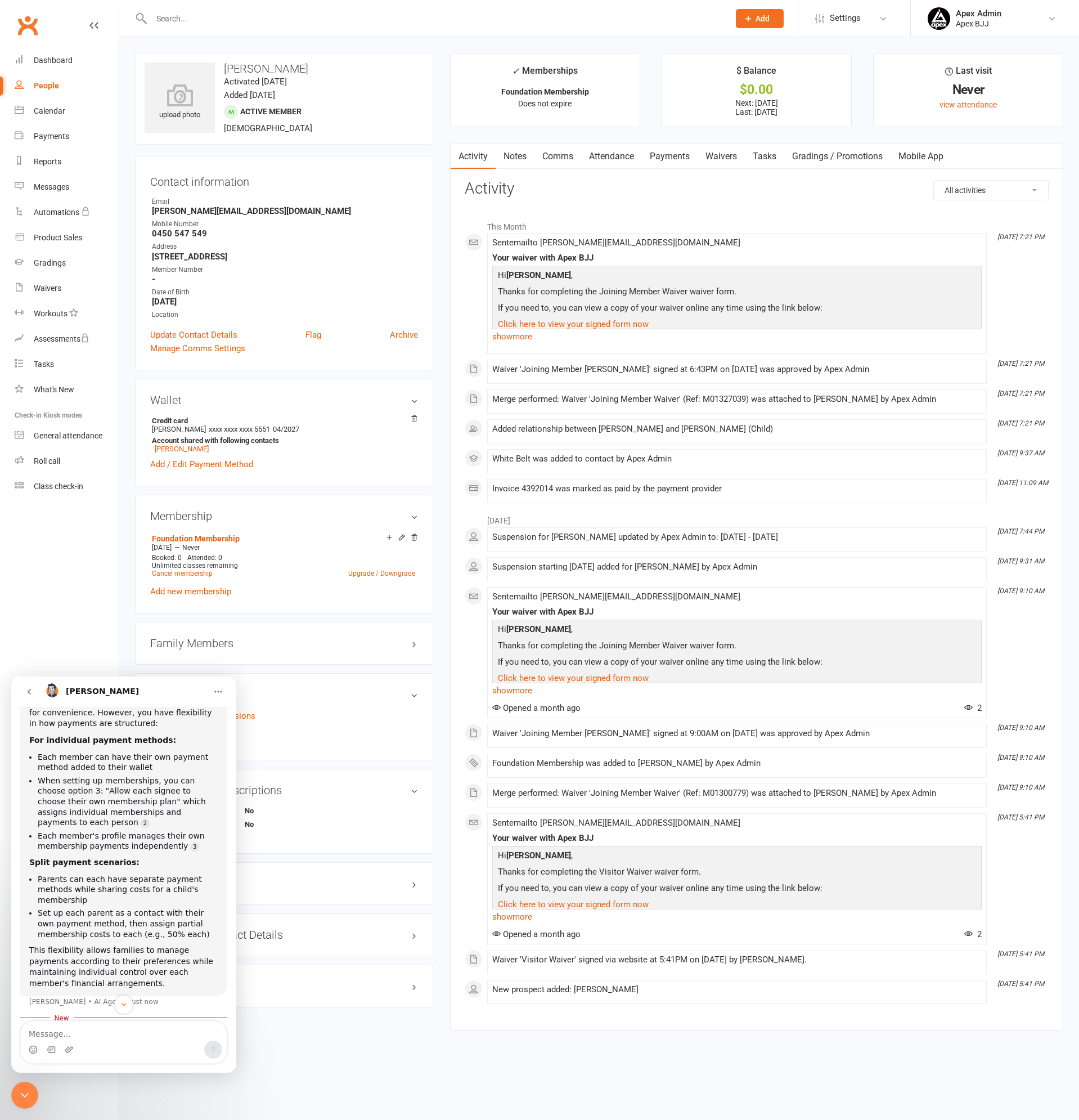
scroll to position [180, 0]
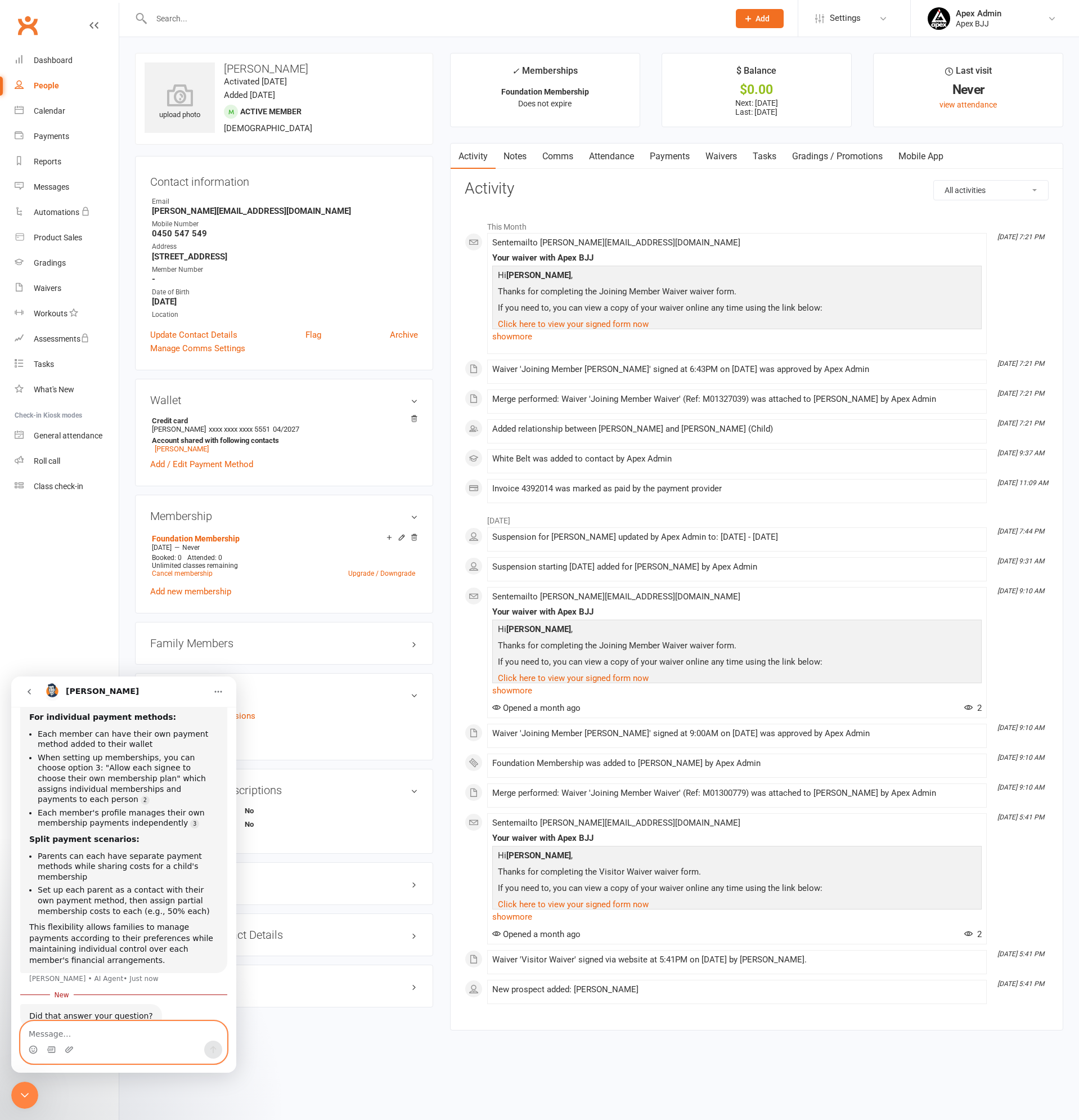
click at [68, 1035] on textarea "Message…" at bounding box center [124, 1031] width 206 height 19
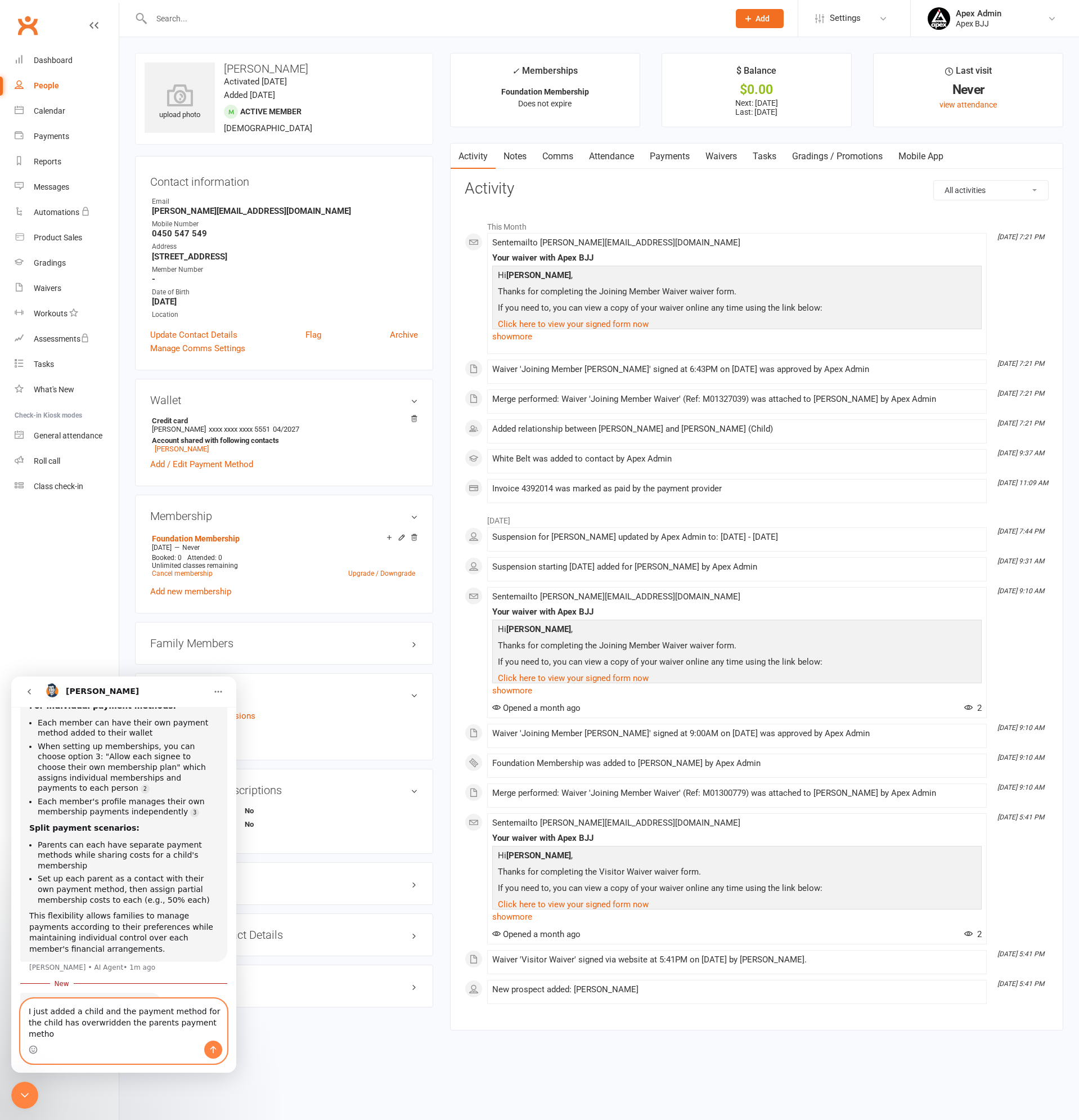
type textarea "I just added a child and the payment method for the child has overwridden the p…"
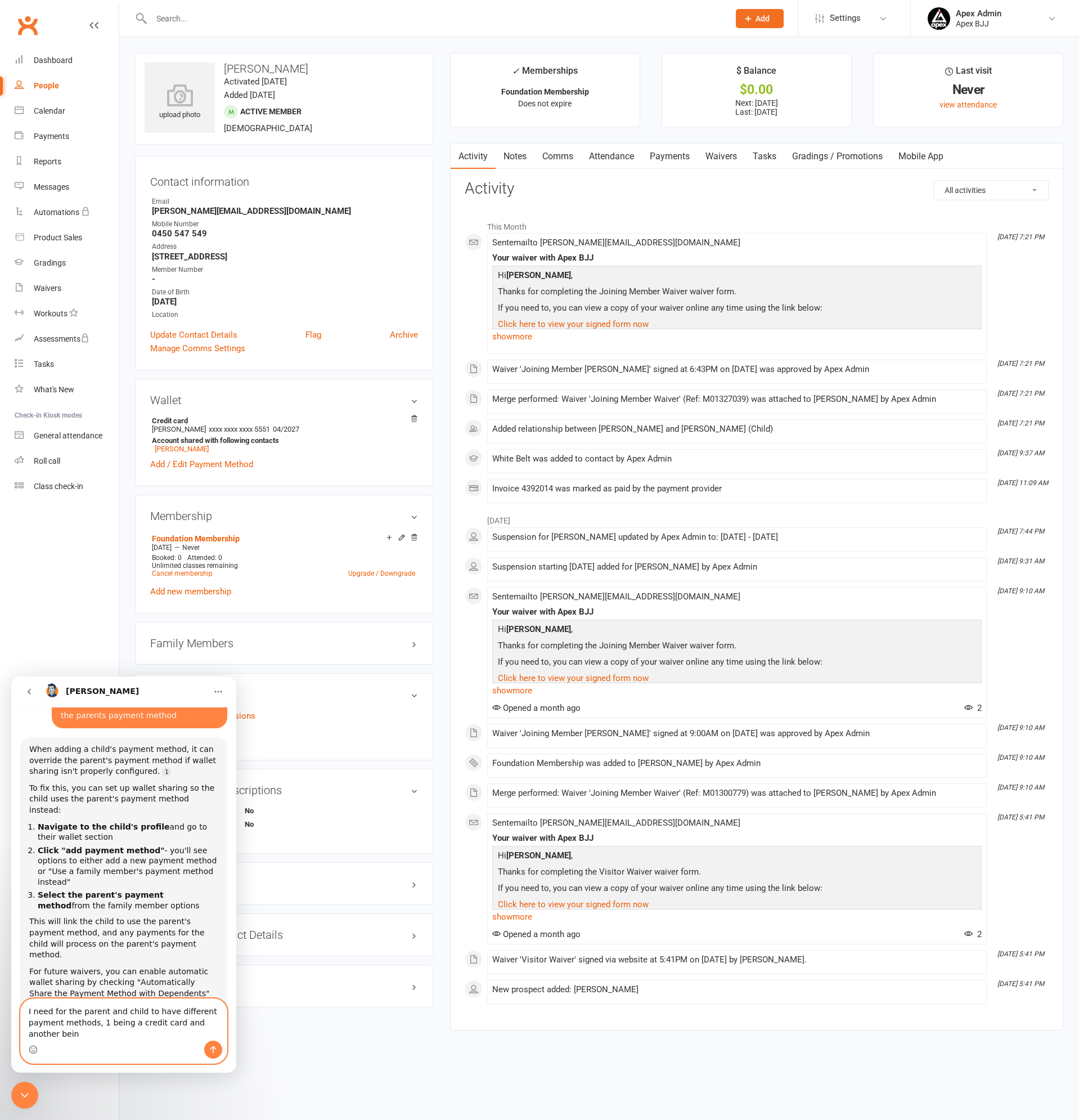
scroll to position [528, 0]
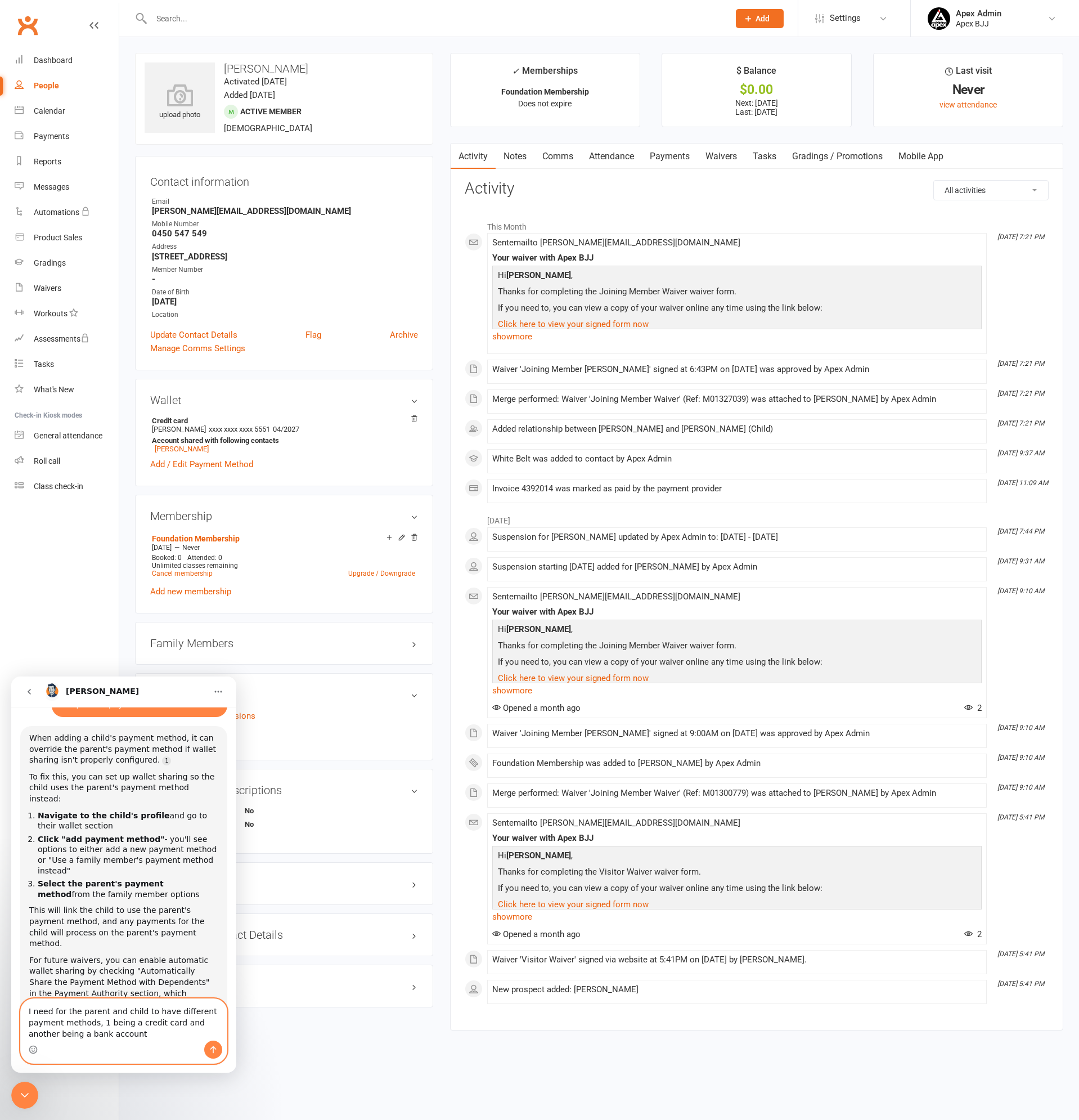
type textarea "I need for the parent and child to have different payment methods, 1 being a cr…"
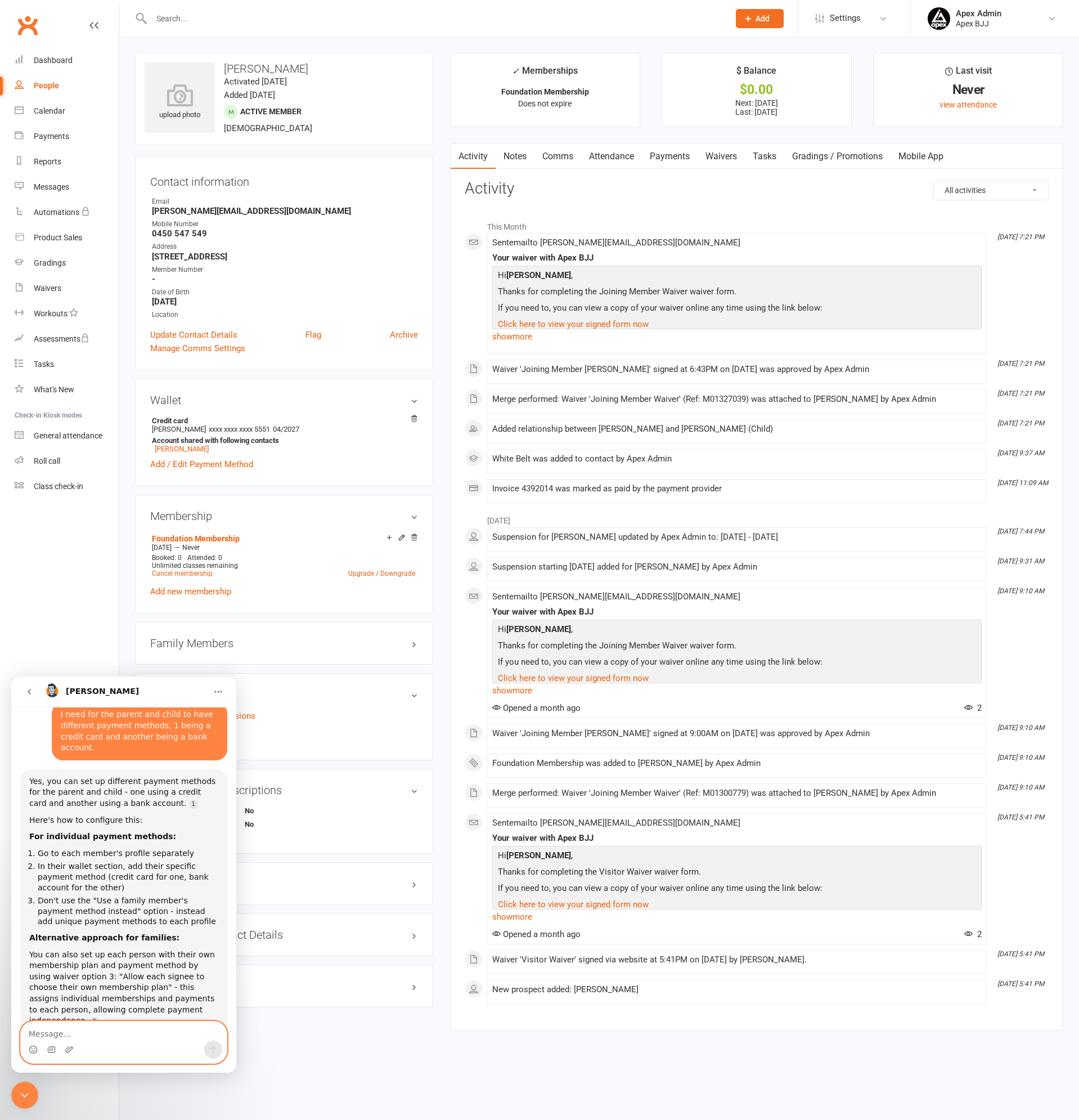
scroll to position [887, 0]
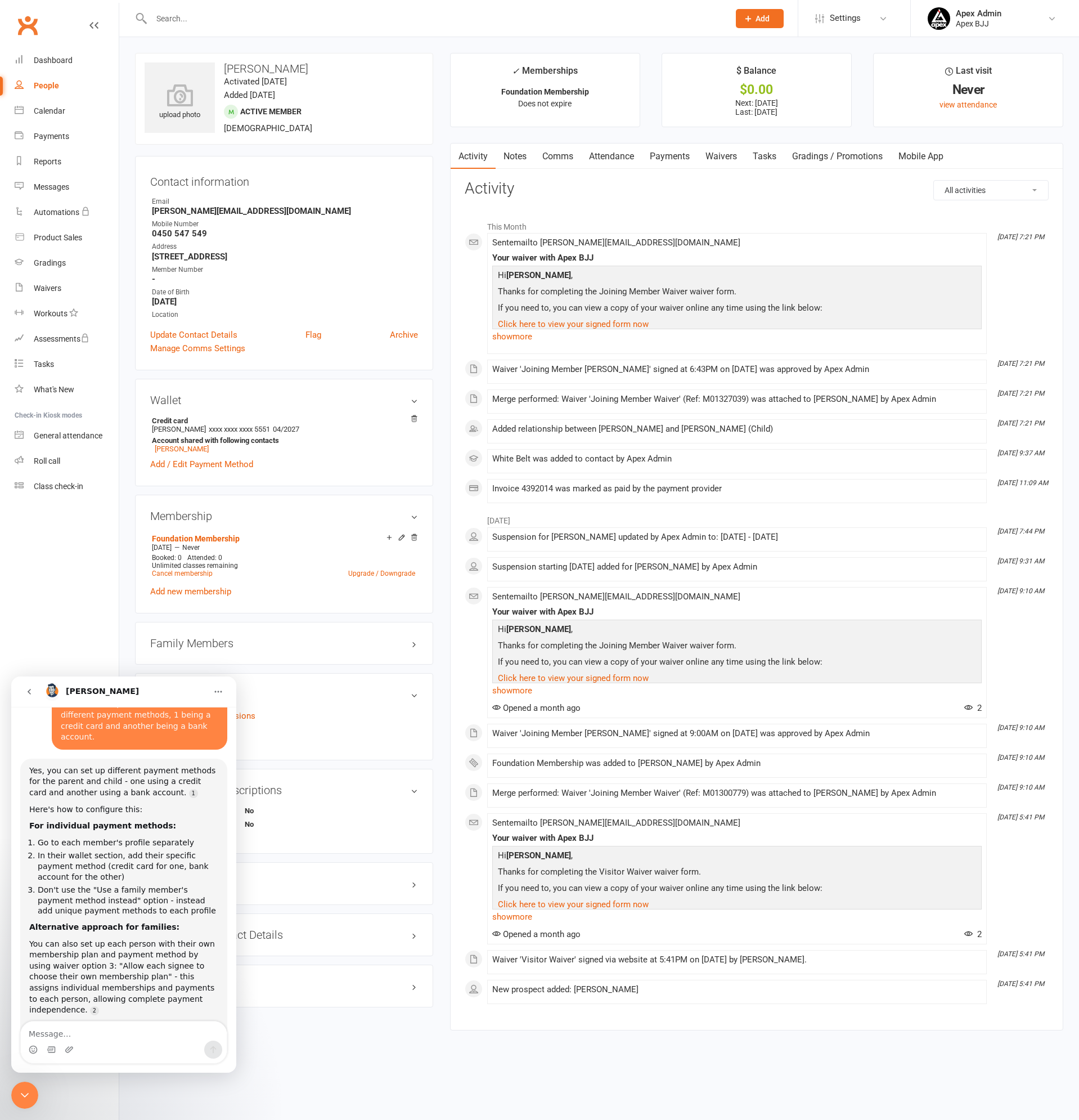
click at [20, 1098] on icon "Close Intercom Messenger" at bounding box center [25, 1095] width 13 height 13
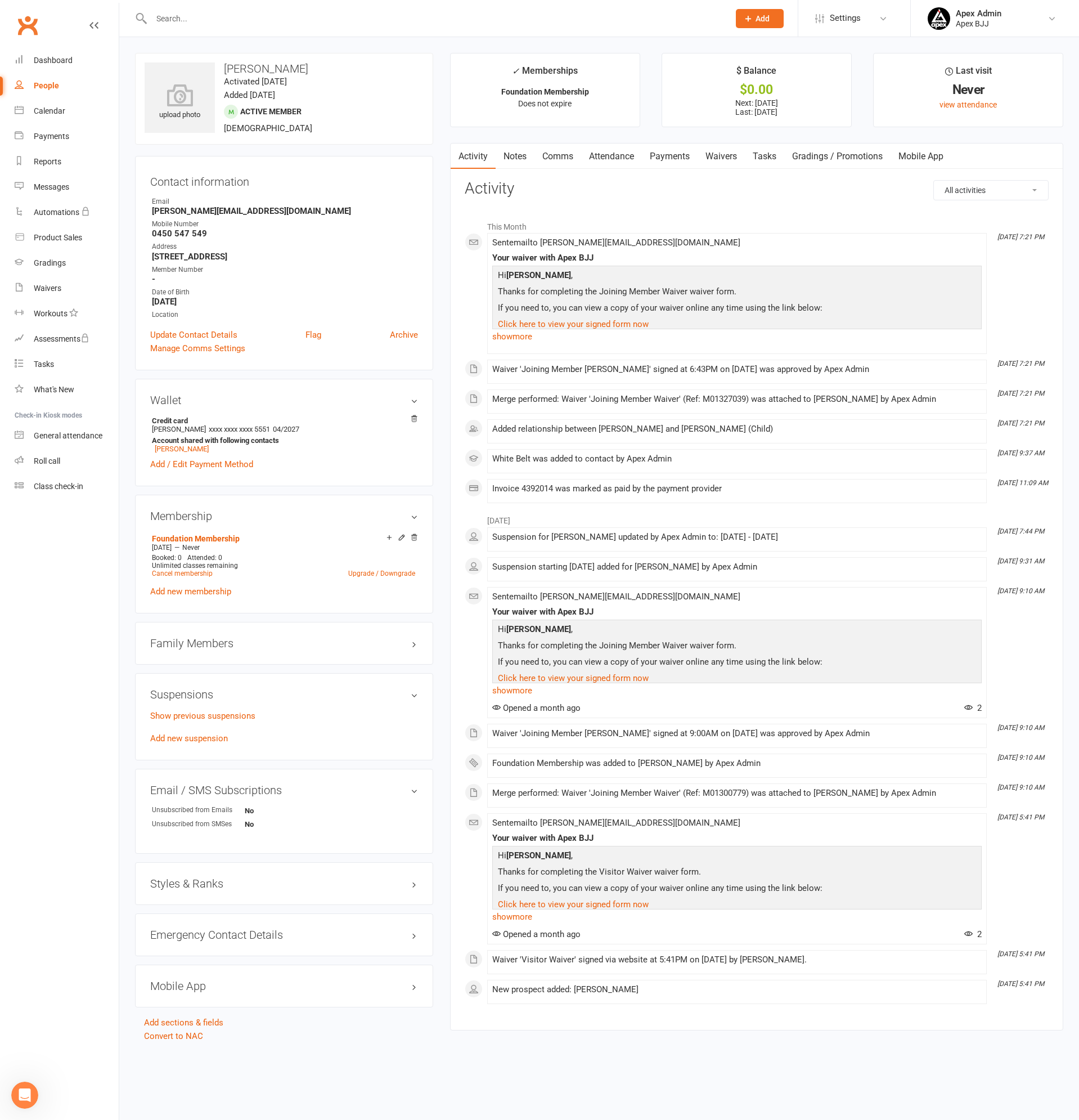
scroll to position [877, 0]
click at [415, 420] on icon at bounding box center [414, 418] width 8 height 8
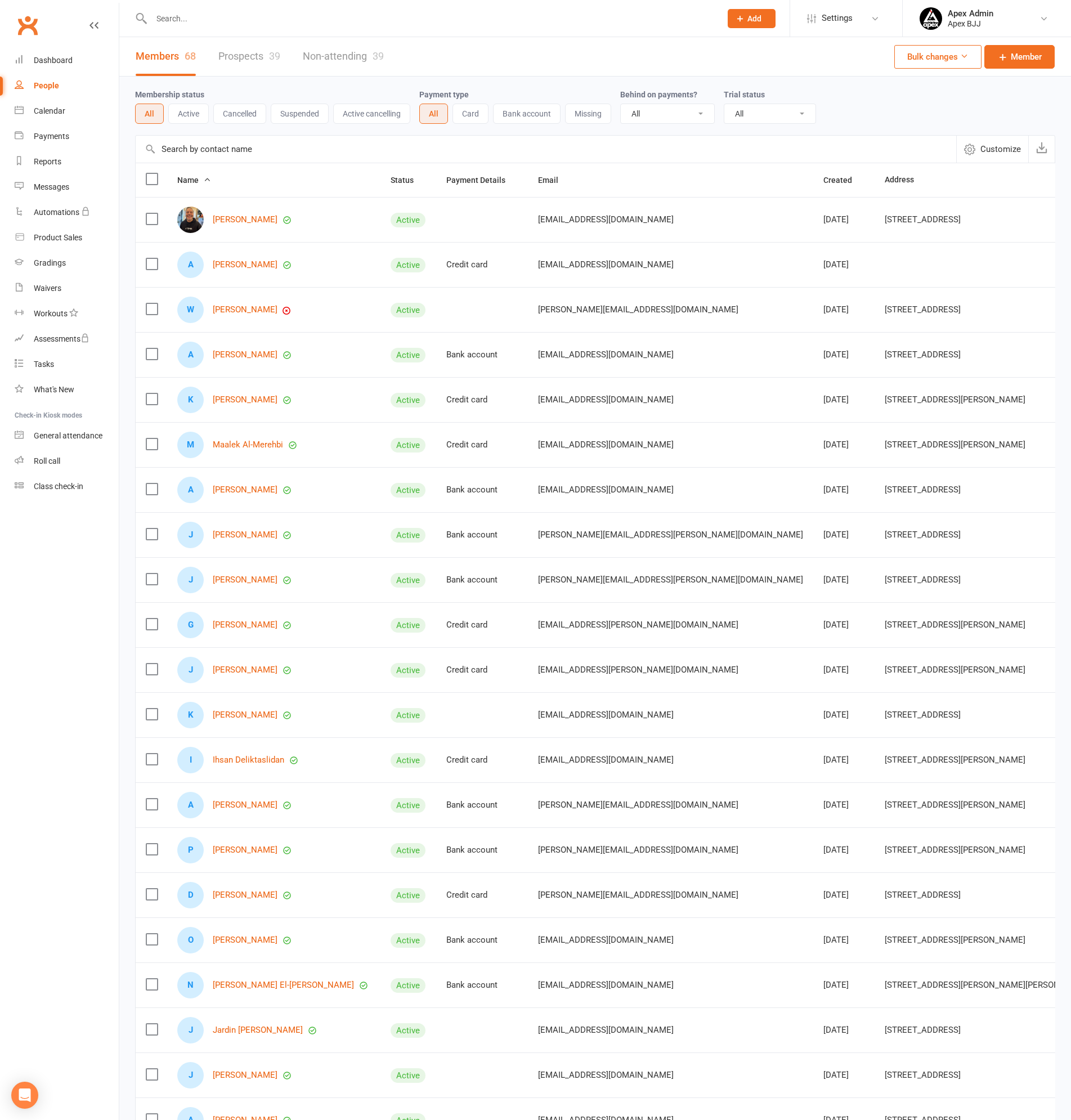
select select "100"
click at [241, 24] on input "text" at bounding box center [431, 18] width 565 height 15
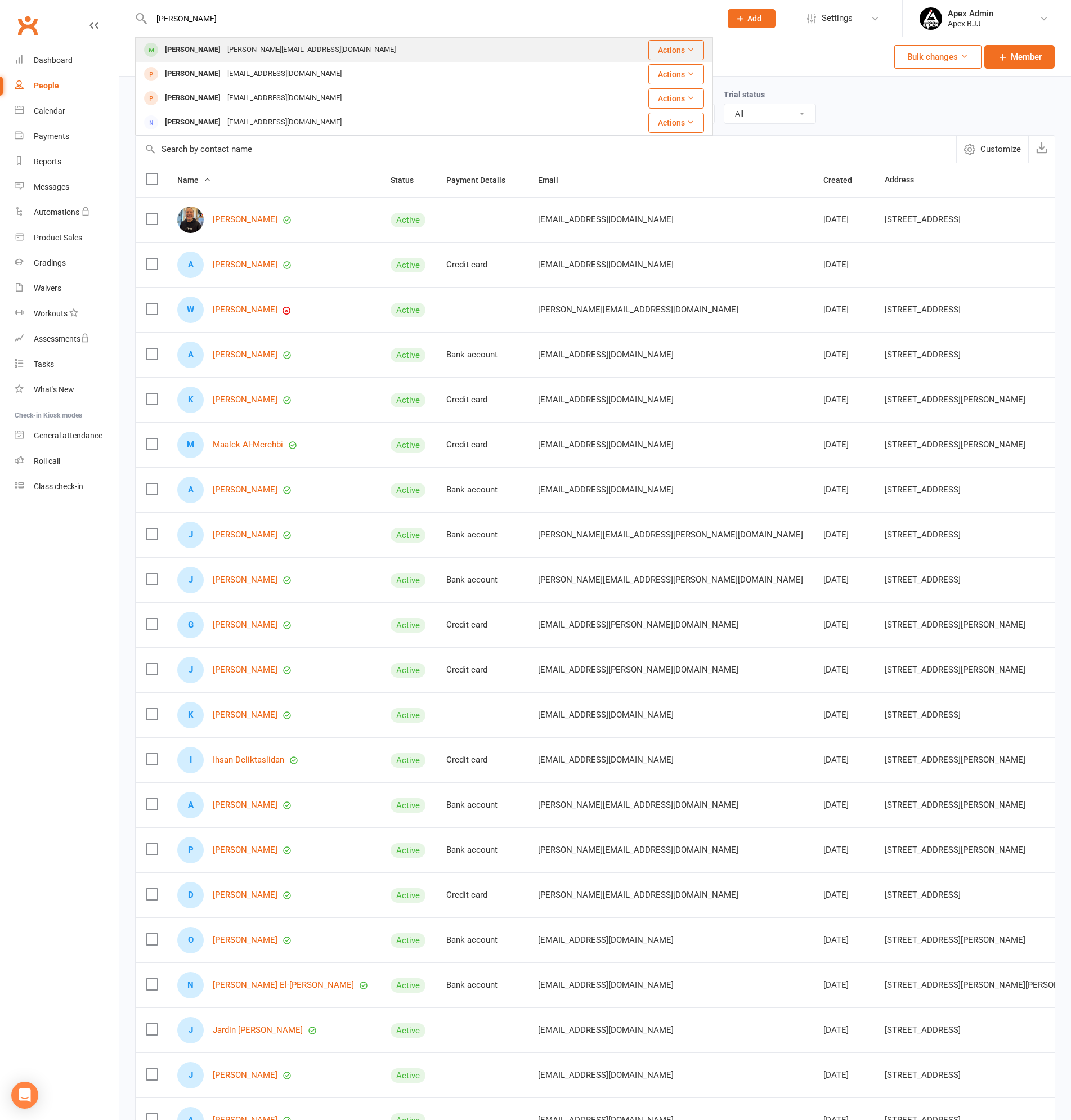
type input "david mekdessi"
click at [237, 45] on div "[PERSON_NAME][EMAIL_ADDRESS][DOMAIN_NAME]" at bounding box center [311, 49] width 175 height 16
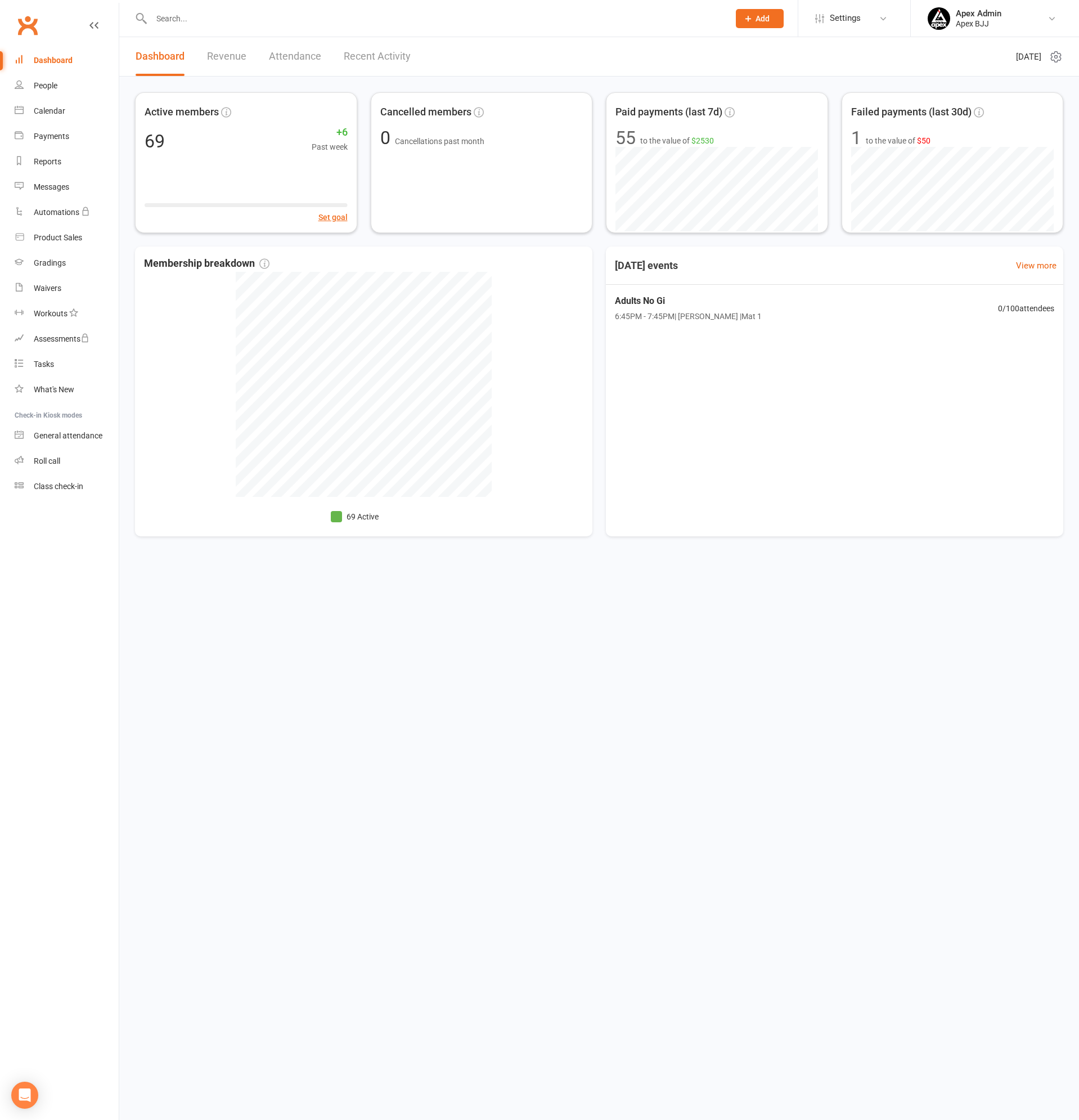
click at [180, 14] on input "text" at bounding box center [435, 18] width 573 height 15
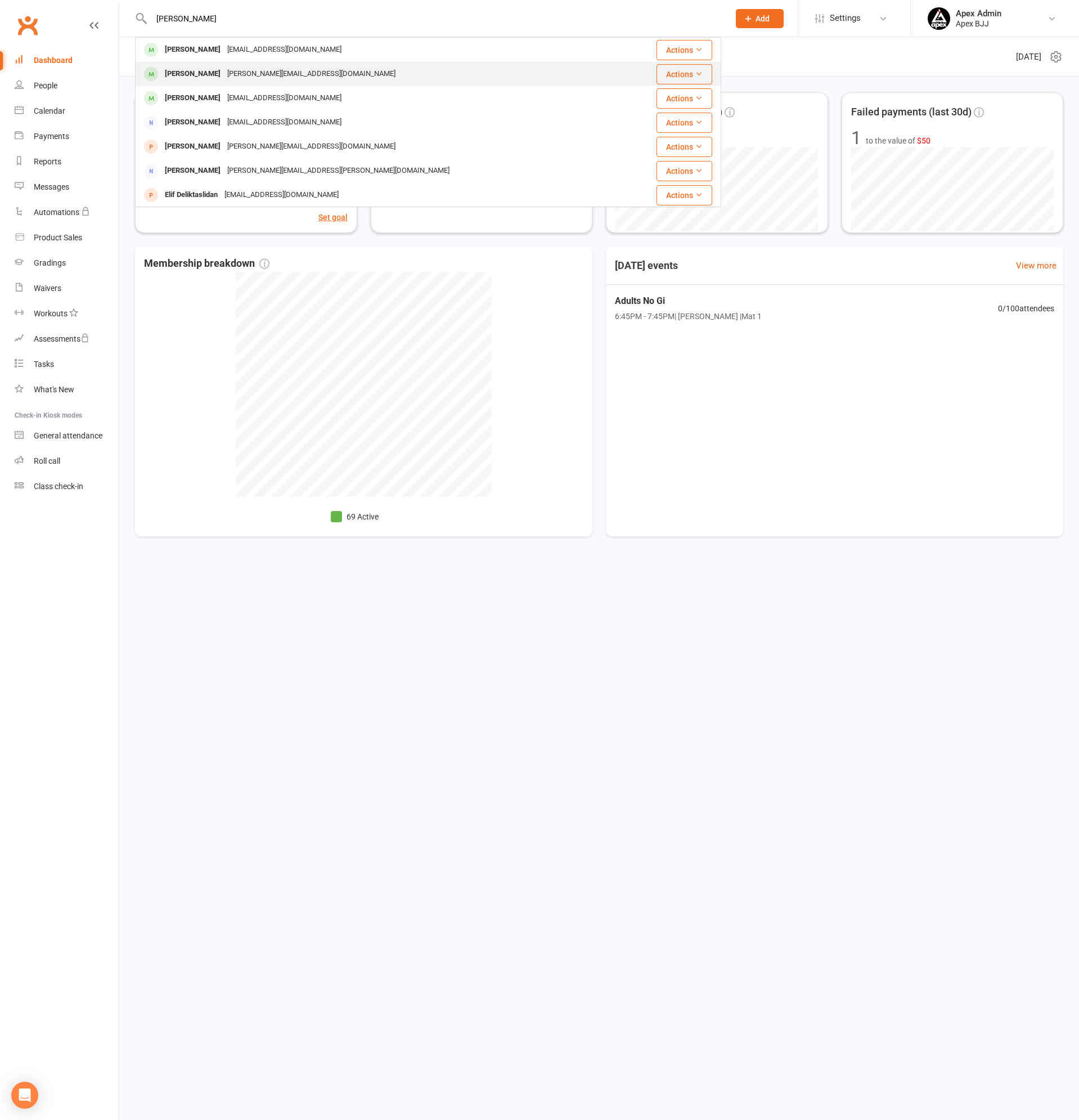
type input "[PERSON_NAME]"
click at [188, 72] on div "[PERSON_NAME]" at bounding box center [192, 73] width 63 height 16
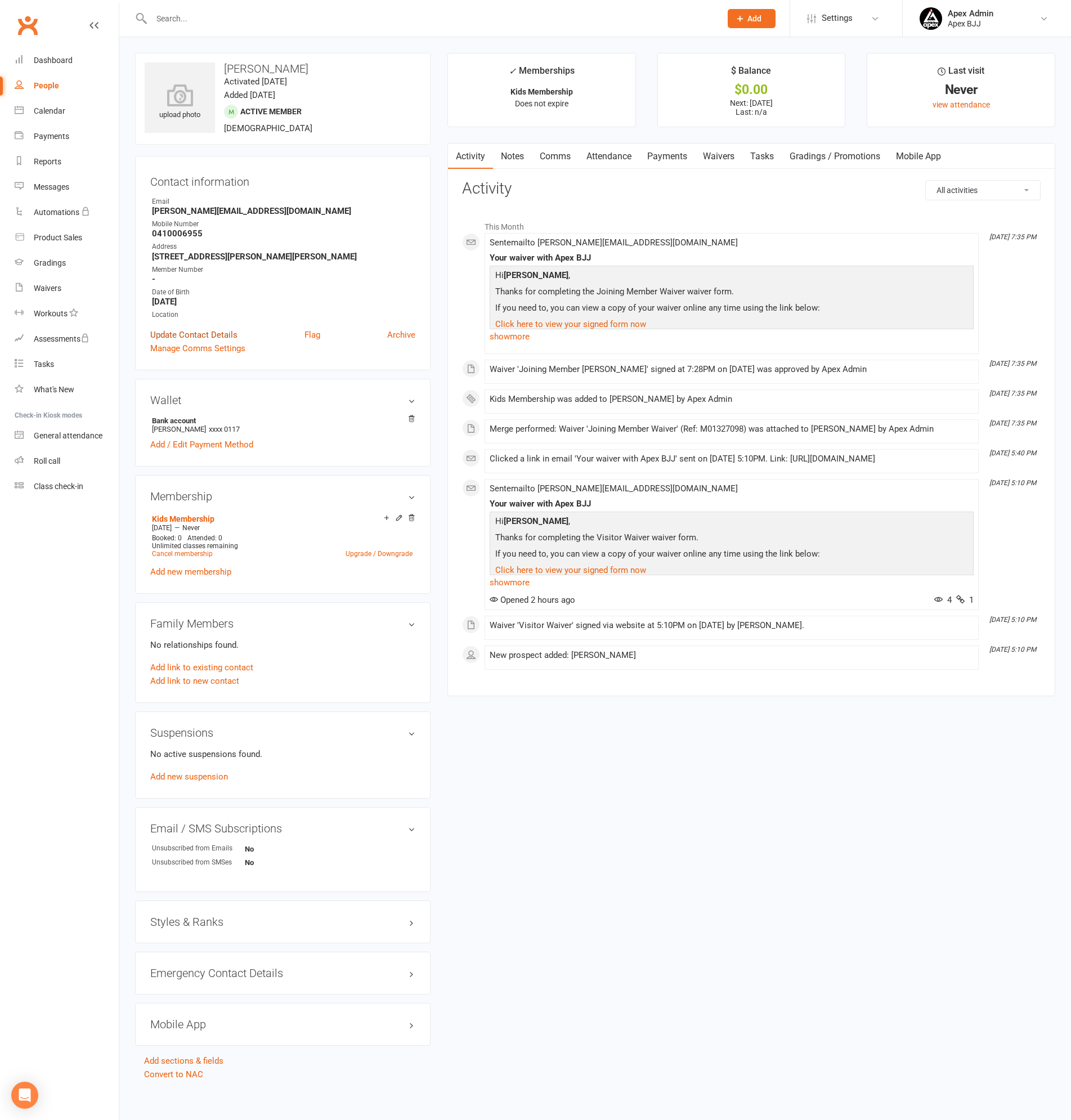
click at [220, 332] on link "Update Contact Details" at bounding box center [193, 335] width 87 height 13
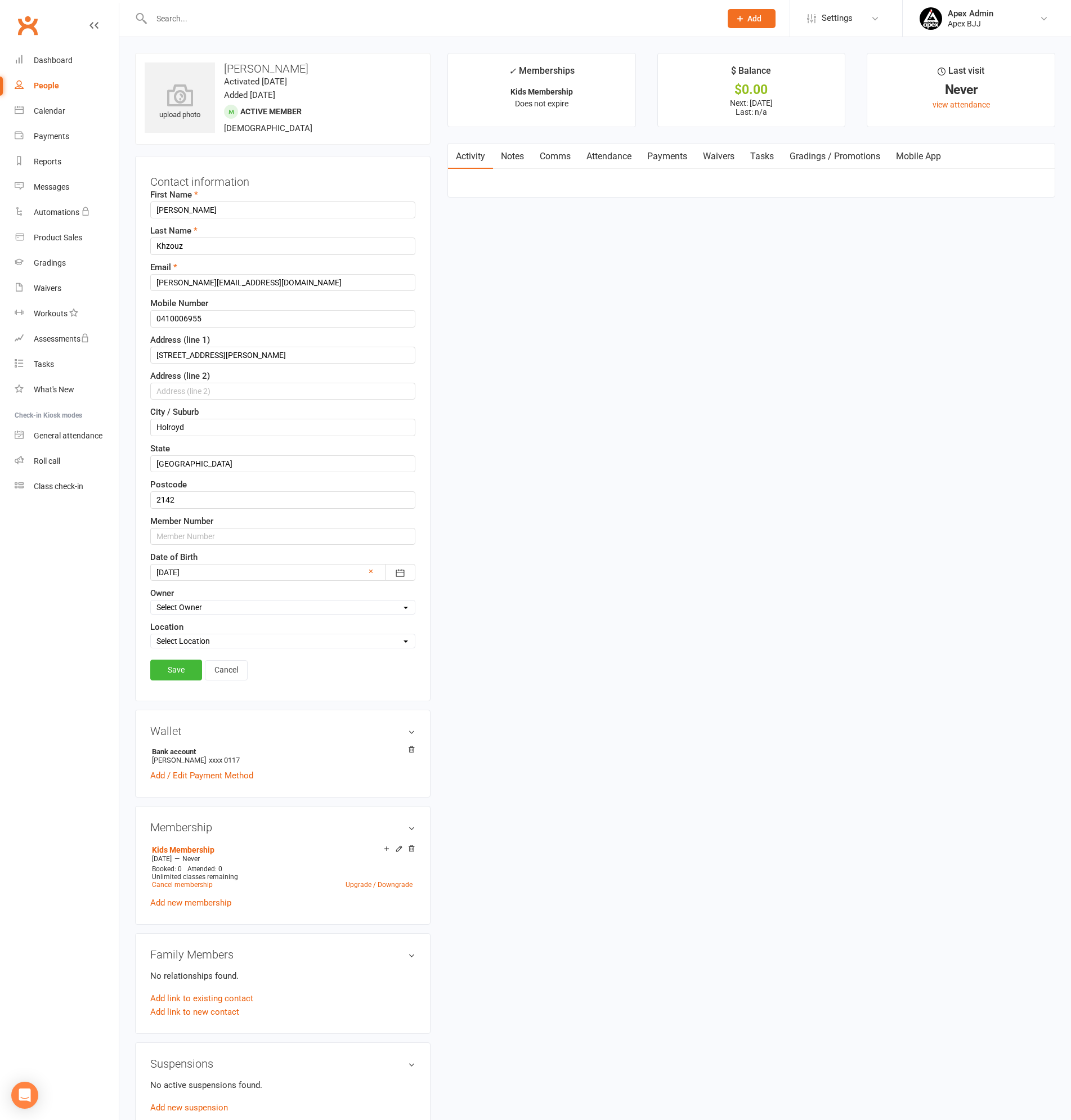
scroll to position [5, 0]
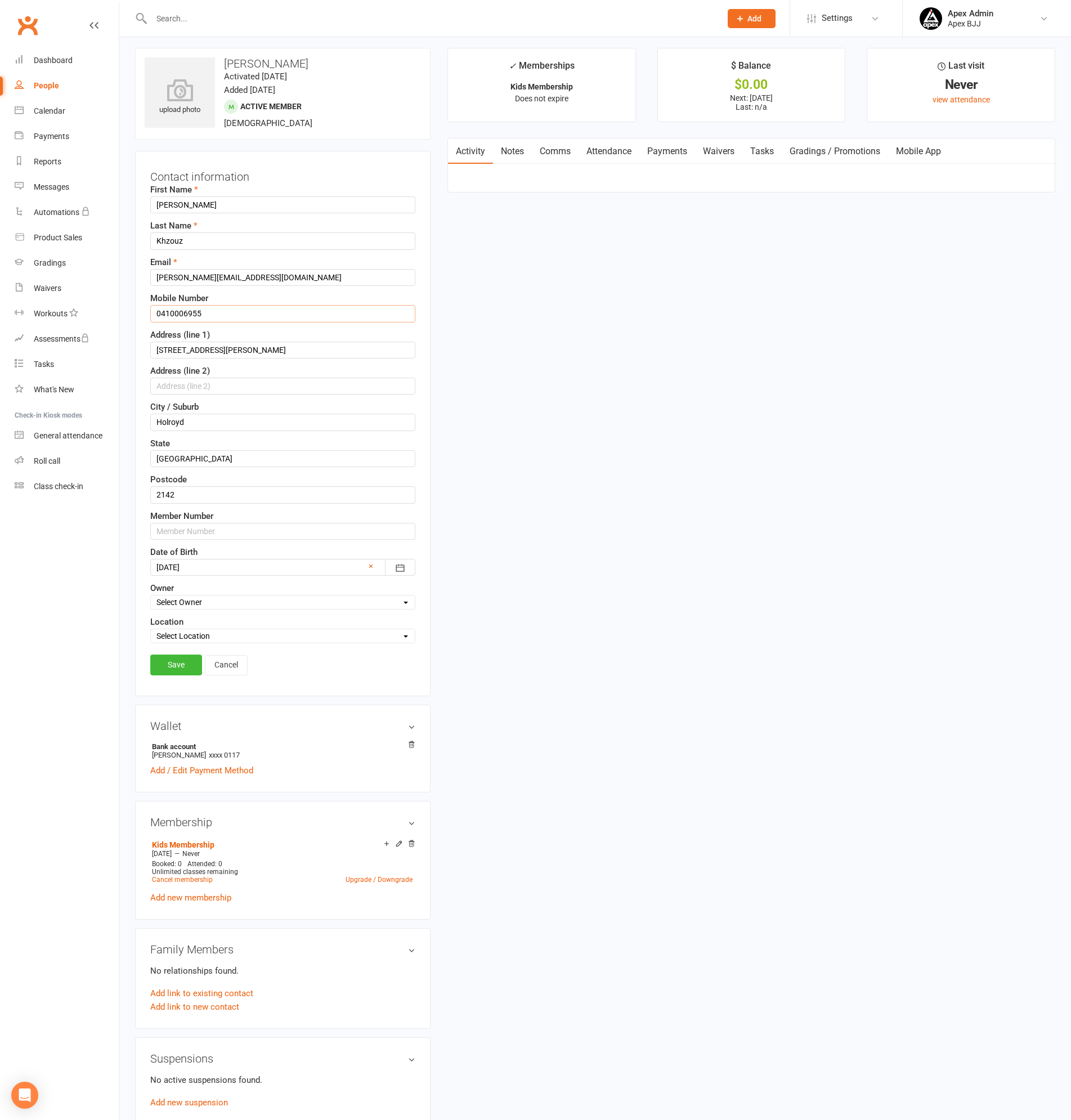
click at [220, 314] on input "0410006955" at bounding box center [283, 313] width 265 height 17
type input "0410 006 955"
click at [233, 352] on input "[STREET_ADDRESS][PERSON_NAME]" at bounding box center [283, 350] width 265 height 17
type input "[STREET_ADDRESS][PERSON_NAME]"
drag, startPoint x: 195, startPoint y: 421, endPoint x: 87, endPoint y: 424, distance: 108.0
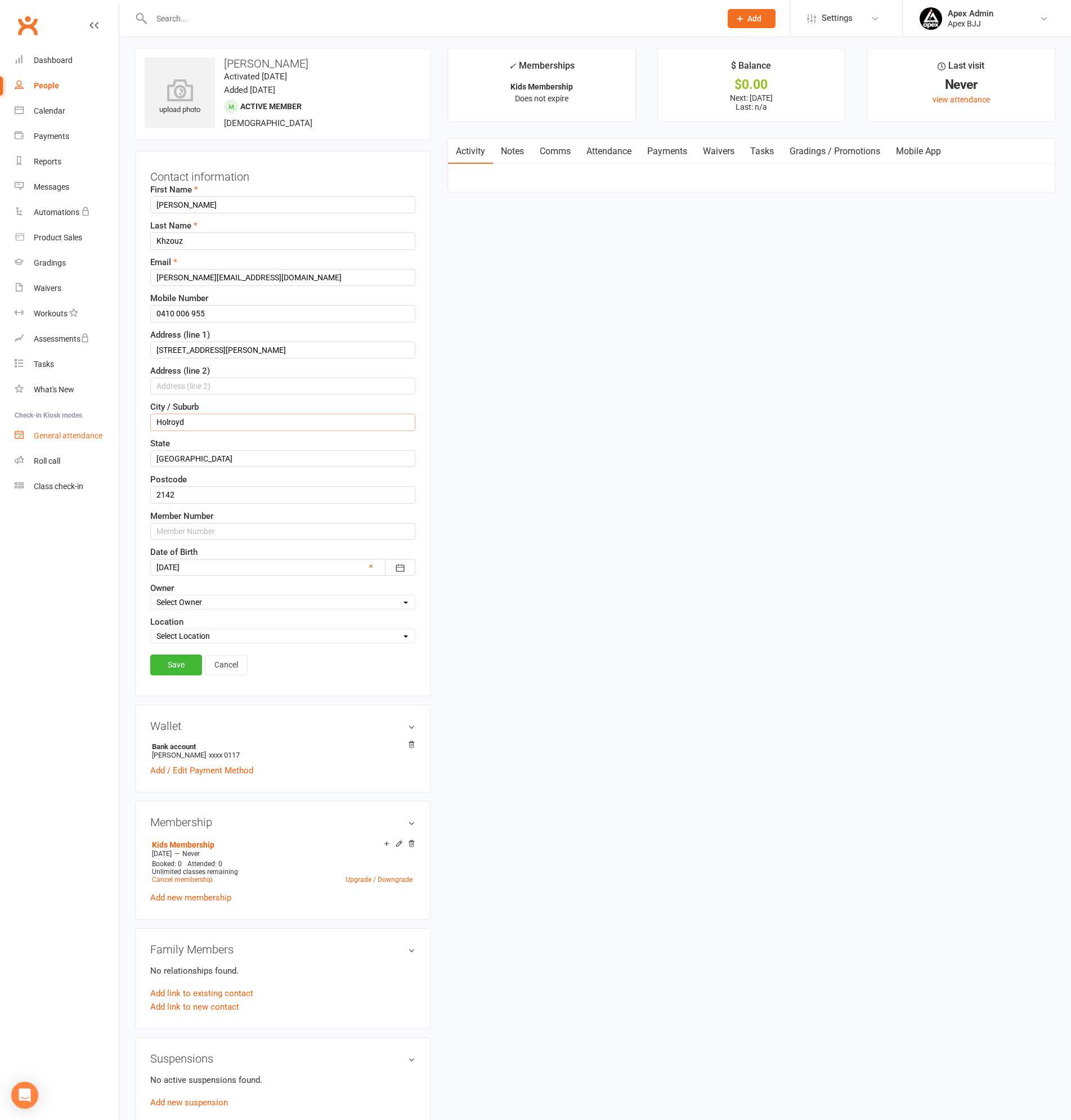
click at [87, 424] on ui-view "Prospect Member Non-attending contact Class / event Appointment Grading event T…" at bounding box center [536, 716] width 1071 height 1436
type input "HOLROYD"
click at [170, 669] on link "Save" at bounding box center [176, 664] width 52 height 20
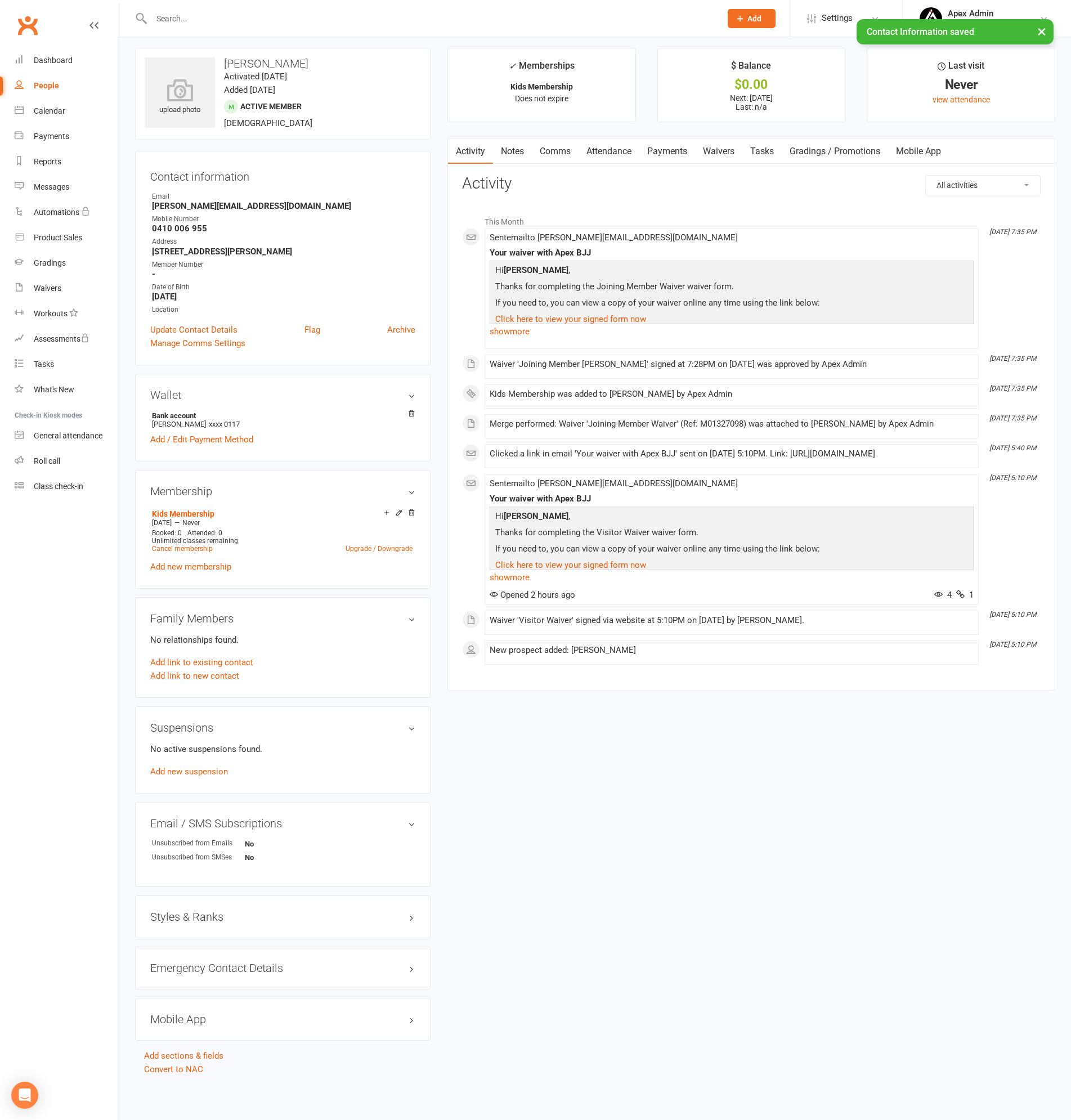
click at [54, 85] on div "People" at bounding box center [46, 85] width 25 height 9
select select "100"
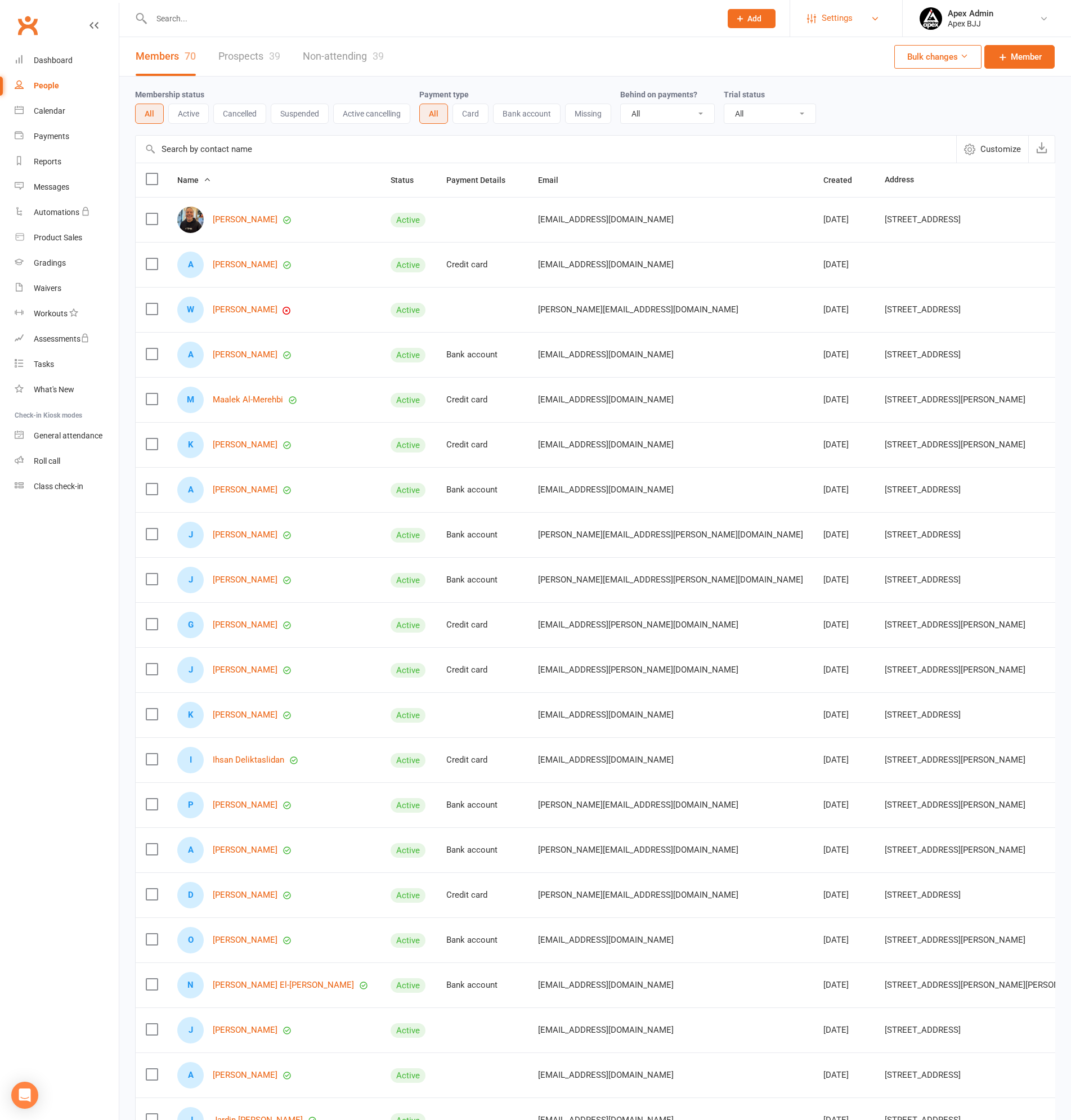
click at [877, 12] on link "Settings" at bounding box center [845, 18] width 78 height 25
click at [825, 54] on link "Membership Plans" at bounding box center [846, 50] width 112 height 26
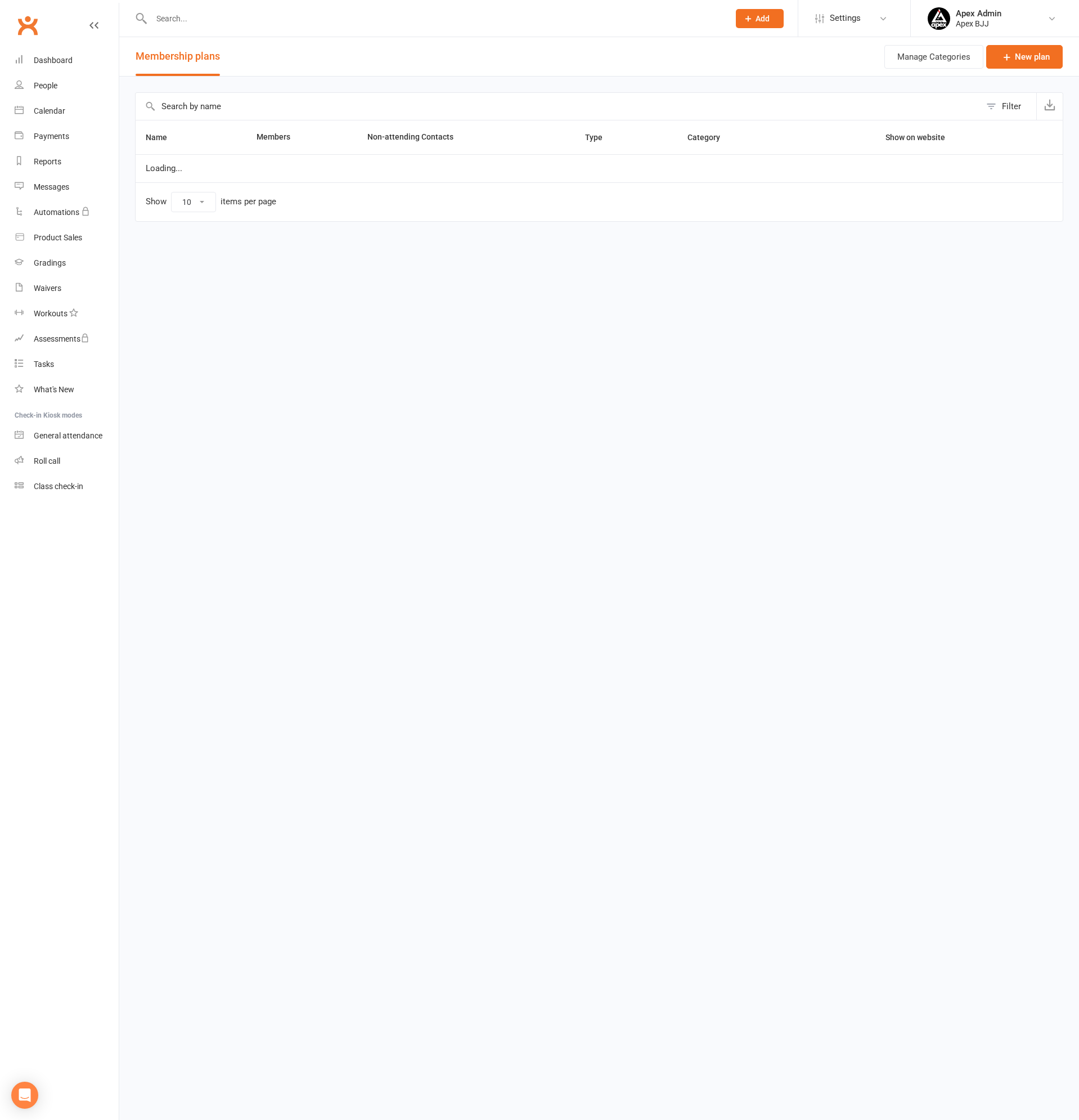
select select "25"
